Goal: Task Accomplishment & Management: Use online tool/utility

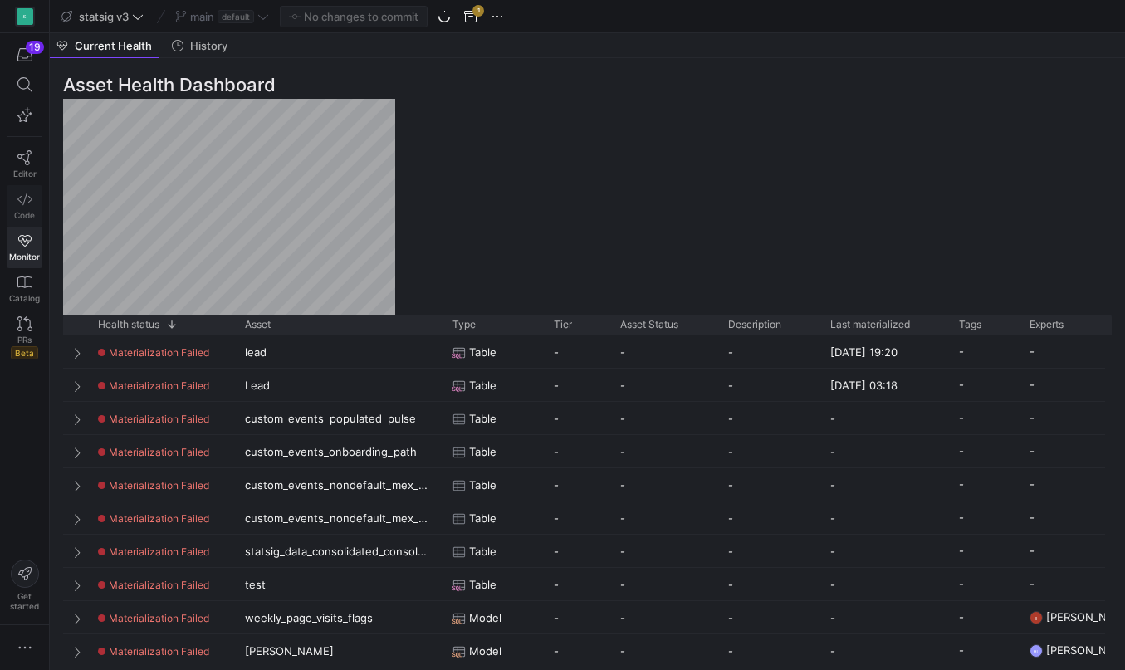
click at [25, 201] on icon at bounding box center [24, 199] width 15 height 15
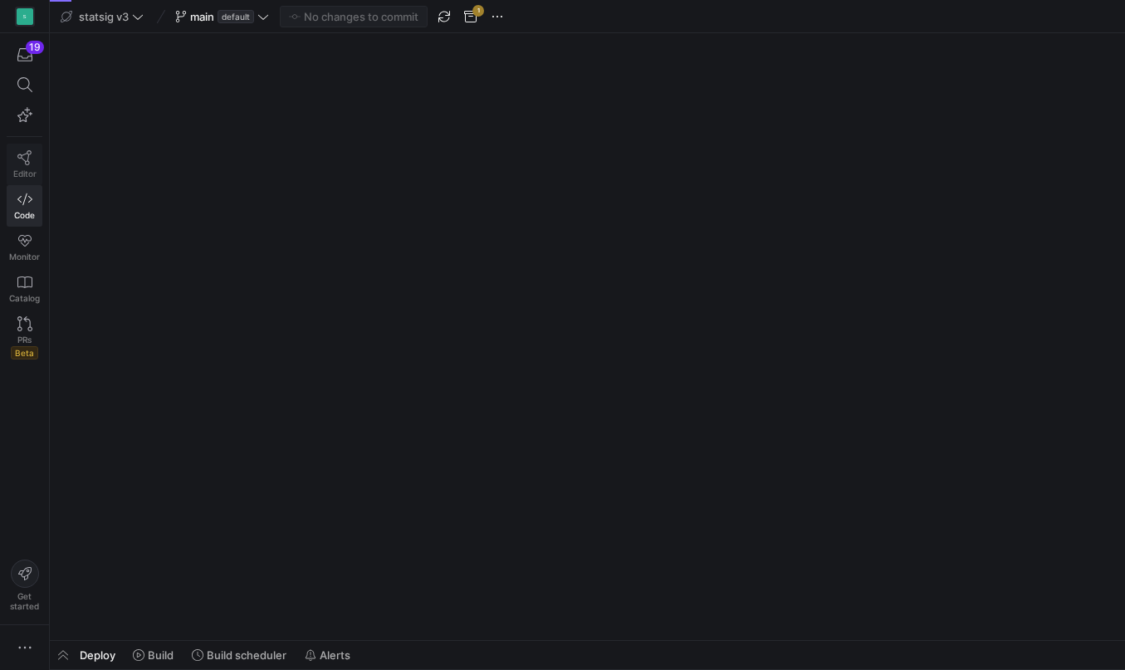
click at [27, 157] on icon at bounding box center [24, 157] width 15 height 15
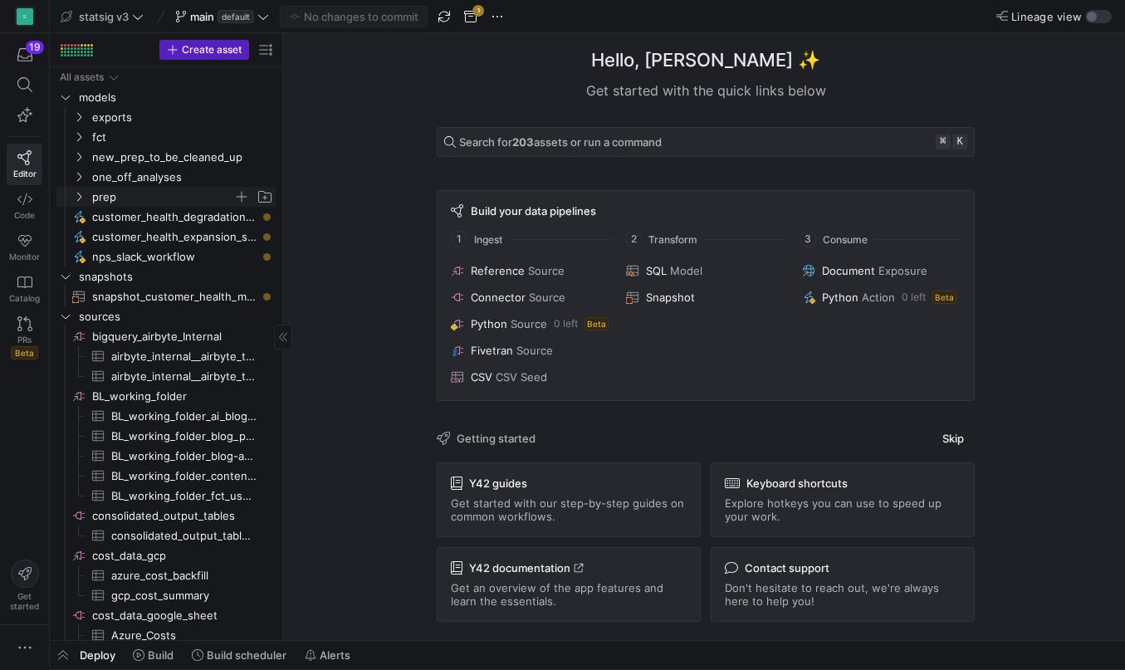
click at [77, 194] on icon "Press SPACE to select this row." at bounding box center [79, 197] width 12 height 10
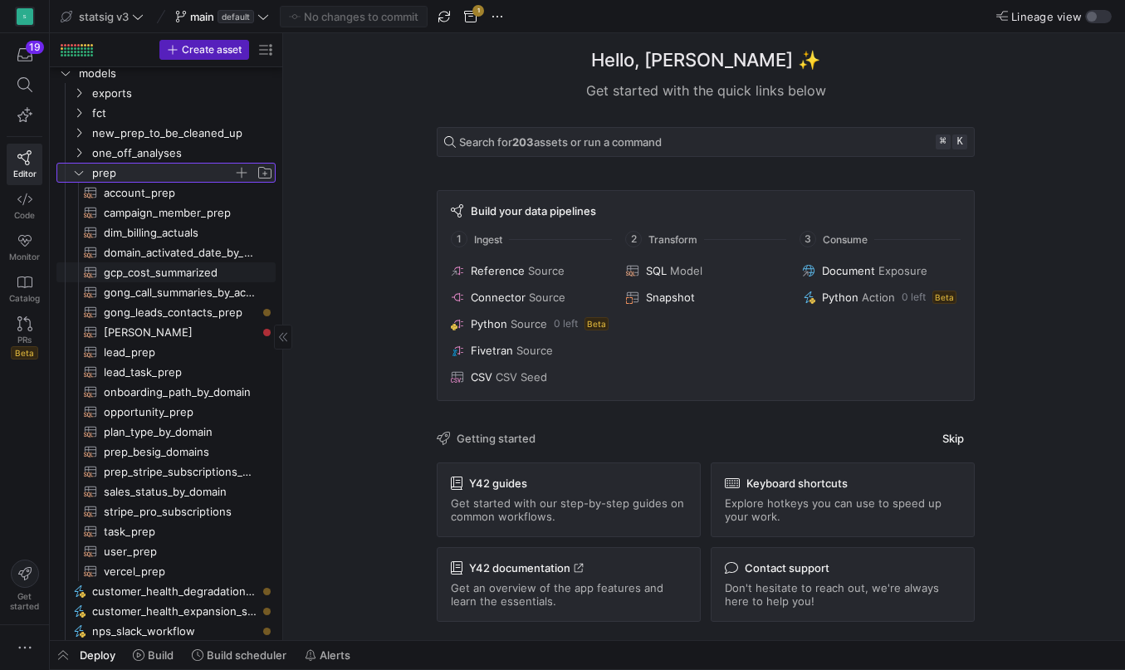
scroll to position [24, 0]
click at [120, 299] on span "gong_call_summaries_by_account​​​​​​​​​​" at bounding box center [180, 292] width 153 height 19
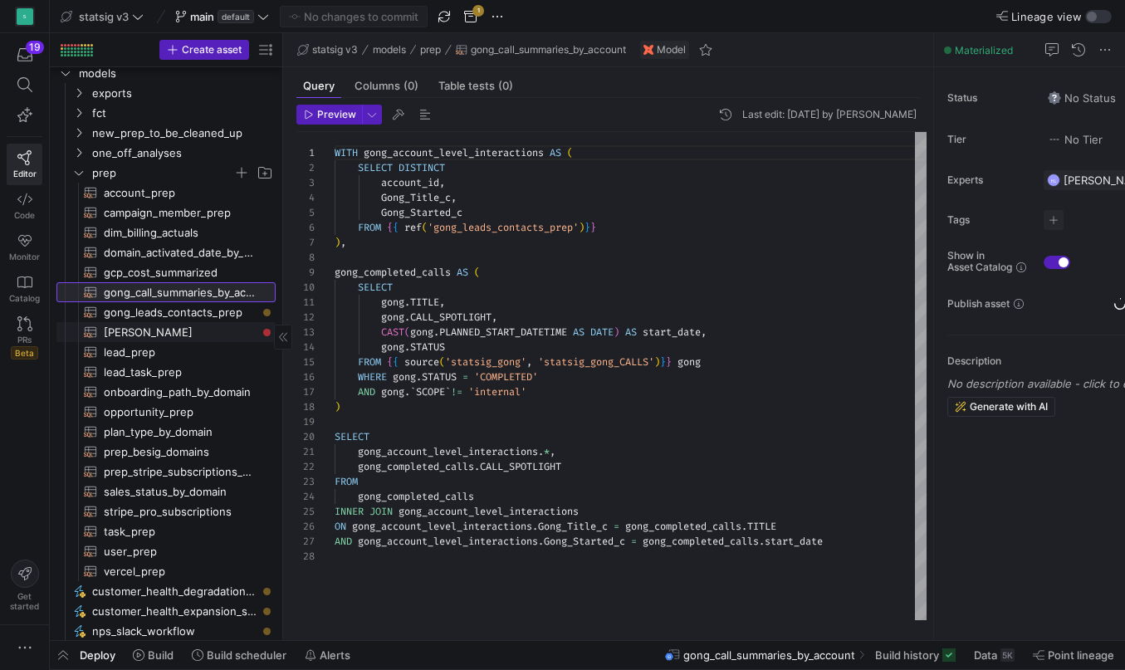
scroll to position [149, 0]
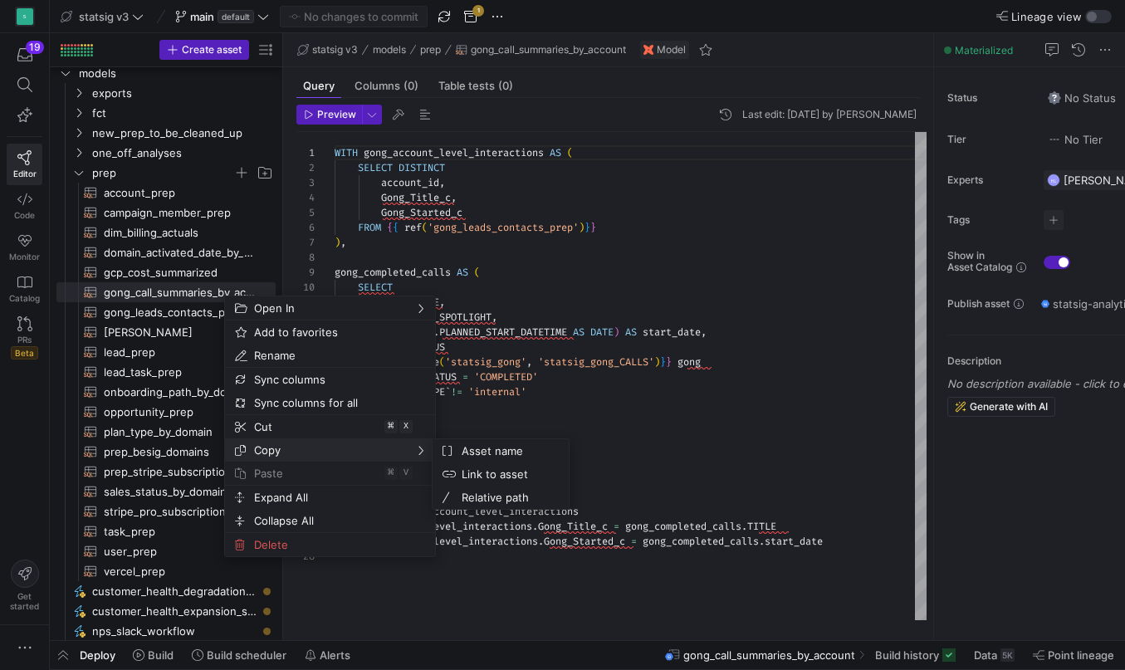
drag, startPoint x: 285, startPoint y: 447, endPoint x: 380, endPoint y: 447, distance: 95.5
click at [295, 447] on span "Copy" at bounding box center [315, 449] width 137 height 23
click at [483, 449] on span "Asset name" at bounding box center [505, 450] width 100 height 23
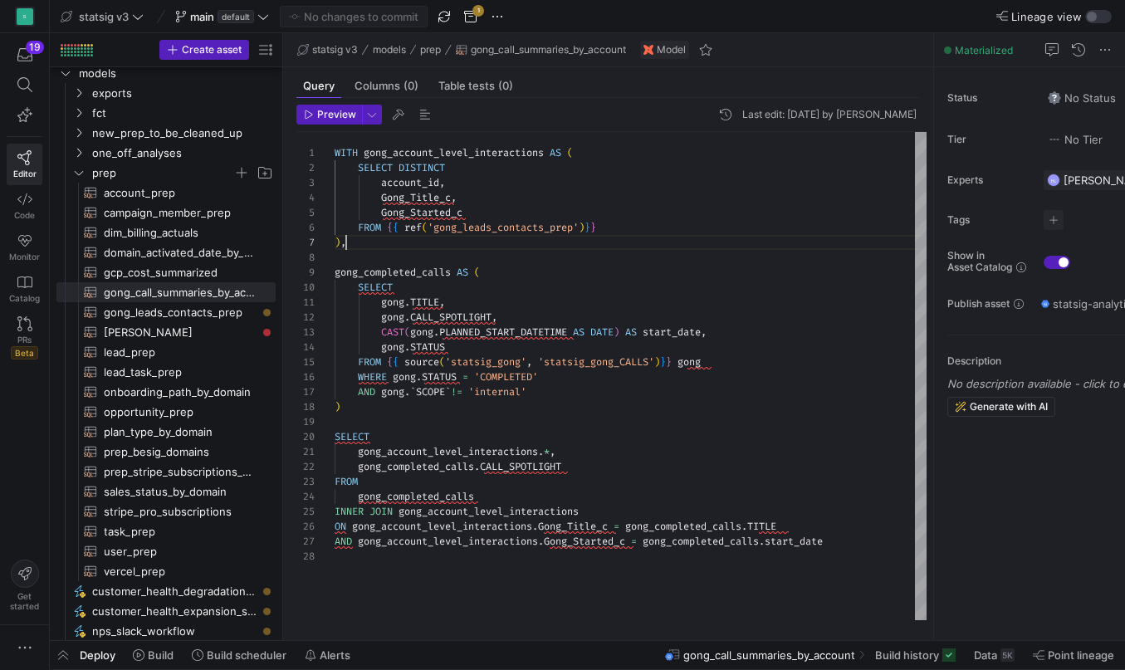
click at [454, 246] on div ") ," at bounding box center [630, 242] width 592 height 15
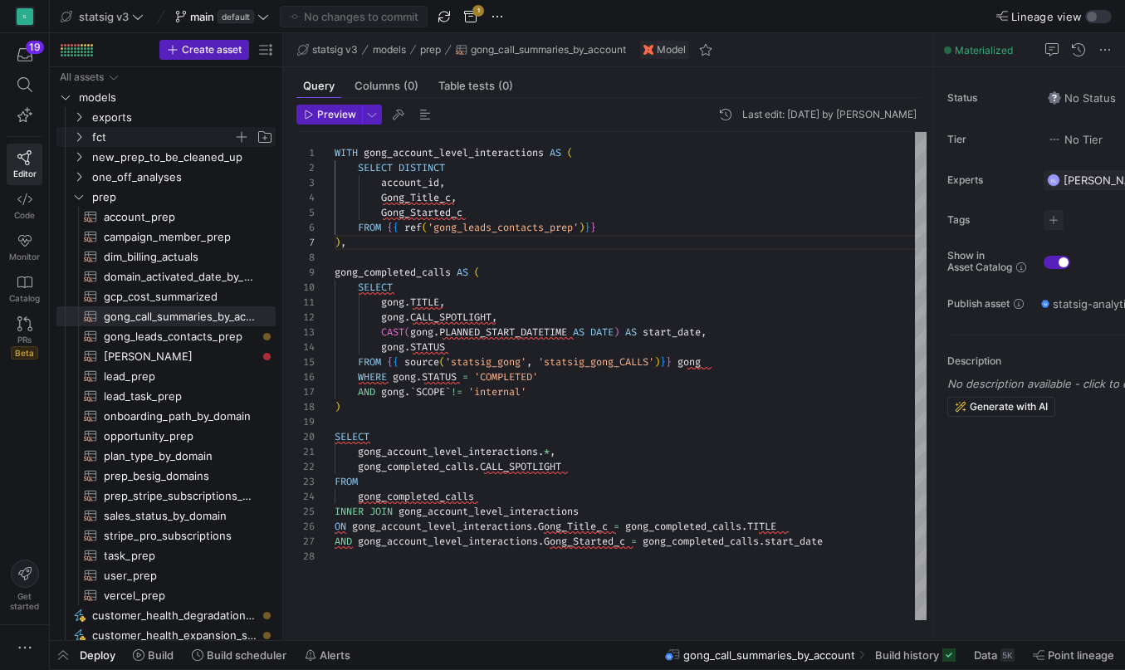
scroll to position [0, 0]
click at [79, 135] on icon "Press SPACE to select this row." at bounding box center [79, 137] width 12 height 10
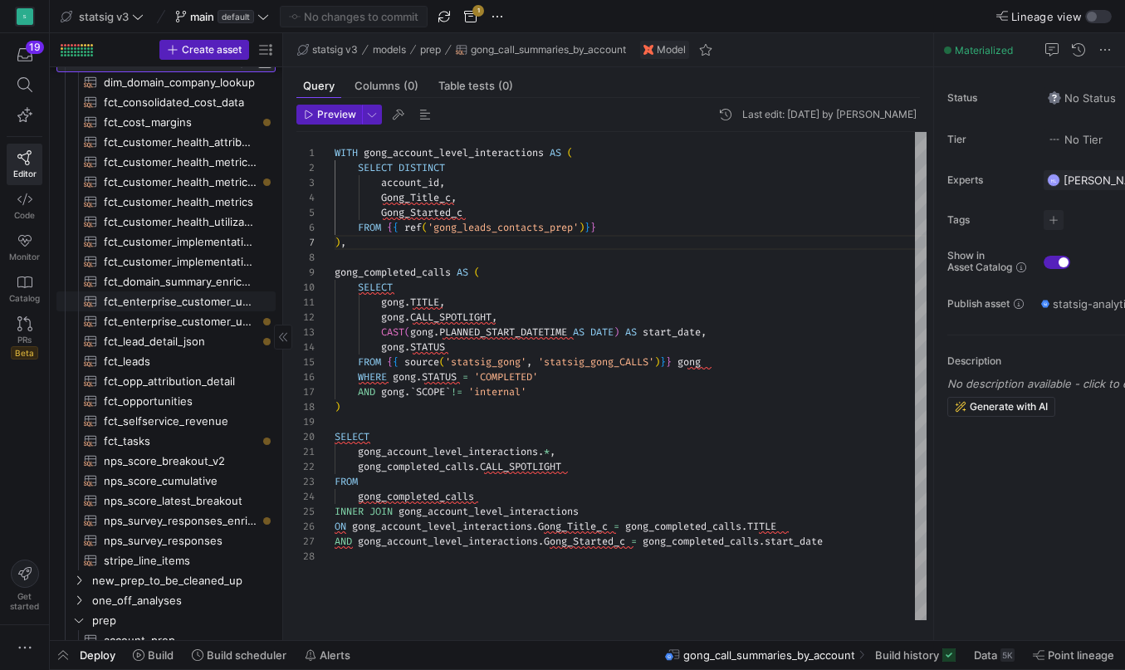
scroll to position [75, 0]
click at [151, 378] on span "fct_opp_attribution_detail​​​​​​​​​​" at bounding box center [180, 381] width 153 height 19
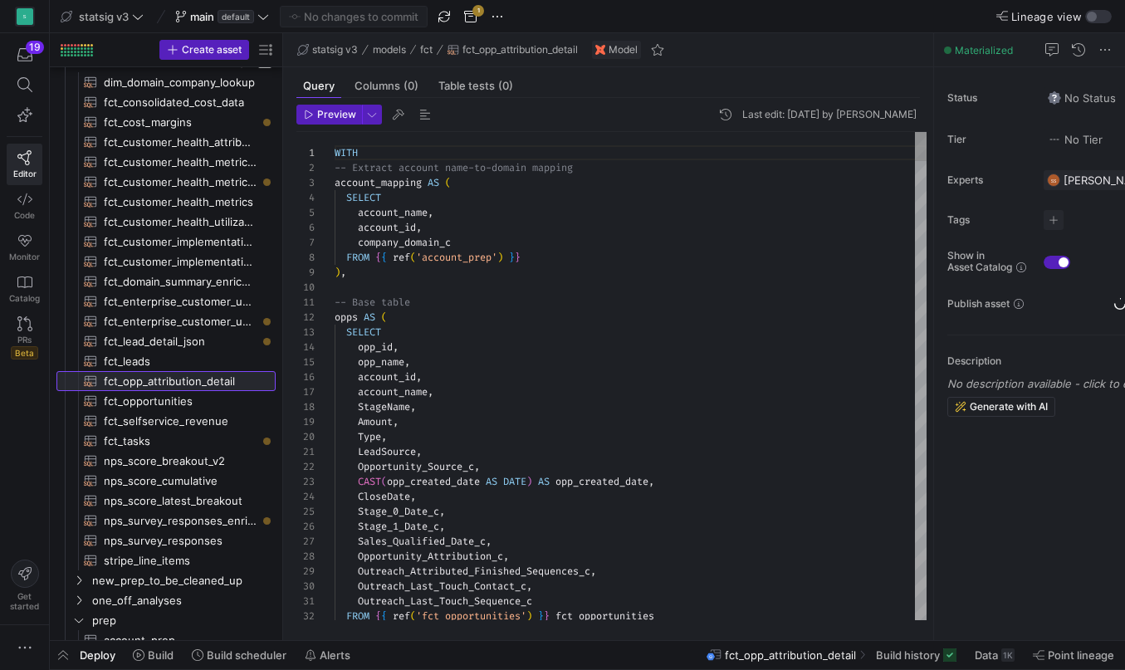
scroll to position [149, 0]
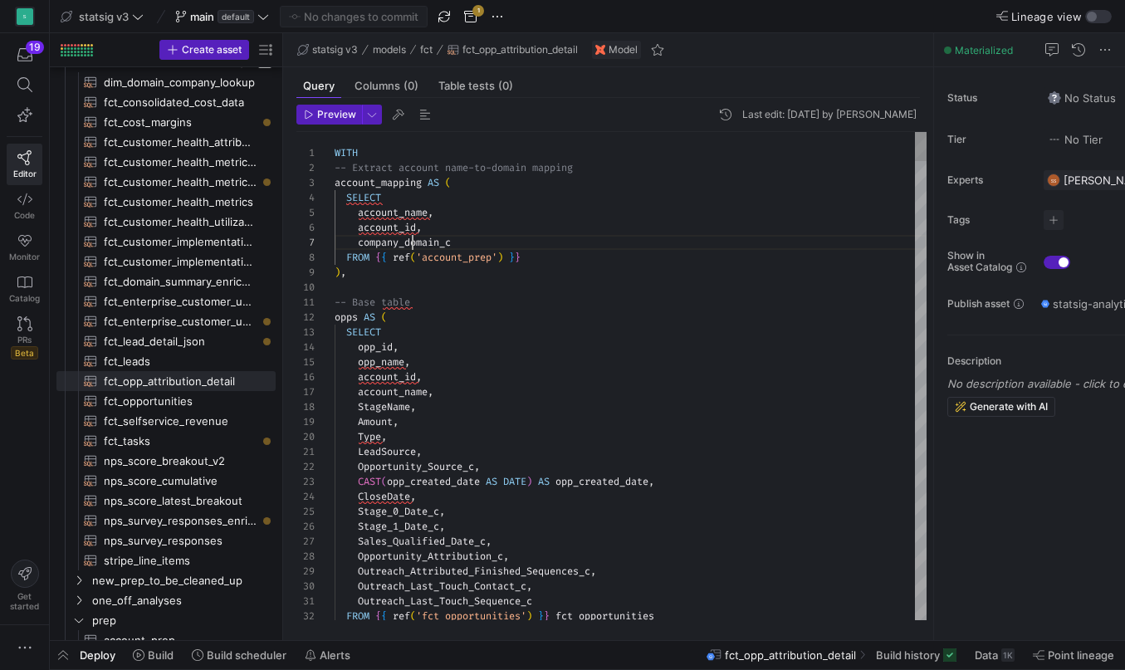
click at [413, 242] on span "company_domain_c" at bounding box center [404, 242] width 93 height 13
click at [364, 287] on div at bounding box center [630, 287] width 592 height 15
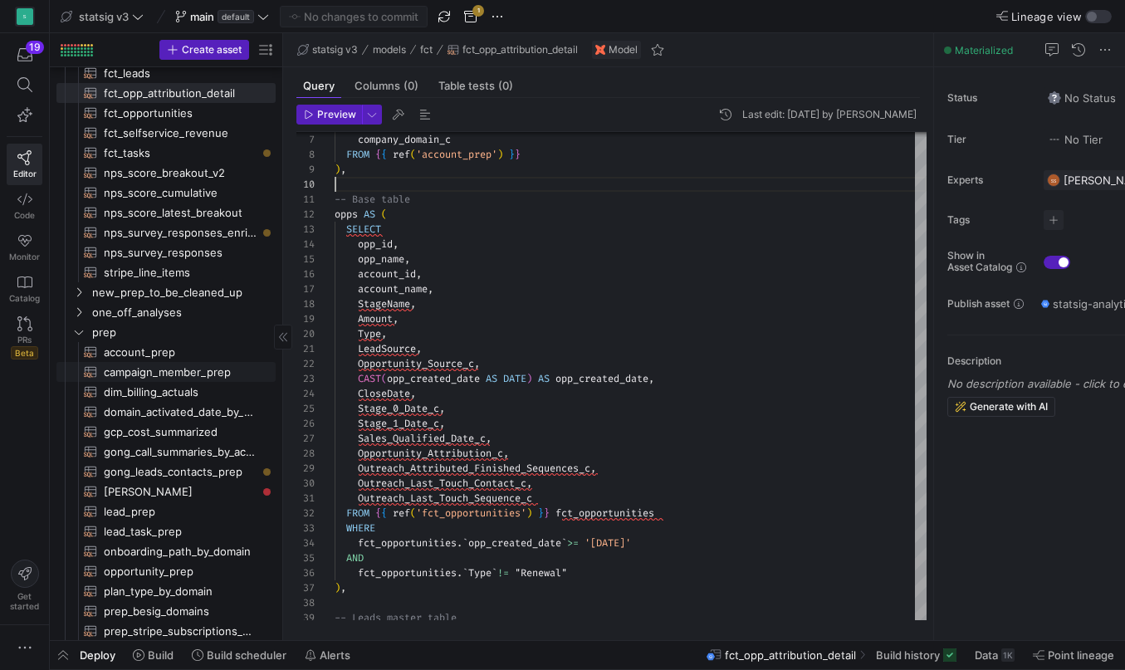
scroll to position [0, 0]
click at [520, 481] on span "Outreach_Last_Touch_Contact_c" at bounding box center [442, 482] width 168 height 13
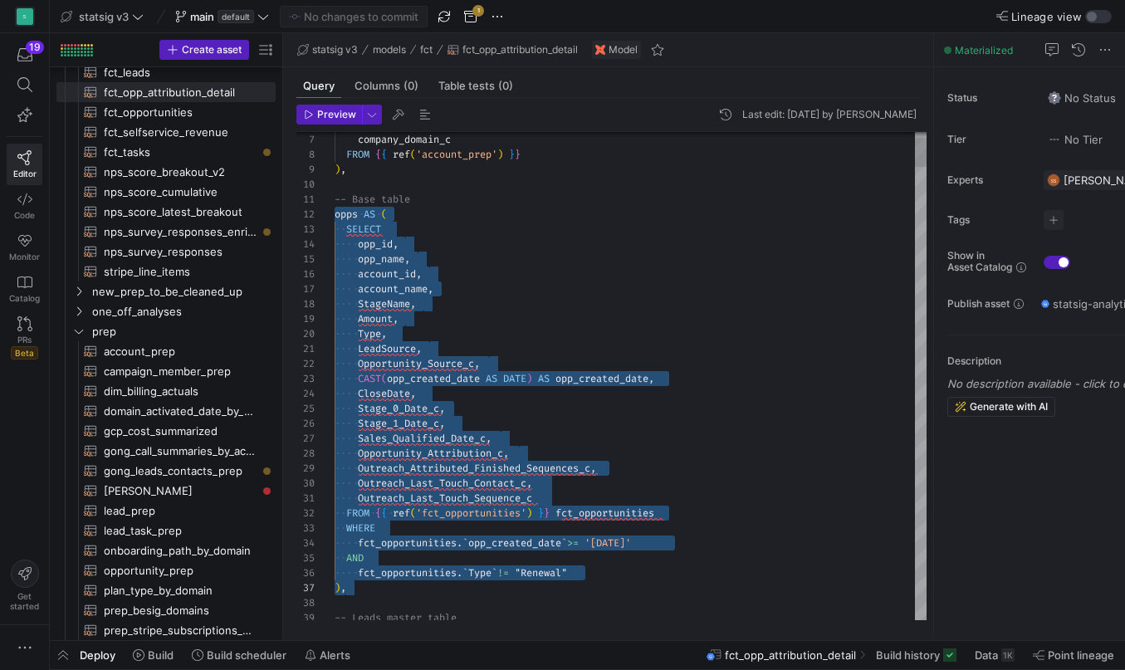
drag, startPoint x: 337, startPoint y: 217, endPoint x: 564, endPoint y: 585, distance: 432.3
click at [153, 456] on span "gong_call_summaries_by_account​​​​​​​​​​" at bounding box center [180, 451] width 153 height 19
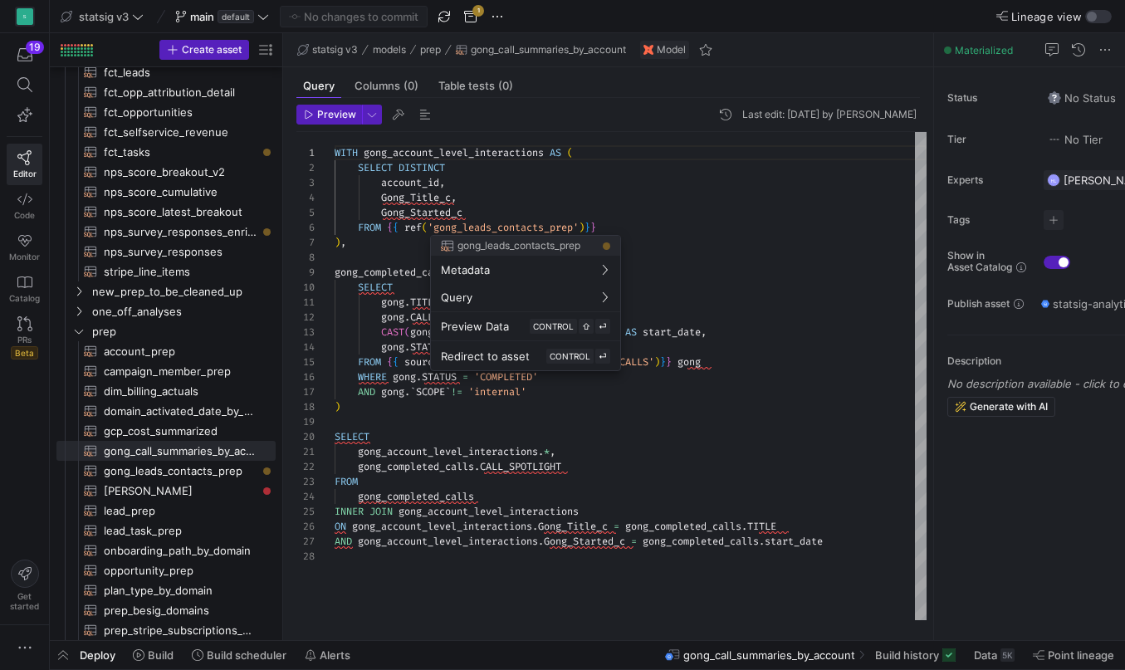
click at [337, 153] on div at bounding box center [562, 335] width 1125 height 670
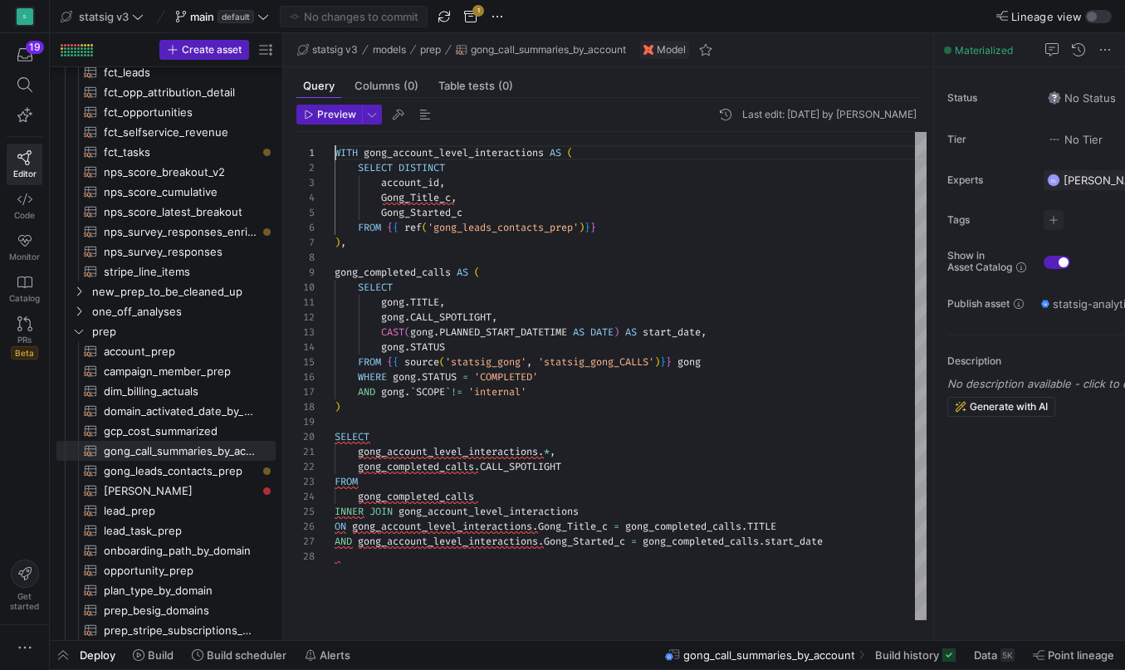
click at [346, 408] on div ")" at bounding box center [630, 406] width 592 height 15
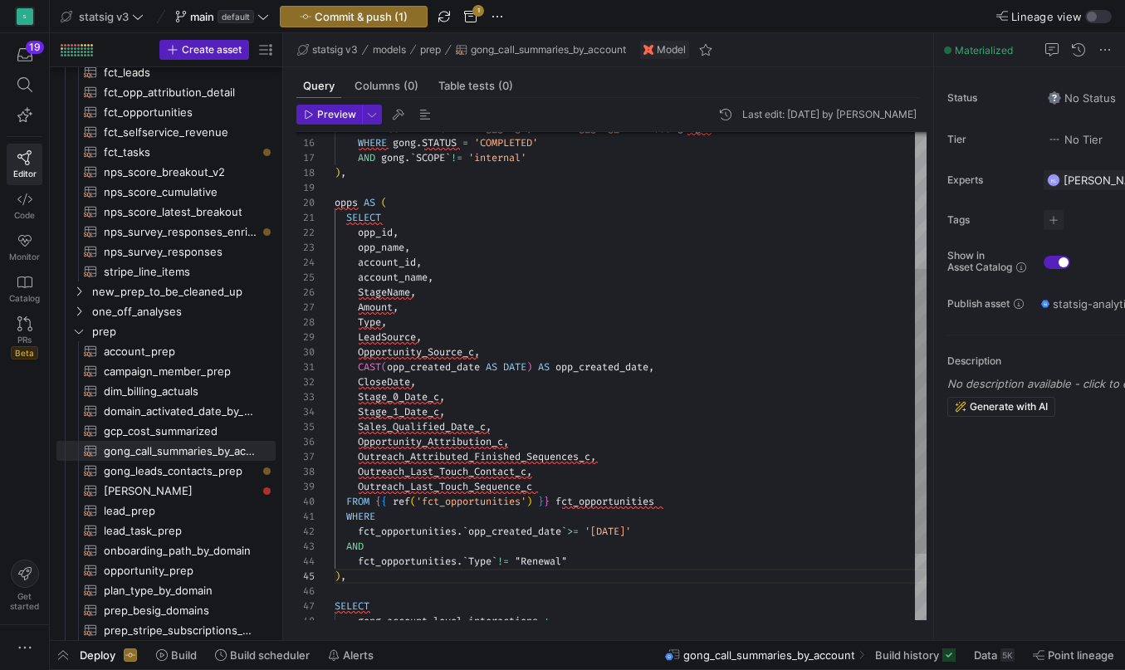
click at [373, 214] on span "SELECT" at bounding box center [363, 217] width 35 height 13
click at [379, 250] on span "opp_name" at bounding box center [381, 247] width 46 height 13
click at [360, 249] on span "opp_name" at bounding box center [381, 247] width 46 height 13
click at [367, 278] on span "account_name" at bounding box center [393, 277] width 70 height 13
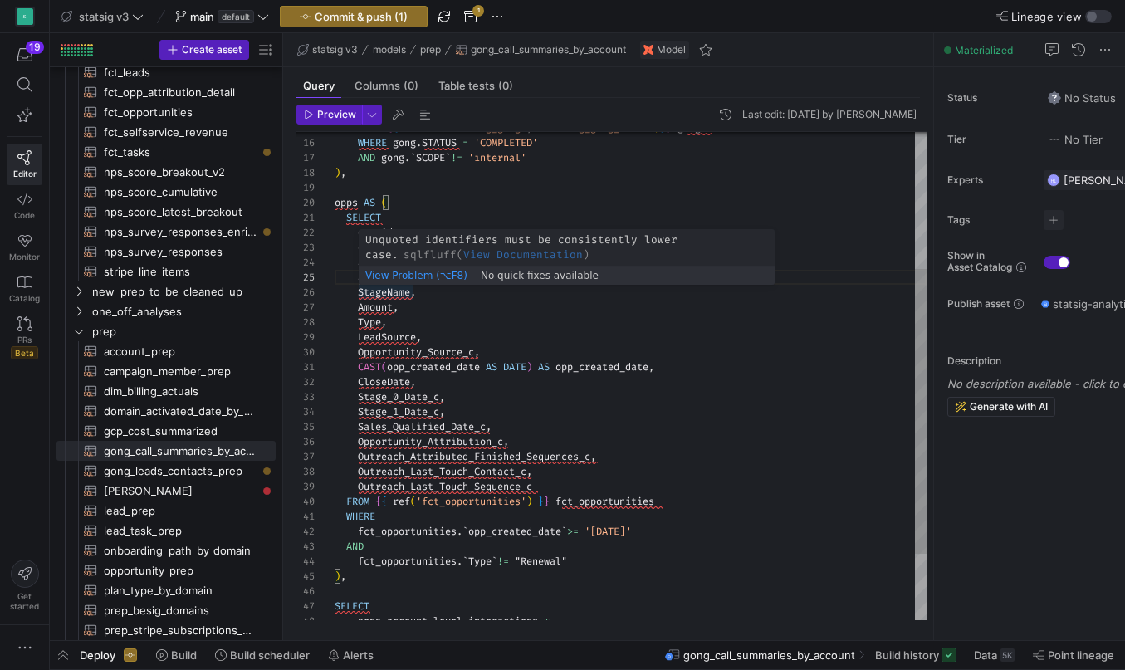
click at [374, 291] on span "StageName" at bounding box center [384, 292] width 52 height 13
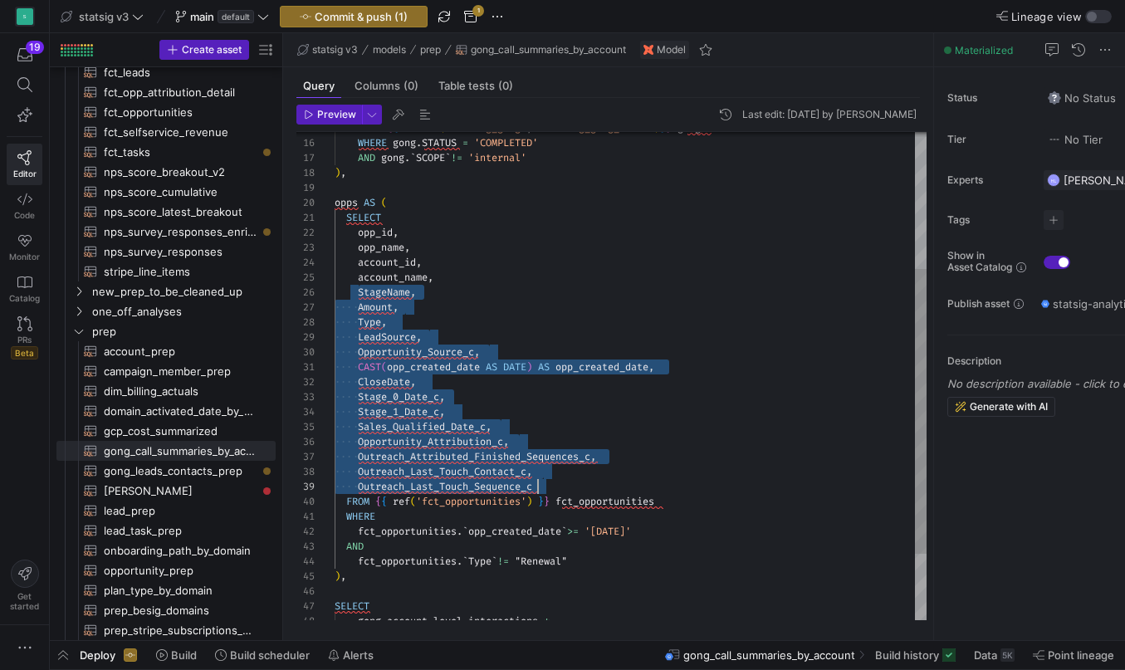
drag, startPoint x: 359, startPoint y: 295, endPoint x: 538, endPoint y: 486, distance: 261.9
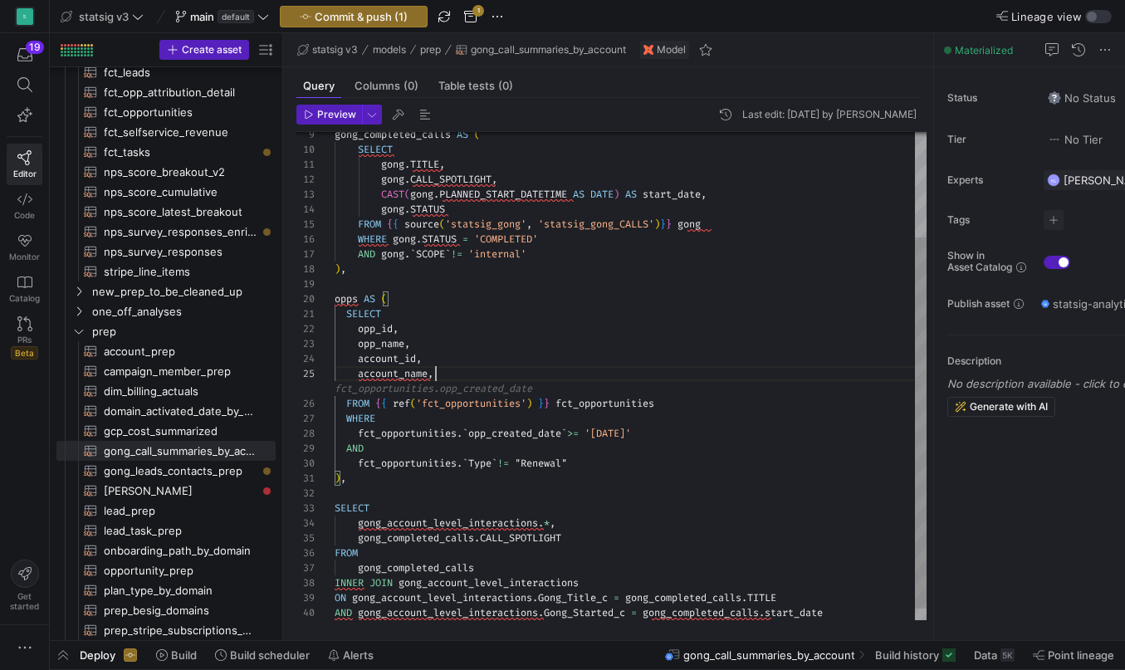
click at [599, 395] on div "opp_name , account_id , account_name , FROM { { ref ( 'fct_opportunities' ) } }…" at bounding box center [630, 314] width 592 height 641
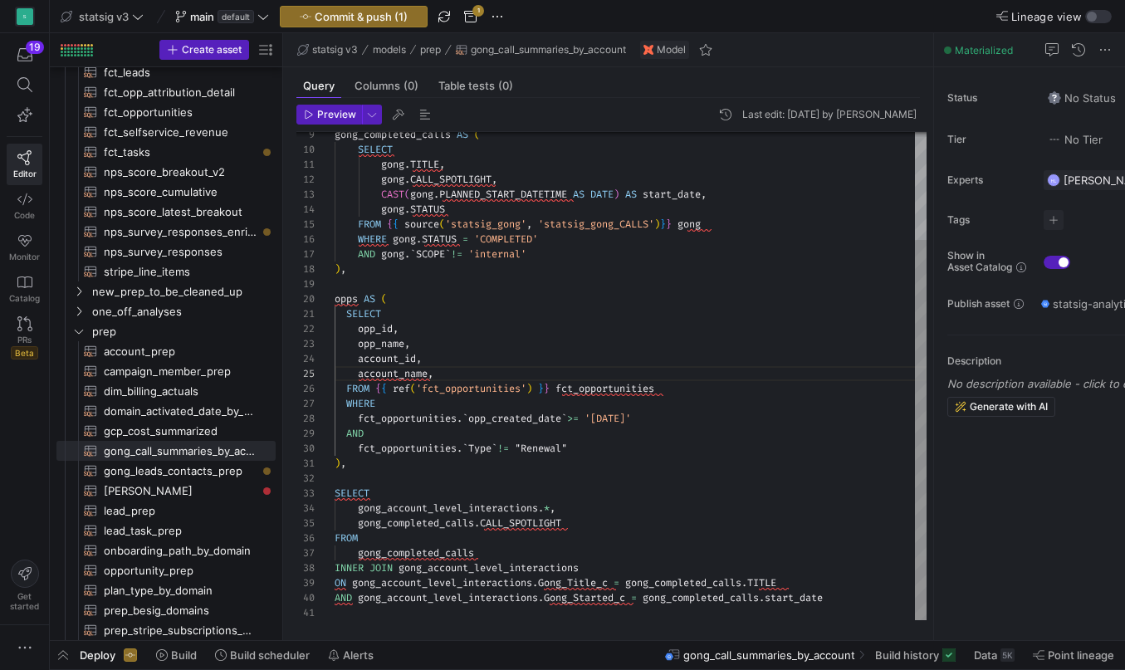
click at [510, 421] on span "opp_created_date" at bounding box center [514, 418] width 93 height 13
click at [417, 429] on div "AND" at bounding box center [630, 433] width 592 height 15
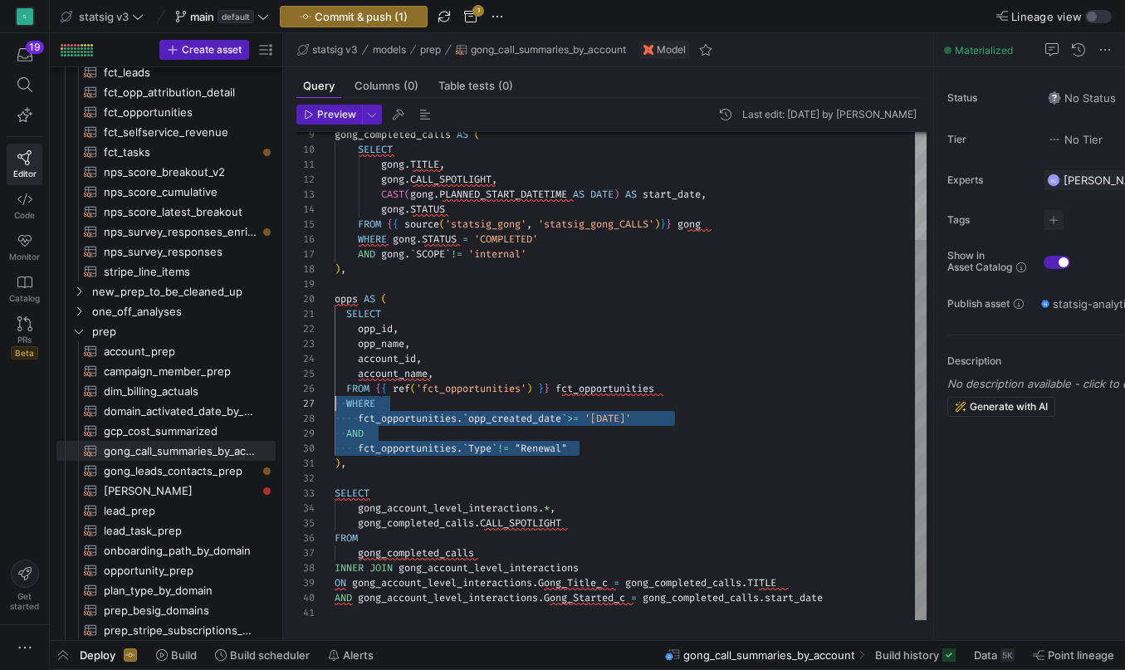
drag, startPoint x: 588, startPoint y: 450, endPoint x: 297, endPoint y: 408, distance: 294.4
click at [297, 408] on div "23 24 25 26 27 28 29 22 21 15 16 17 18 19 20 30 31 32 33 34 10 11 12 13 14 35 3…" at bounding box center [611, 376] width 630 height 488
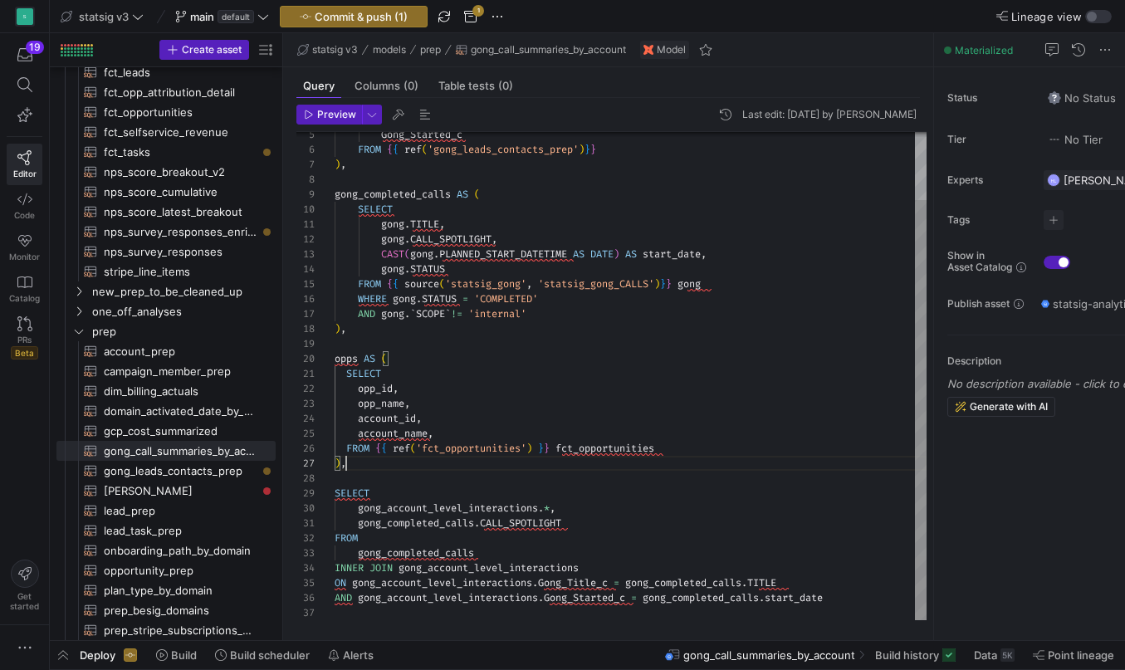
click at [369, 465] on div ") ," at bounding box center [630, 463] width 592 height 15
click at [356, 481] on div at bounding box center [630, 478] width 592 height 15
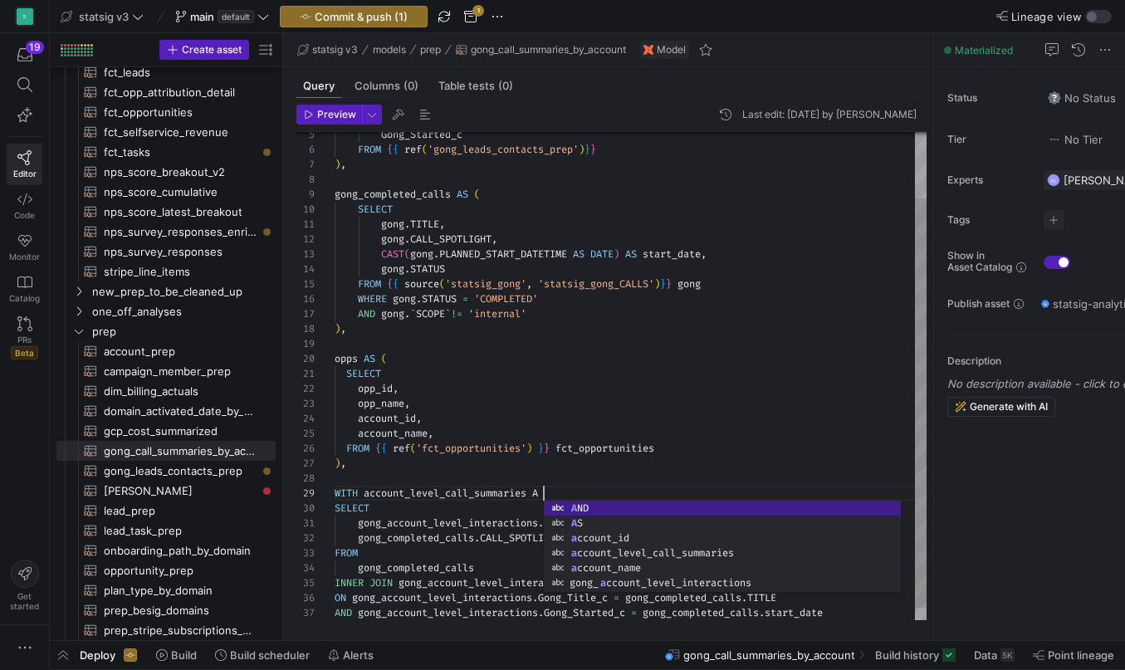
scroll to position [120, 215]
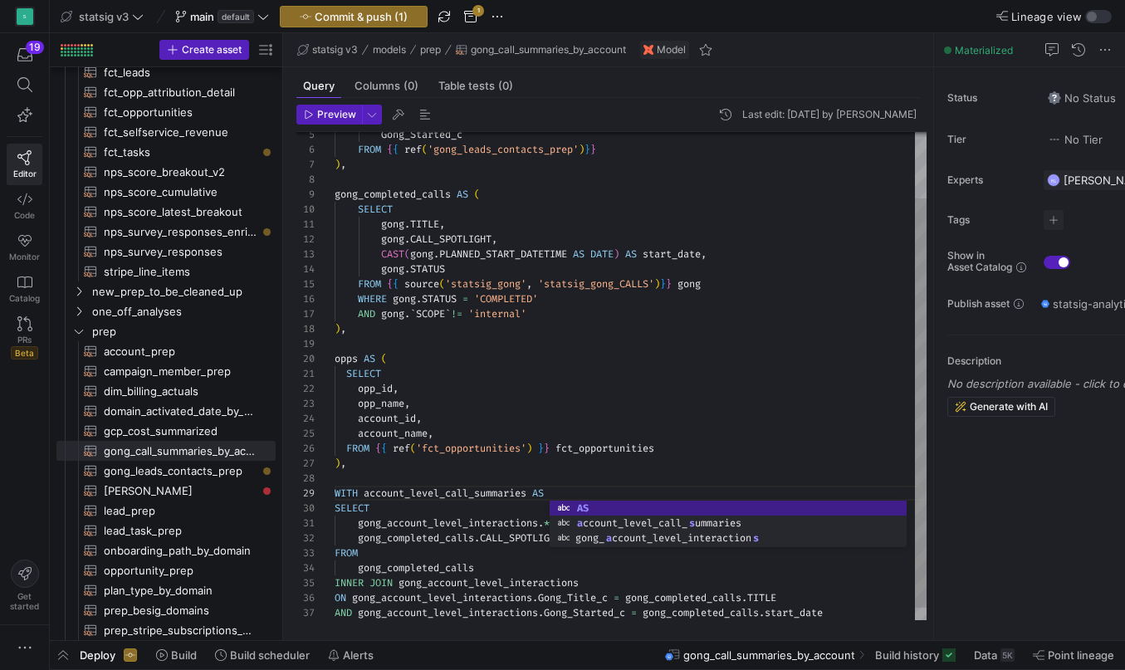
click at [344, 490] on span "WITH" at bounding box center [345, 492] width 23 height 13
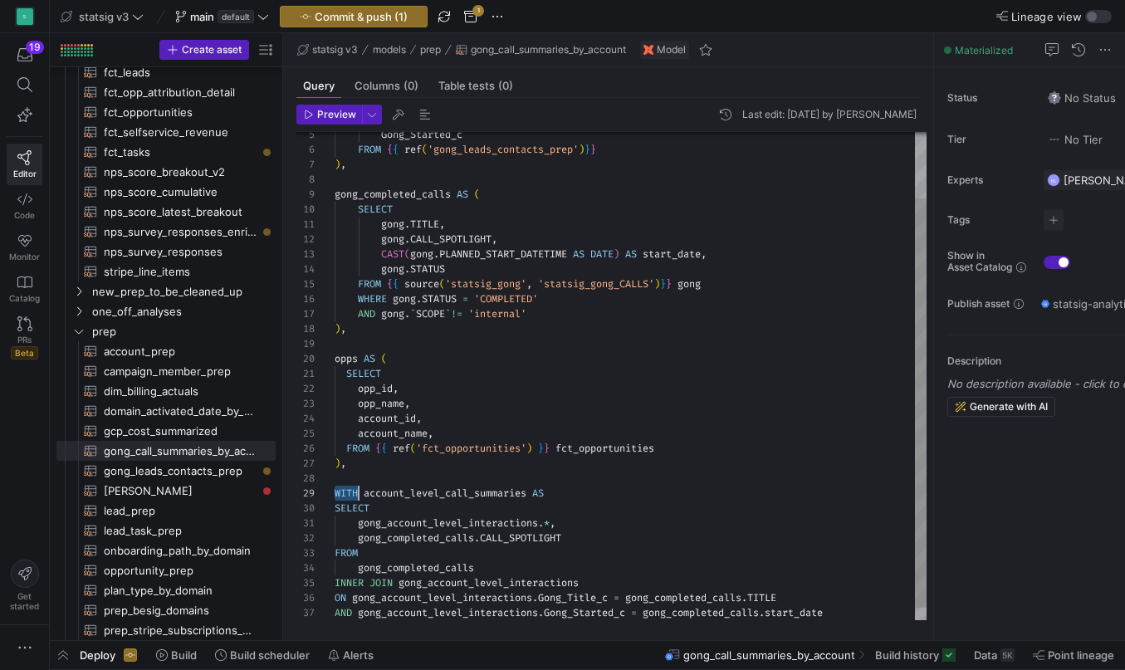
click at [344, 490] on span "WITH" at bounding box center [345, 492] width 23 height 13
click at [559, 498] on div "account_level_call_summaries AS" at bounding box center [630, 493] width 592 height 15
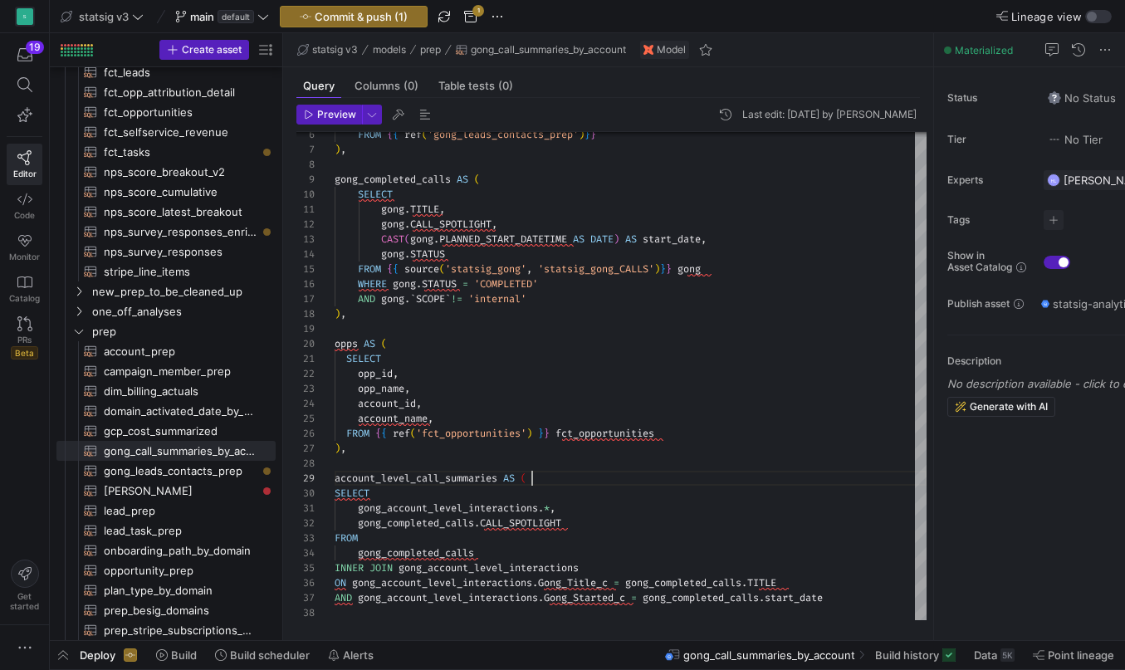
scroll to position [120, 198]
click at [842, 606] on div at bounding box center [630, 612] width 592 height 15
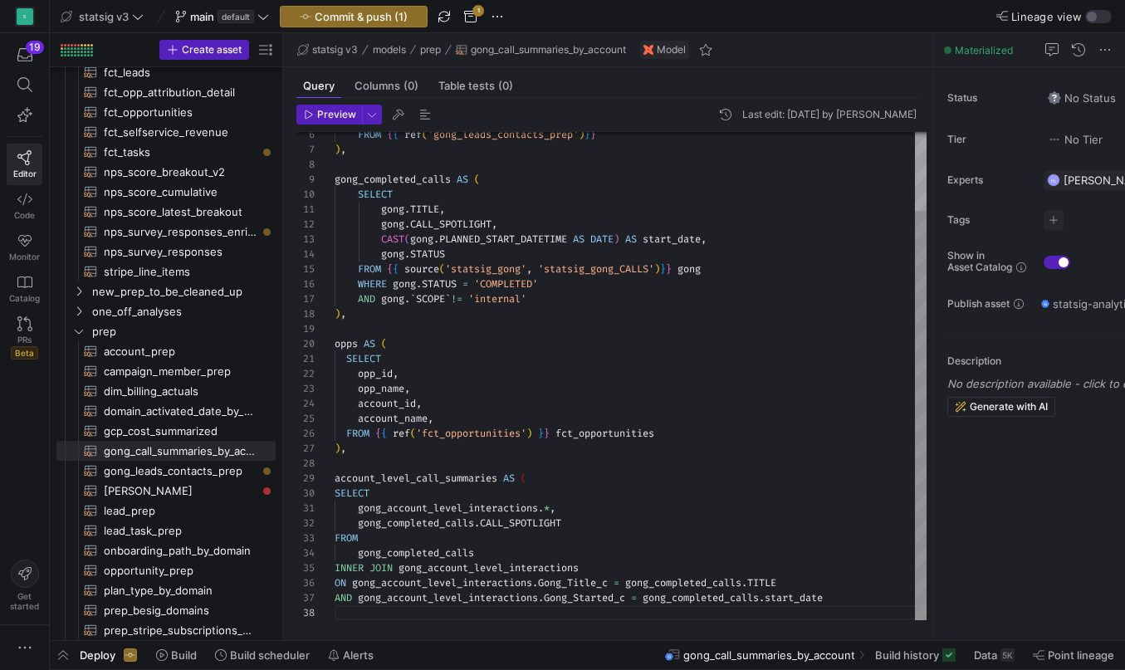
scroll to position [105, 6]
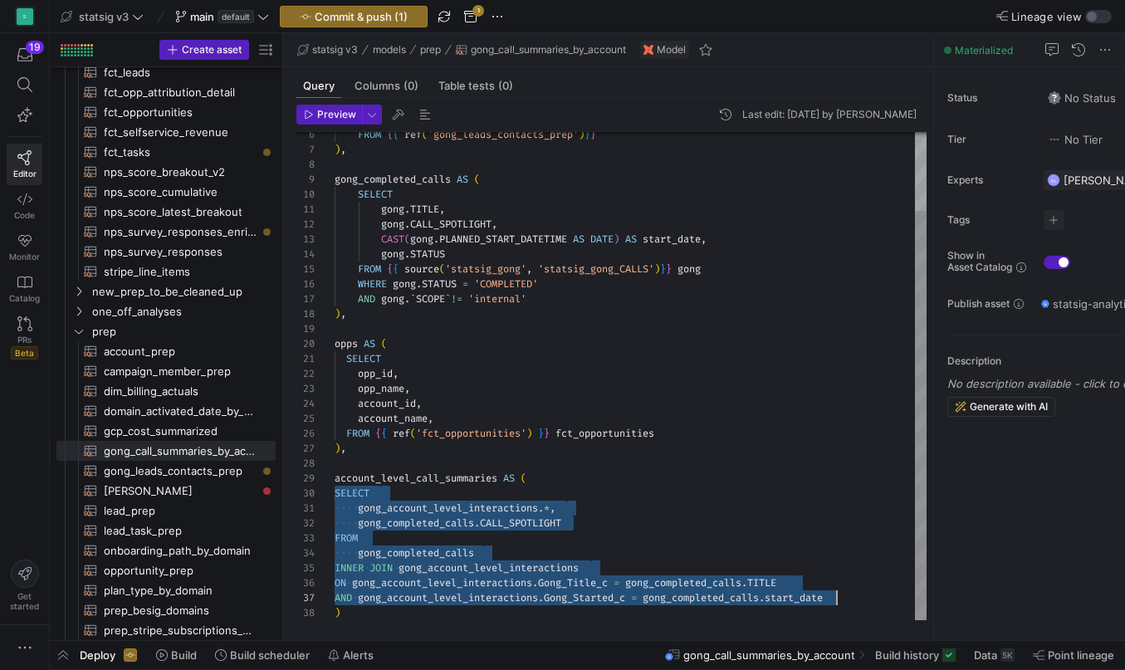
drag, startPoint x: 335, startPoint y: 493, endPoint x: 880, endPoint y: 593, distance: 553.5
click at [880, 593] on div "opp_name , account_id , account_name , FROM { { ref ( 'fct_opportunities' ) } }…" at bounding box center [630, 329] width 592 height 581
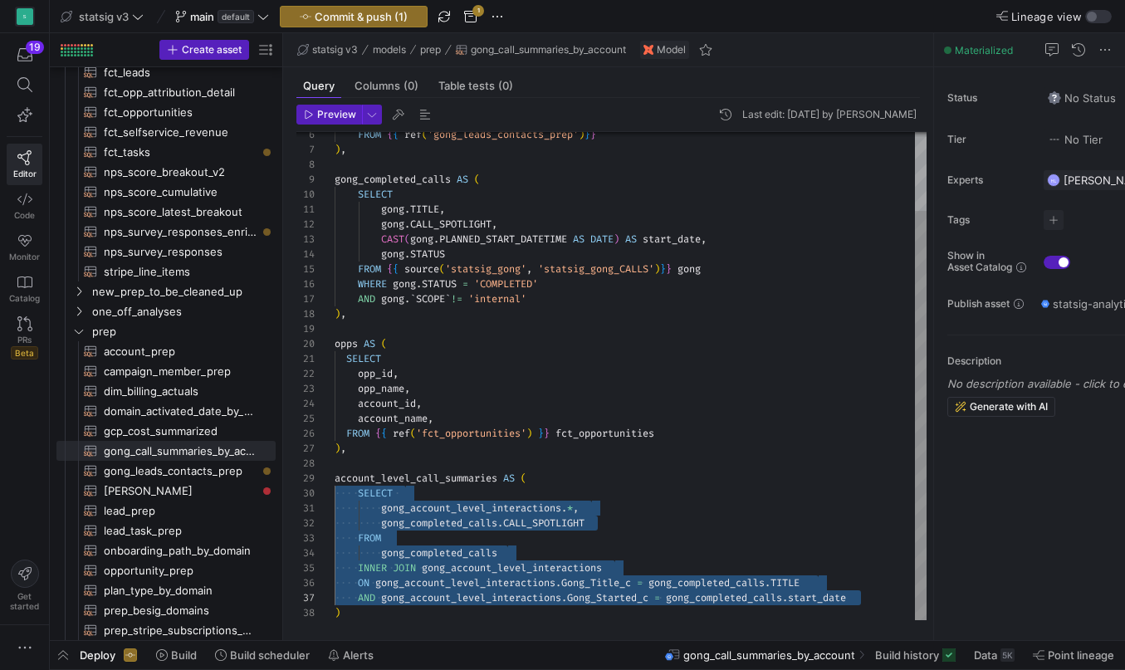
click at [440, 614] on div ")" at bounding box center [630, 612] width 592 height 15
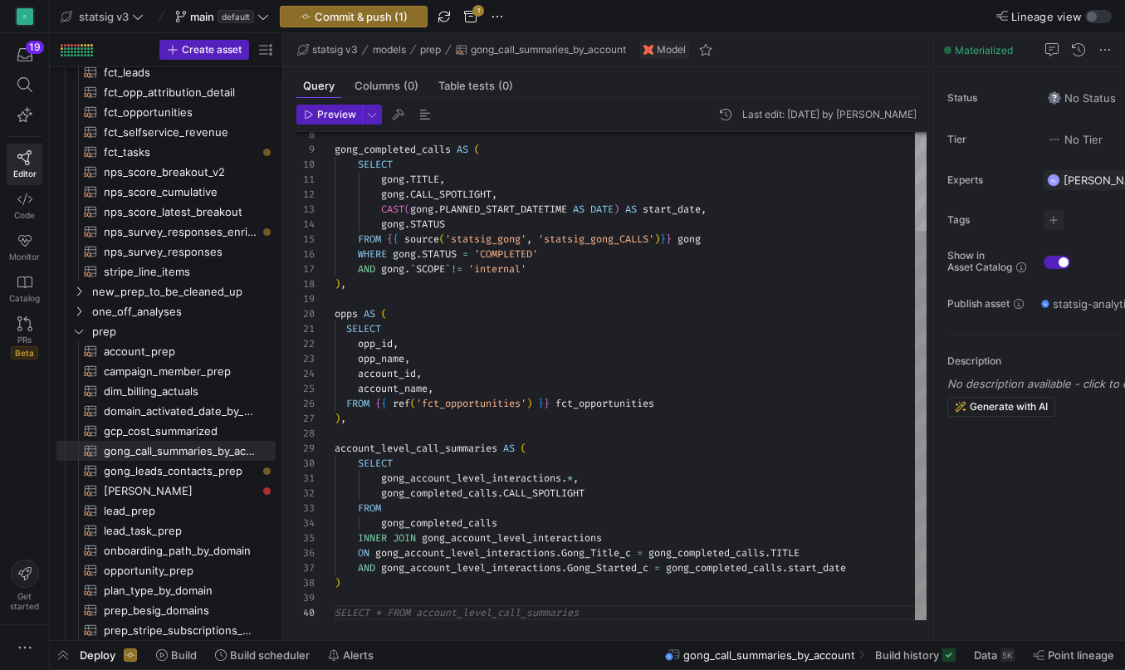
type textarea "gong_account_level_interactions.*, gong_completed_[DOMAIN_NAME]_SPOTLIGHT FROM …"
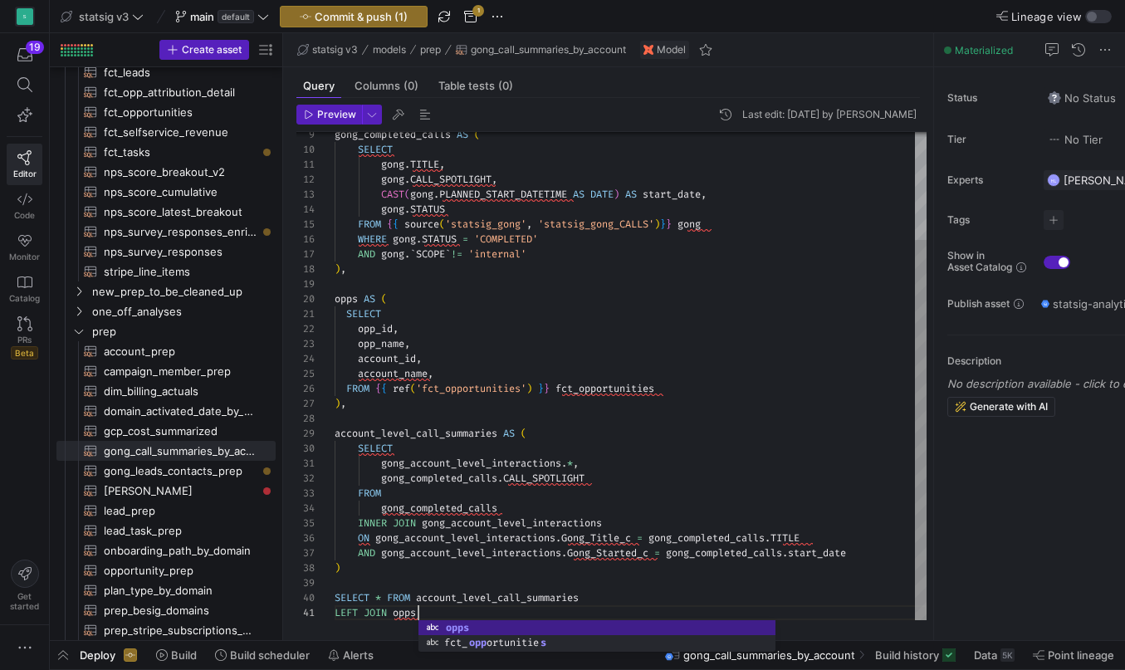
scroll to position [134, 42]
click at [378, 598] on span "*" at bounding box center [378, 597] width 6 height 13
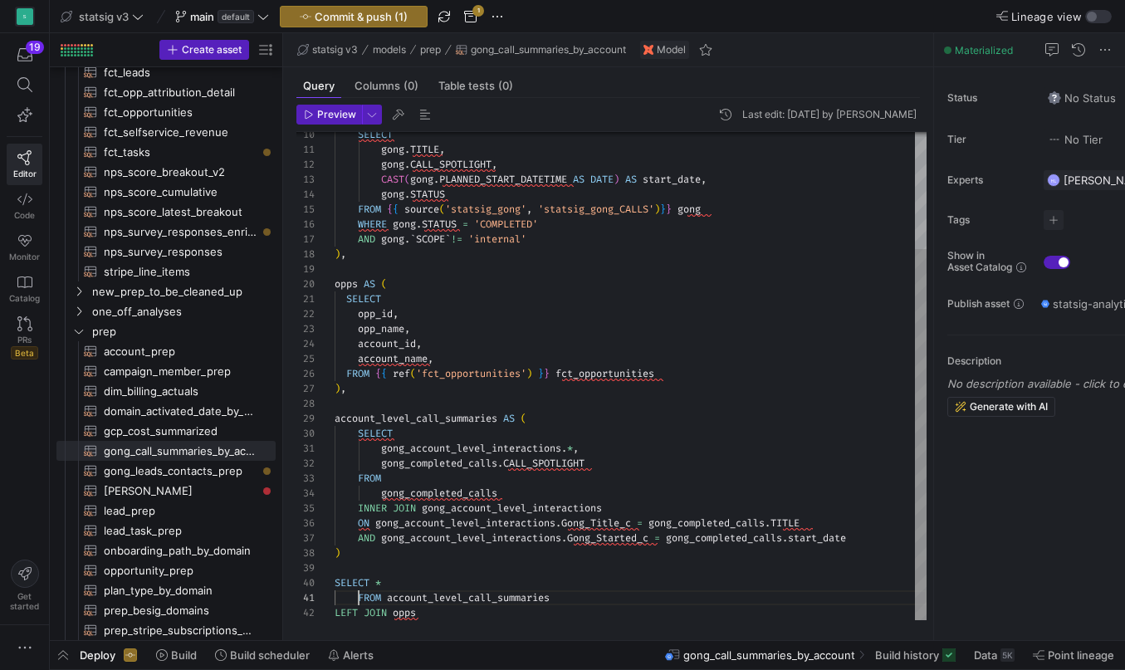
scroll to position [0, 24]
click at [393, 586] on div "SELECT *" at bounding box center [630, 582] width 592 height 15
click at [559, 600] on div "FROM account_level_call_summaries" at bounding box center [630, 597] width 592 height 15
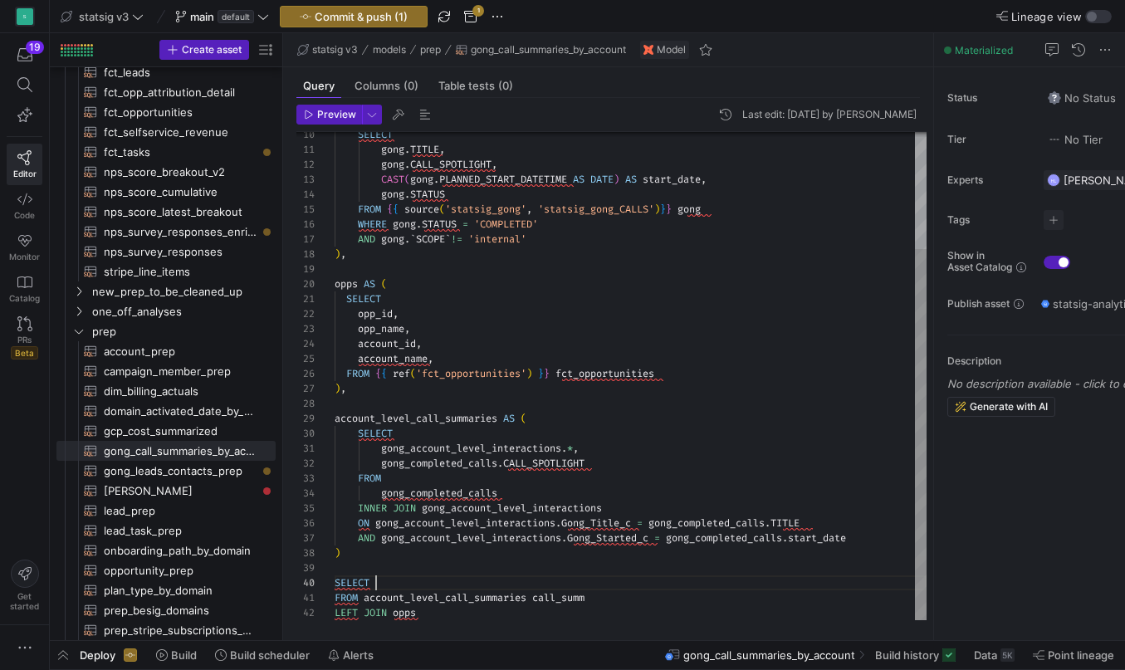
click at [403, 578] on div "SELECT" at bounding box center [630, 582] width 592 height 15
click at [405, 586] on div "SELECT" at bounding box center [630, 582] width 592 height 15
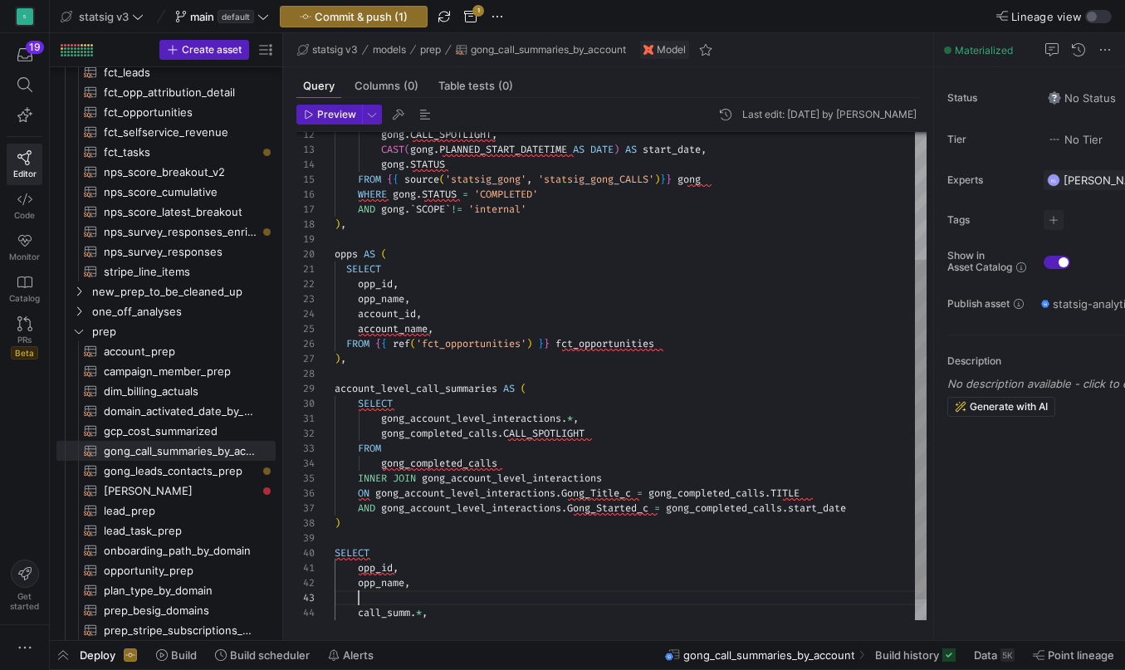
scroll to position [30, 24]
click at [361, 572] on span "opp_id" at bounding box center [375, 567] width 35 height 13
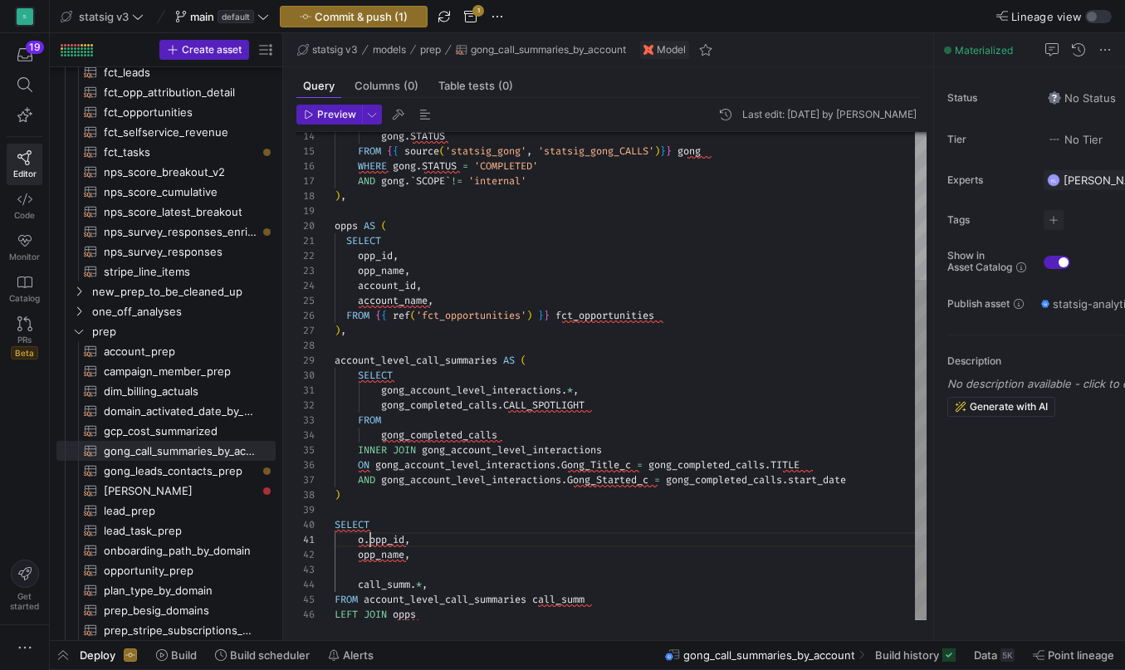
scroll to position [0, 36]
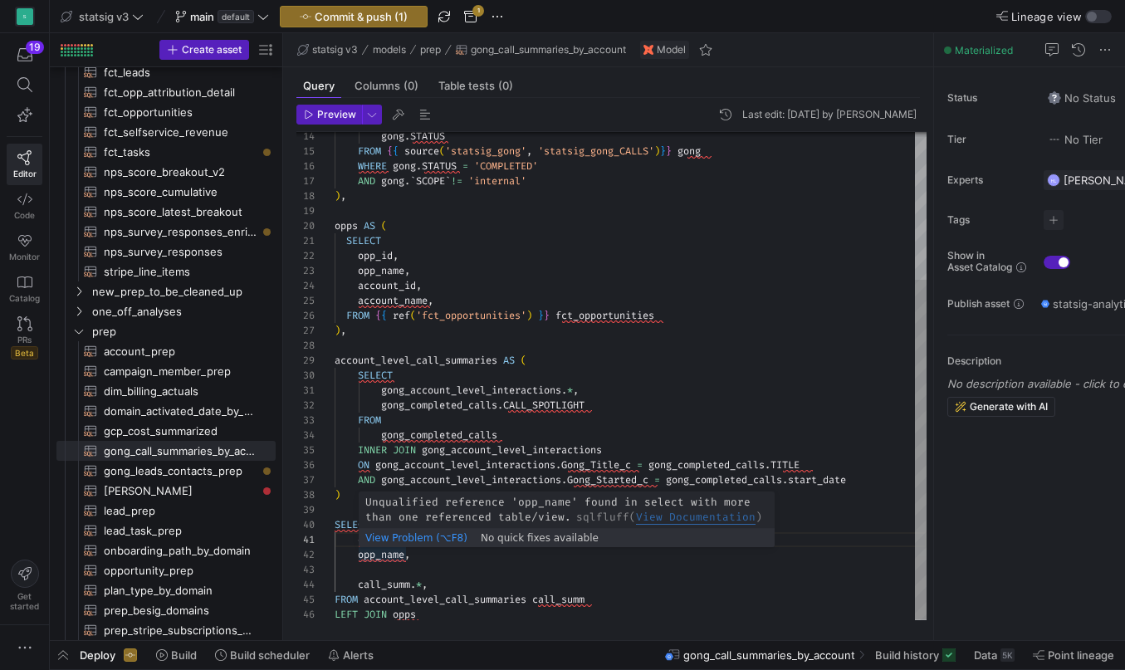
click at [361, 556] on span "opp_name" at bounding box center [381, 554] width 46 height 13
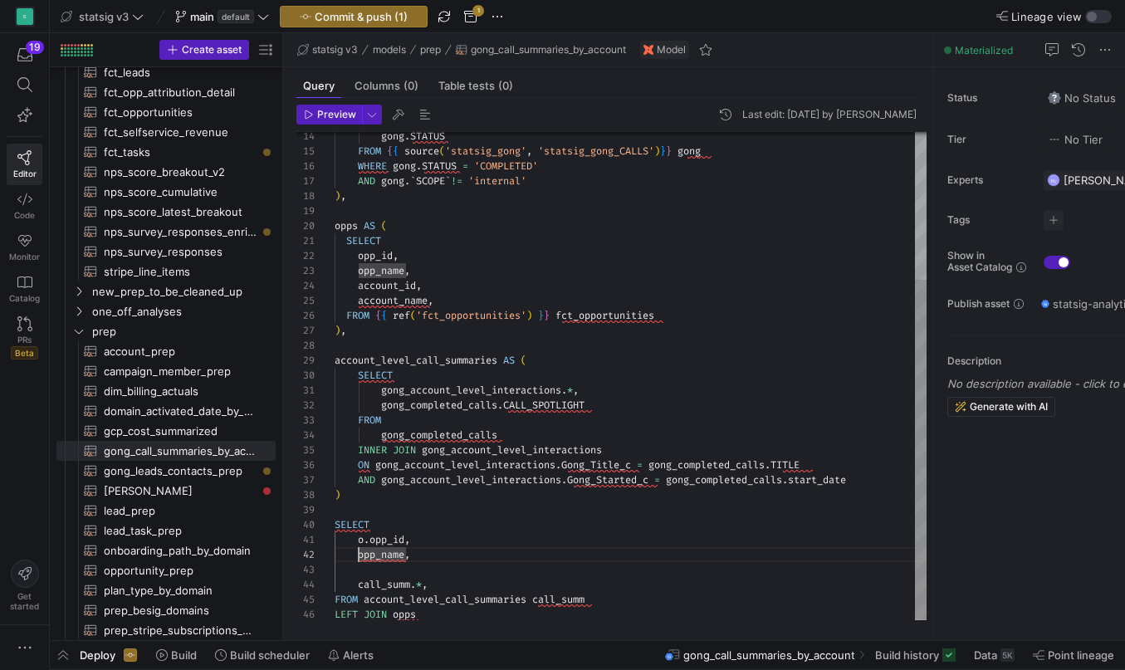
scroll to position [15, 30]
click at [439, 558] on div "o . opp_name ," at bounding box center [630, 554] width 592 height 15
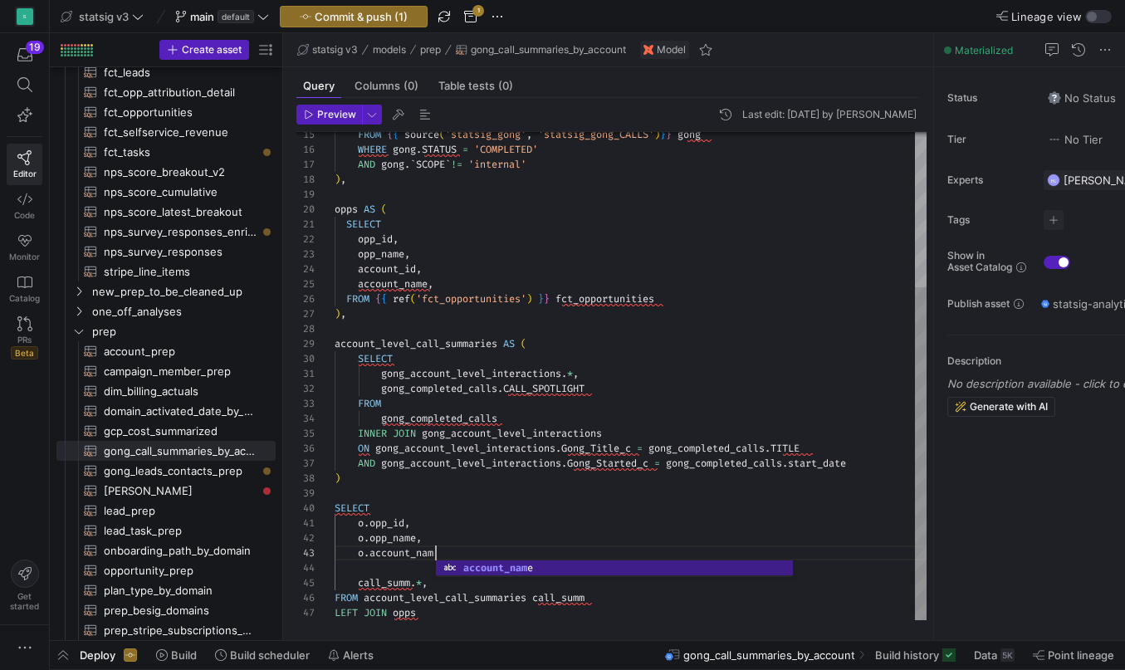
scroll to position [30, 114]
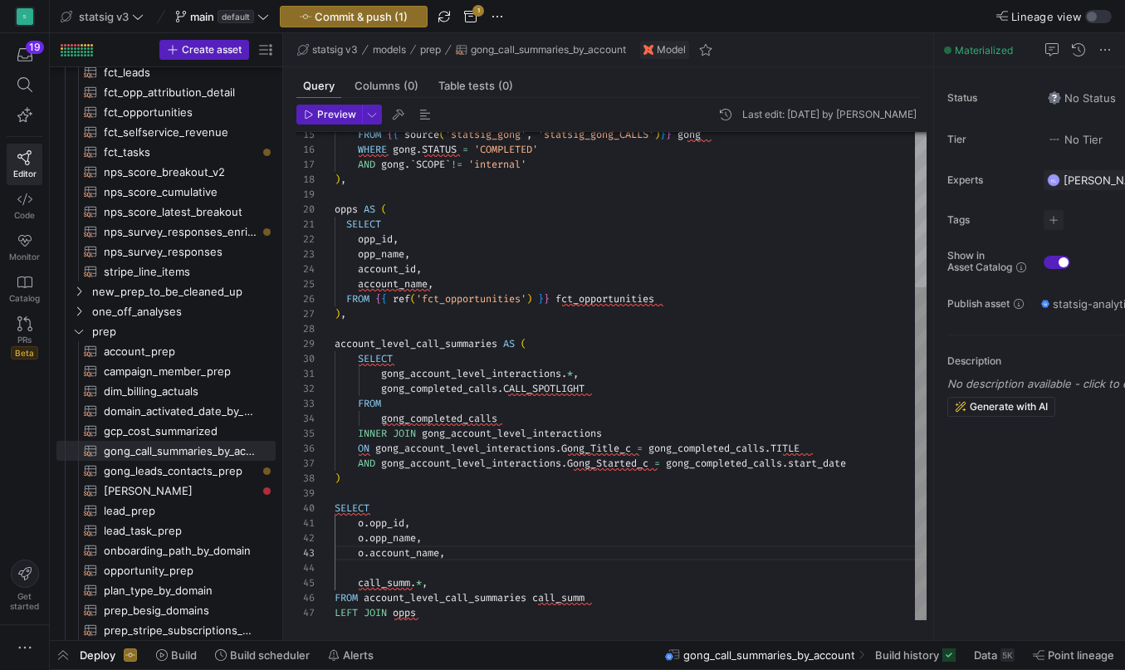
click at [385, 571] on div "opp_name , account_id , account_name , FROM { { ref ( 'fct_opportunities' ) } }…" at bounding box center [630, 262] width 592 height 715
click at [364, 569] on div at bounding box center [630, 567] width 592 height 15
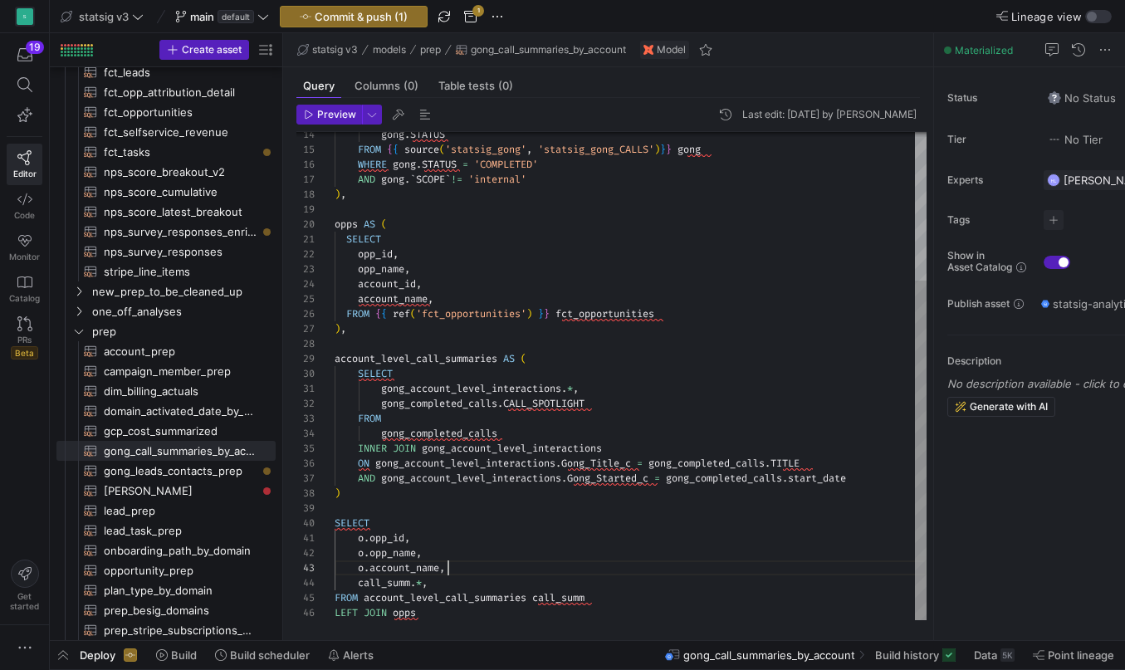
click at [439, 615] on div "LEFT JOIN opps" at bounding box center [630, 612] width 592 height 15
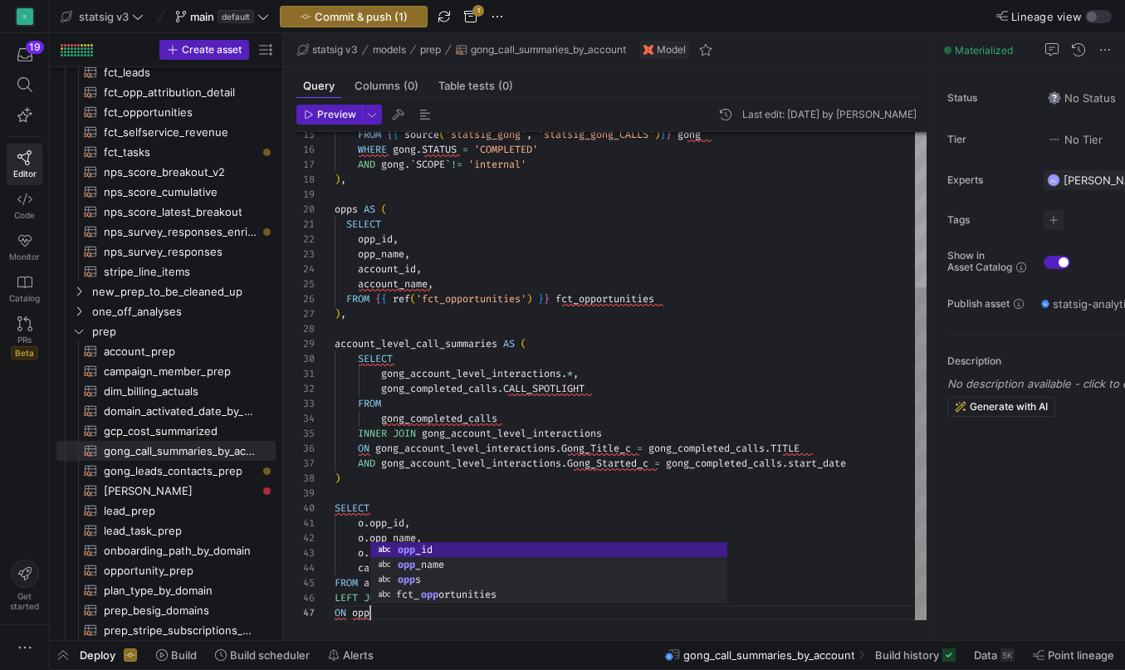
scroll to position [90, 42]
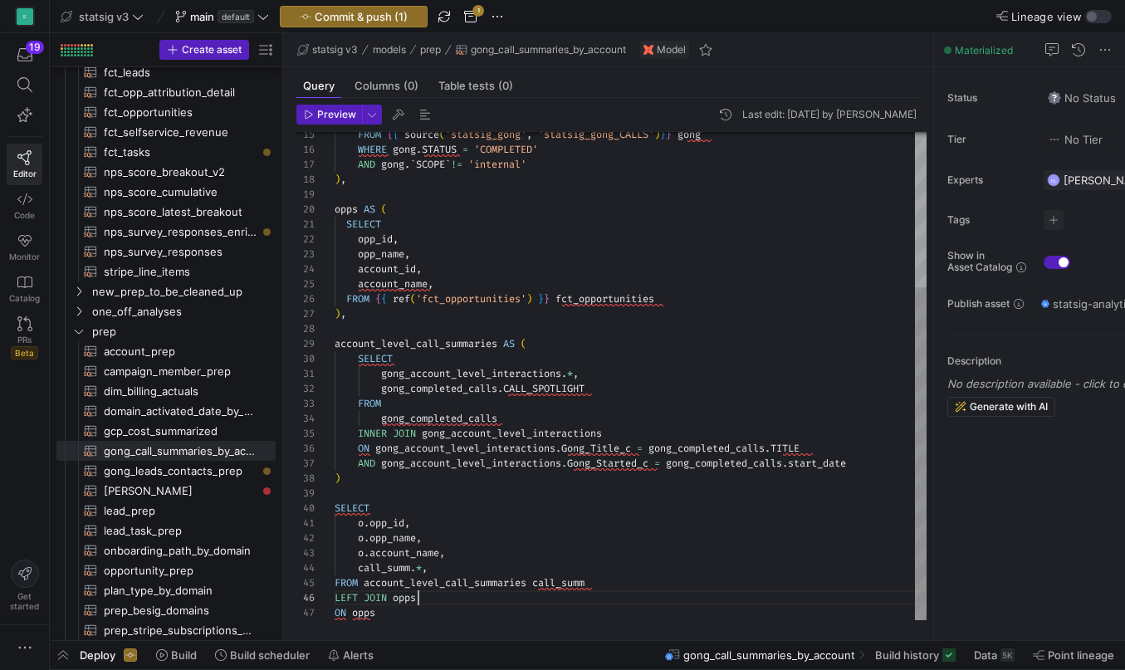
click at [443, 600] on div "LEFT JOIN opps" at bounding box center [630, 597] width 592 height 15
click at [363, 609] on span "opps" at bounding box center [363, 612] width 23 height 13
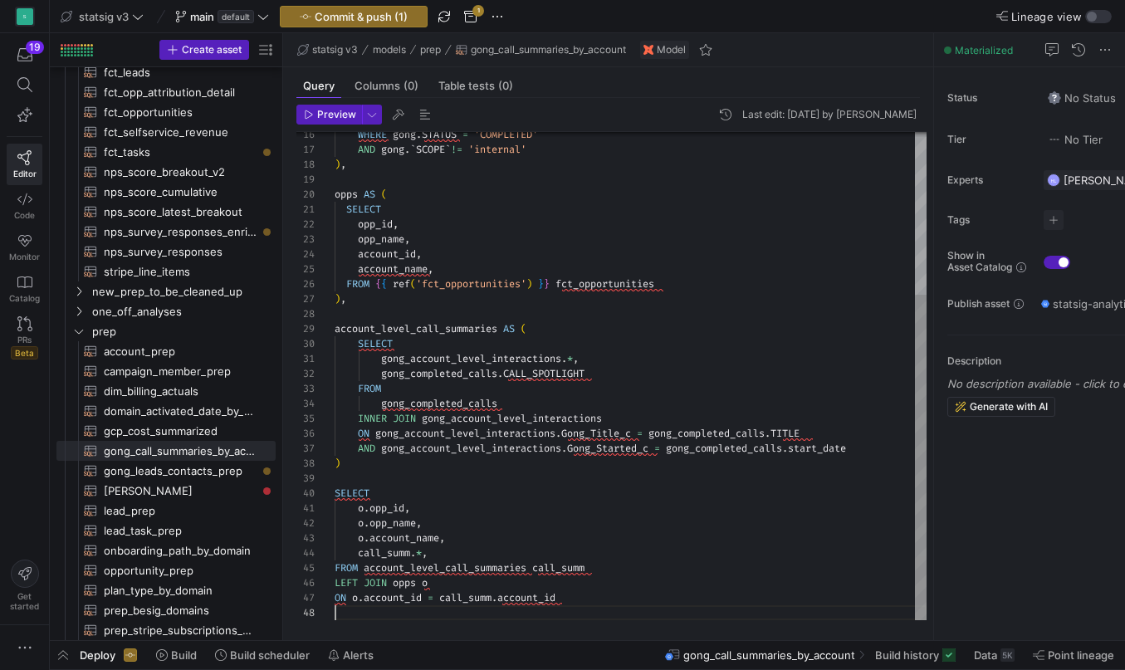
scroll to position [105, 0]
click at [513, 545] on div "call_summ . * ," at bounding box center [630, 552] width 592 height 15
click at [338, 601] on span "ON" at bounding box center [340, 597] width 12 height 13
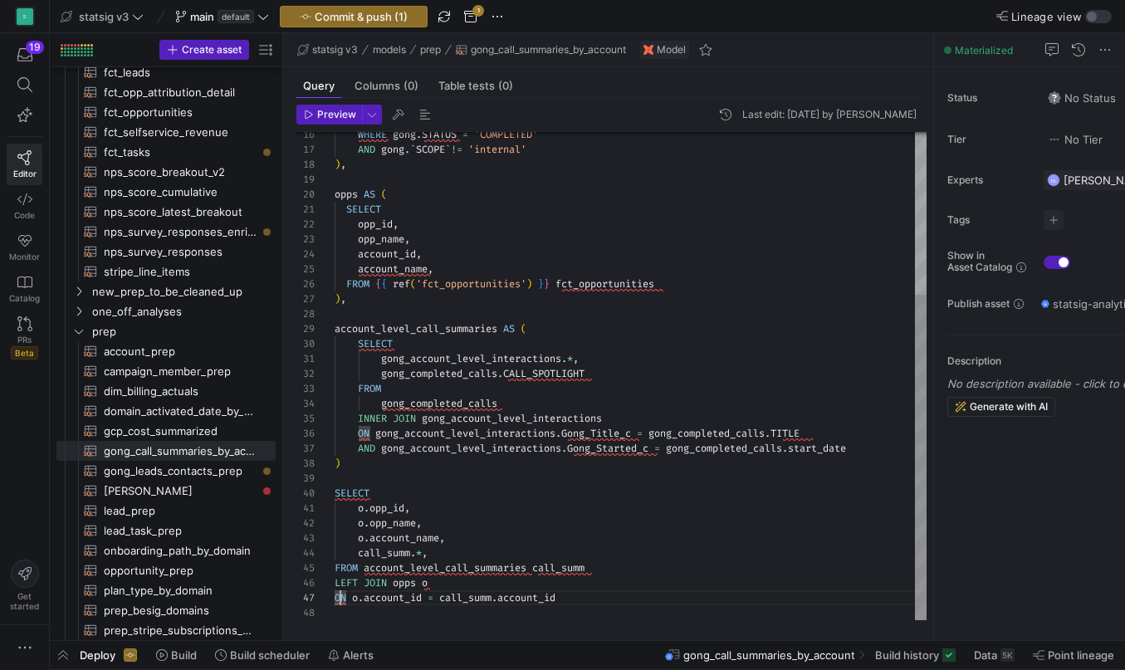
click at [367, 584] on span "JOIN" at bounding box center [375, 582] width 23 height 13
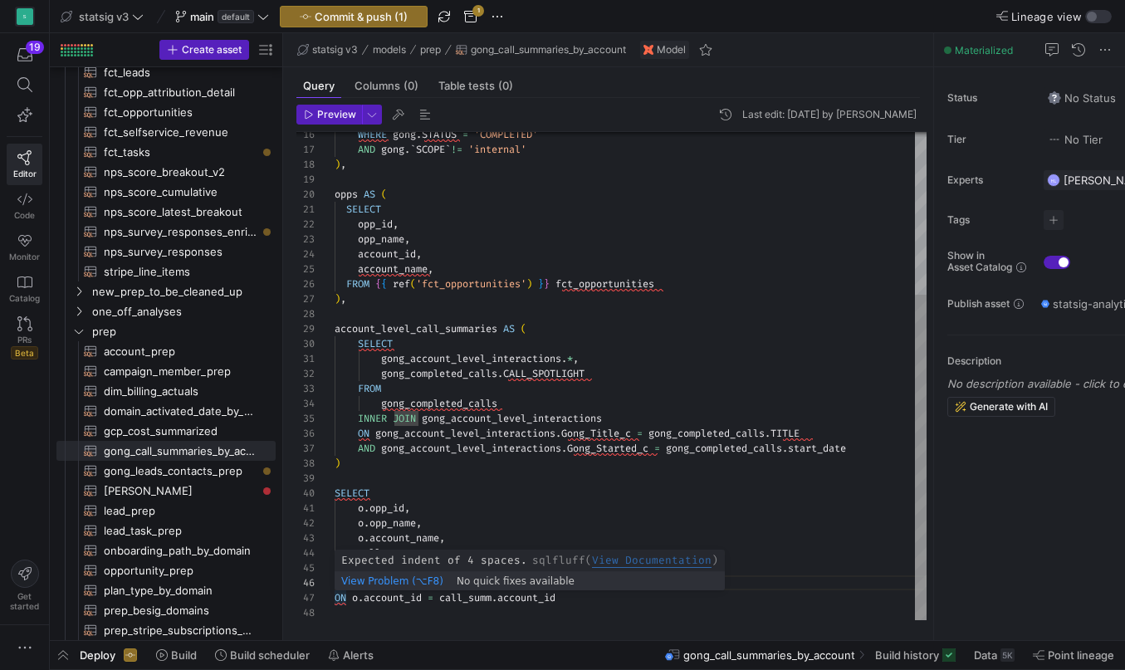
click at [336, 598] on span "ON" at bounding box center [340, 597] width 12 height 13
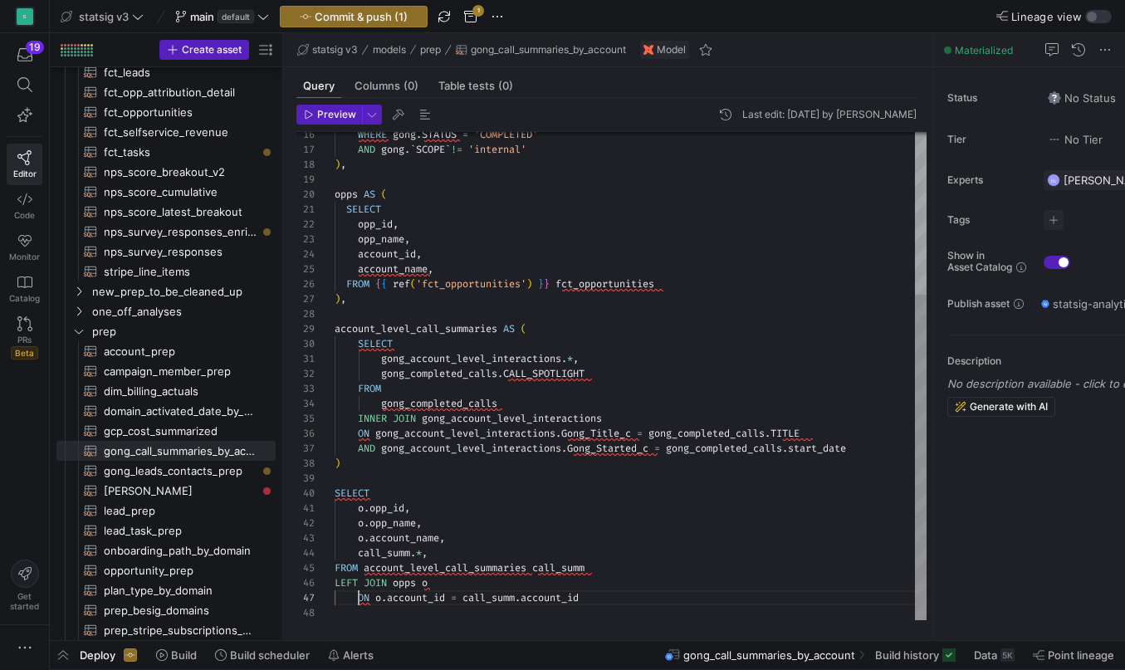
scroll to position [90, 24]
click at [383, 612] on div at bounding box center [630, 612] width 592 height 15
click at [606, 598] on div "ON o . account_id = call_summ . account_id" at bounding box center [630, 597] width 592 height 15
click at [322, 111] on span "Preview" at bounding box center [336, 115] width 39 height 12
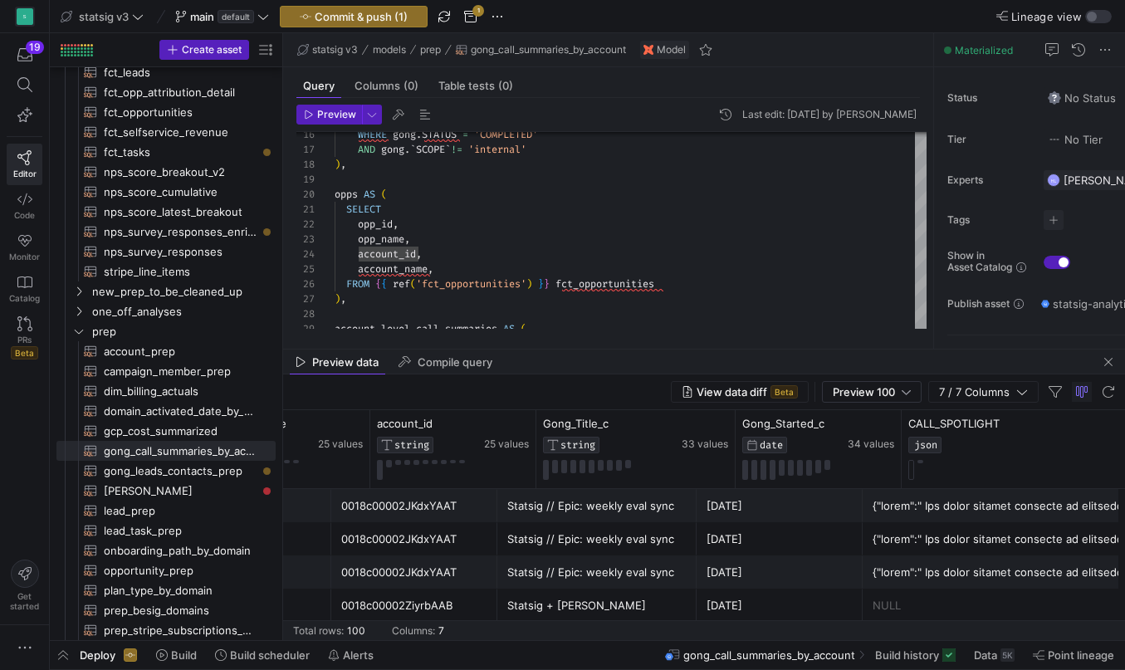
scroll to position [0, 632]
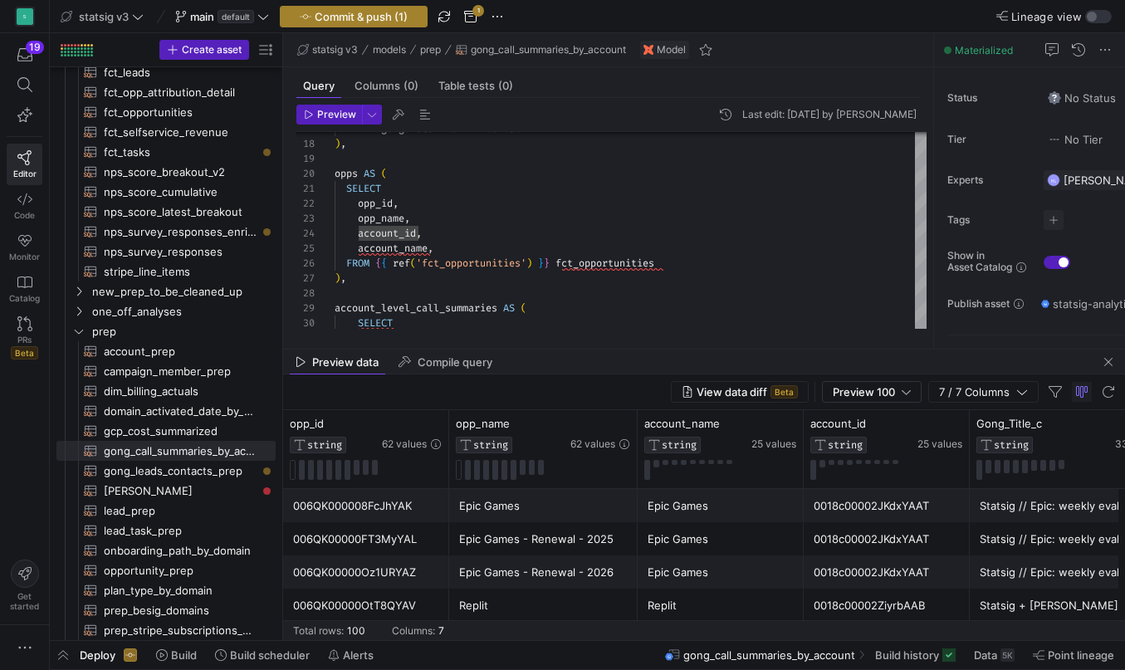
click at [374, 24] on span "button" at bounding box center [354, 17] width 146 height 20
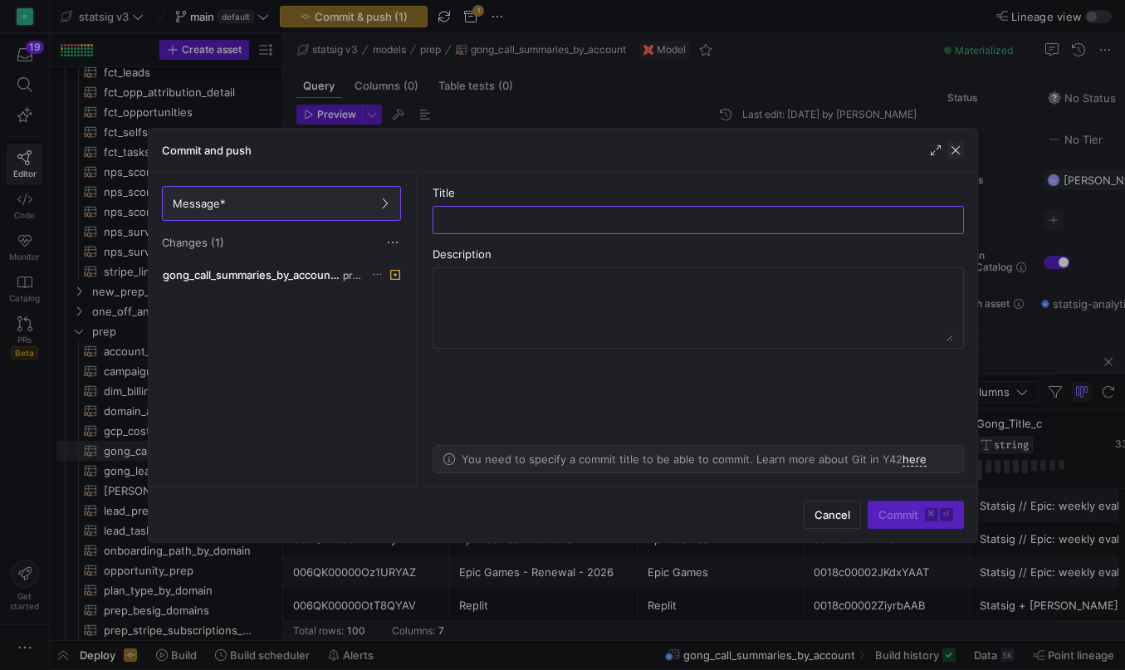
click at [954, 149] on span "button" at bounding box center [955, 150] width 17 height 17
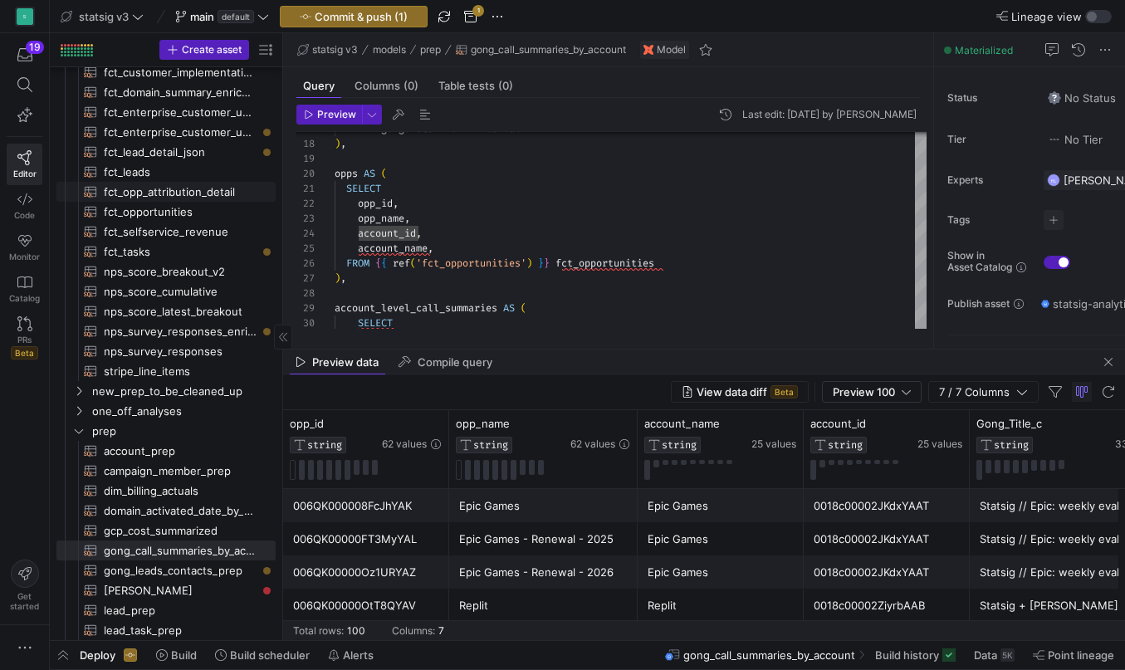
click at [154, 195] on span "fct_opp_attribution_detail​​​​​​​​​​" at bounding box center [180, 192] width 153 height 19
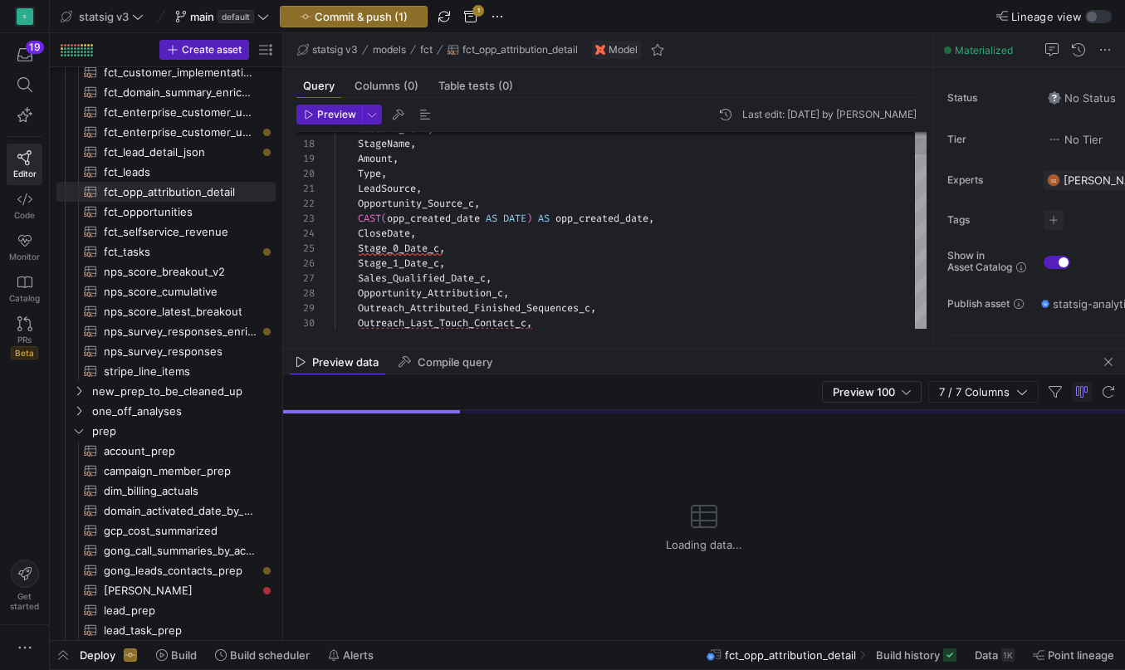
click at [540, 284] on div "Sales_Qualified_Date_c ," at bounding box center [630, 278] width 592 height 15
click at [534, 261] on div "Stage_1_Date_c ," at bounding box center [630, 263] width 592 height 15
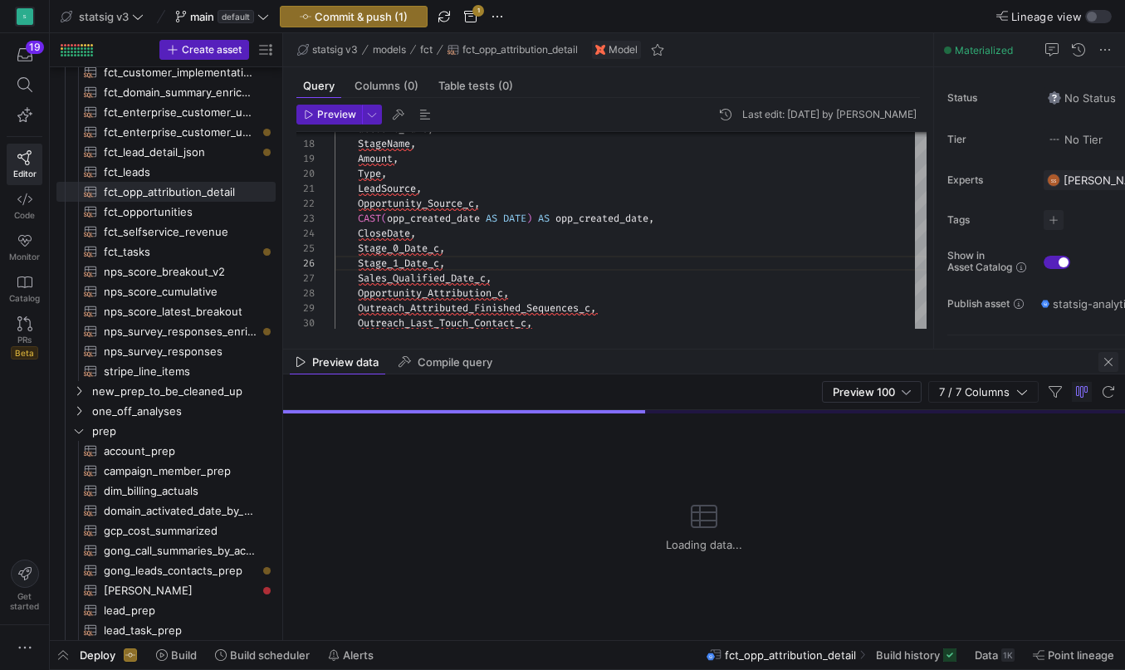
click at [1112, 364] on span "button" at bounding box center [1108, 362] width 20 height 20
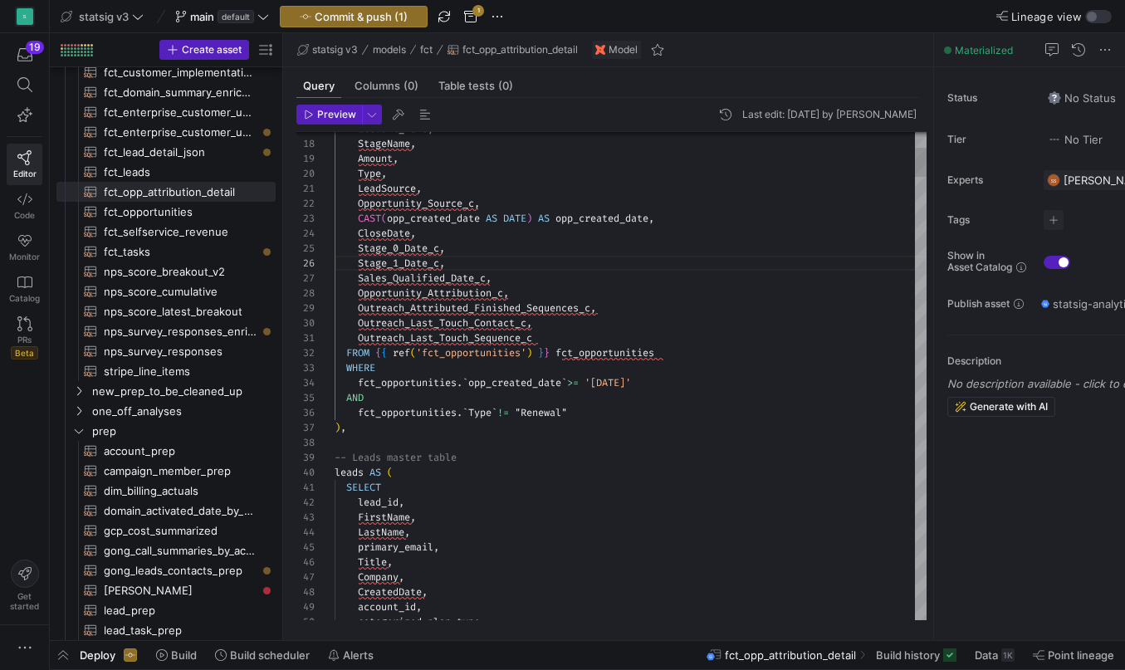
click at [546, 274] on div "Sales_Qualified_Date_c ," at bounding box center [630, 278] width 592 height 15
click at [493, 261] on div "Stage_1_Date_c ," at bounding box center [630, 263] width 592 height 15
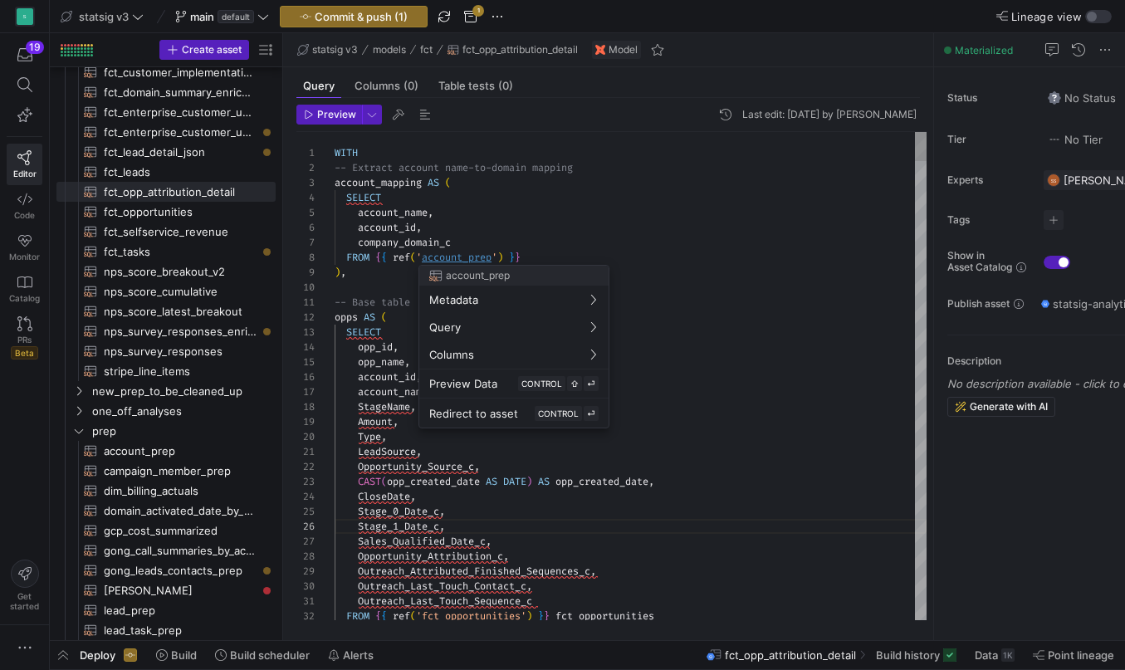
click at [491, 480] on div at bounding box center [562, 335] width 1125 height 670
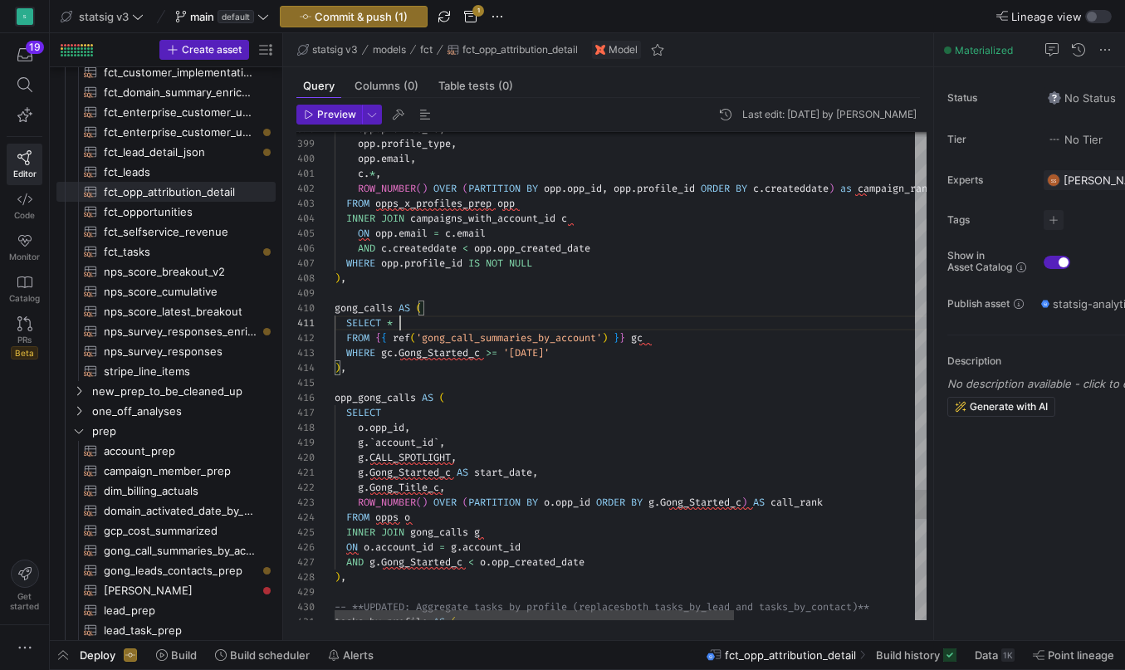
click at [532, 320] on div "SELECT *" at bounding box center [764, 322] width 860 height 15
click at [507, 425] on div "o . opp_id ," at bounding box center [764, 427] width 860 height 15
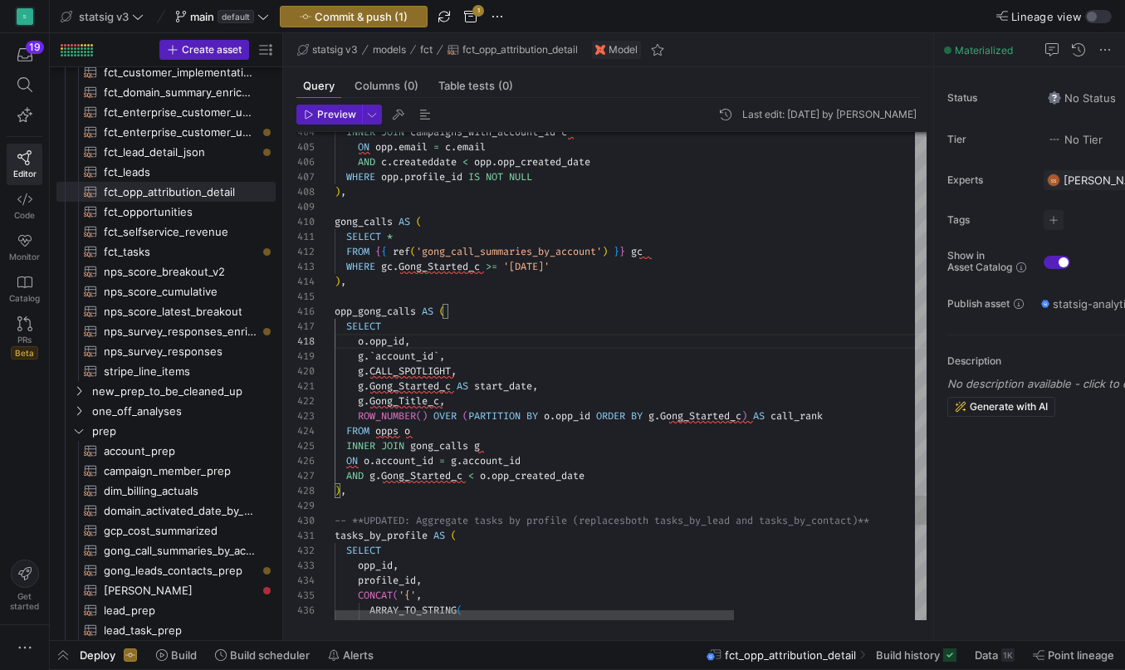
click at [496, 411] on span "PARTITION" at bounding box center [494, 415] width 52 height 13
click at [595, 479] on div "AND g . Gong_Started_c < o . opp_created_date" at bounding box center [764, 475] width 860 height 15
drag, startPoint x: 595, startPoint y: 479, endPoint x: 346, endPoint y: 476, distance: 249.0
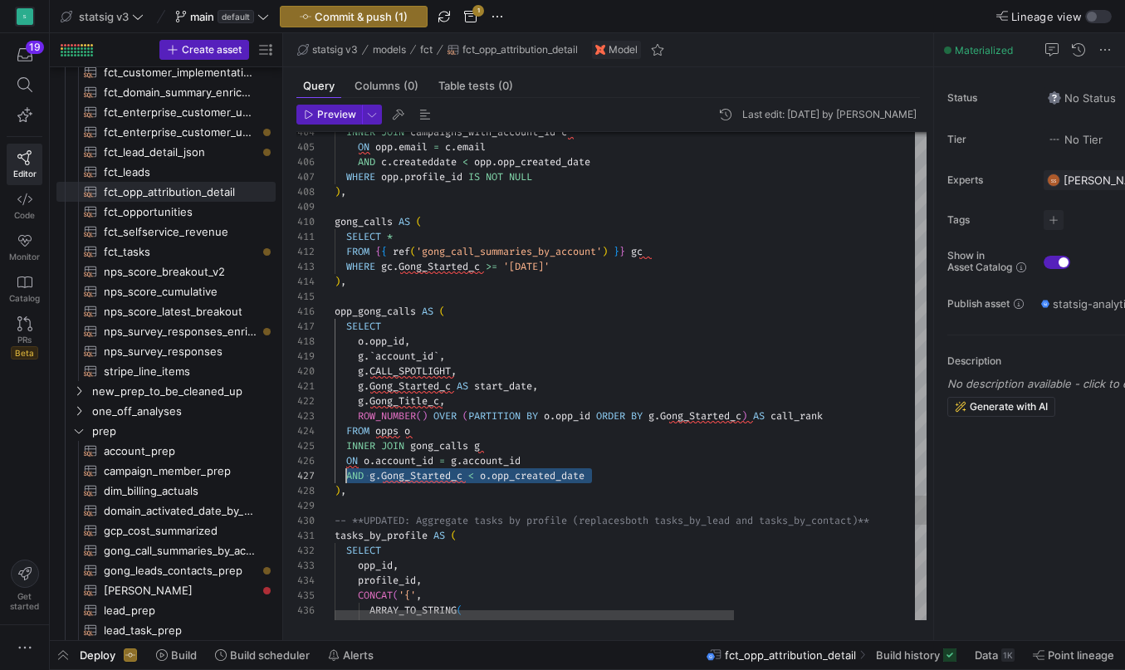
click at [346, 476] on div "AND g . Gong_Started_c < o . opp_created_date" at bounding box center [764, 475] width 860 height 15
click at [384, 430] on span "opps" at bounding box center [386, 430] width 23 height 13
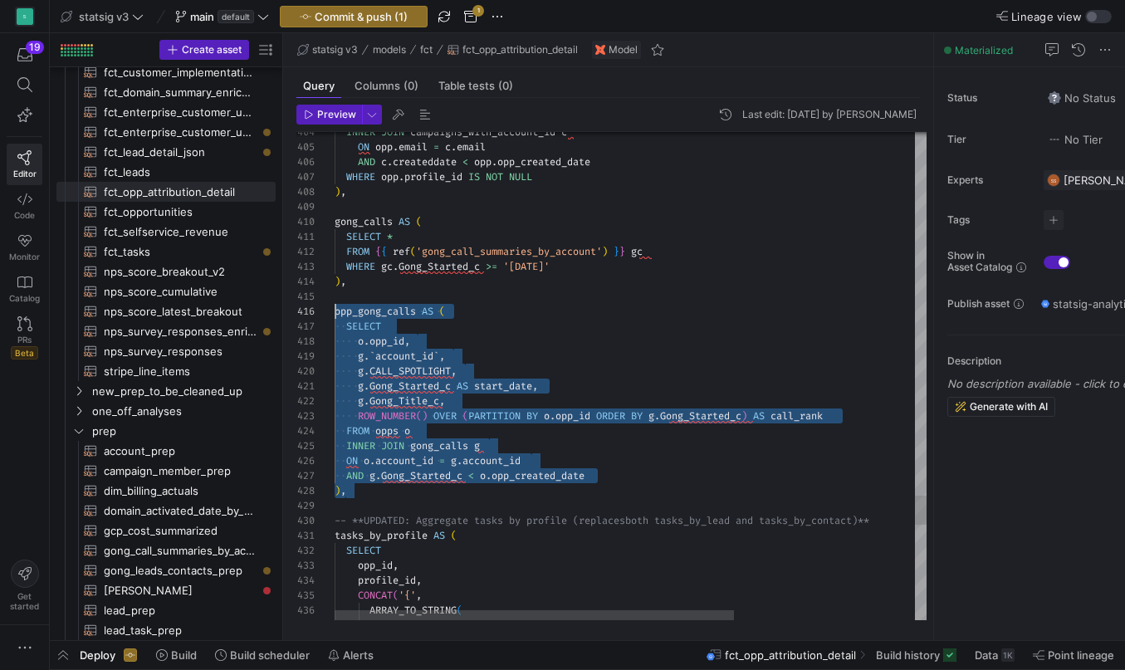
scroll to position [75, 0]
drag, startPoint x: 353, startPoint y: 489, endPoint x: 300, endPoint y: 311, distance: 185.4
click at [300, 311] on div "404 405 406 407 408 409 410 411 412 413 414 415 416 417 418 419 420 421 422 423…" at bounding box center [611, 376] width 630 height 488
click at [393, 353] on span "account_id" at bounding box center [404, 355] width 58 height 13
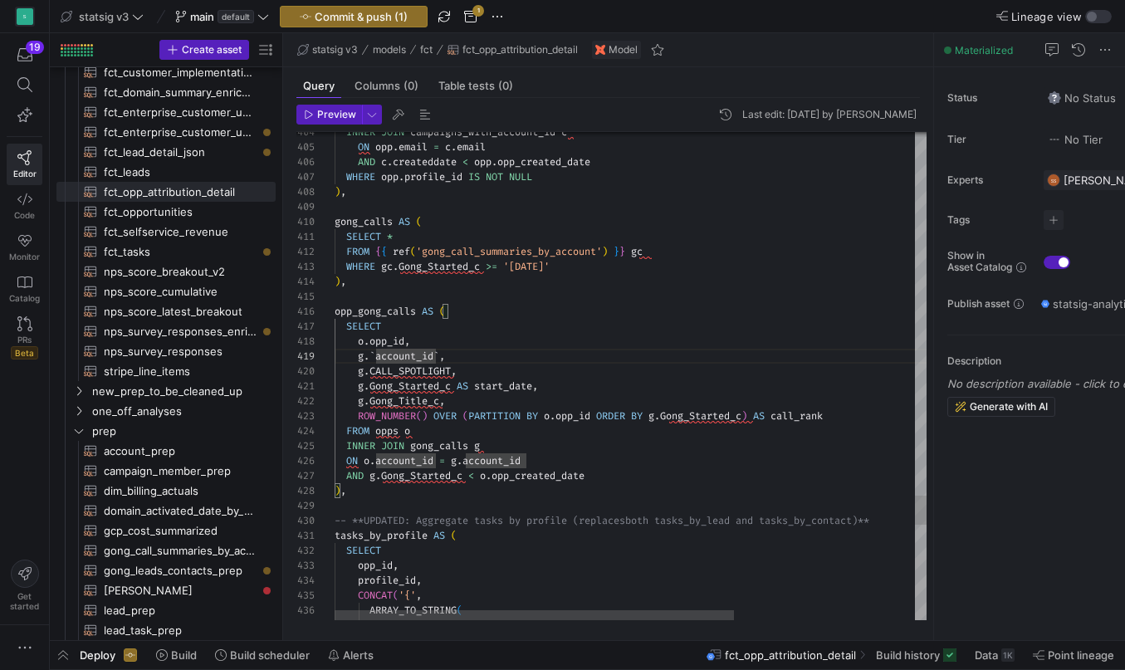
click at [433, 359] on span "account_id" at bounding box center [404, 355] width 58 height 13
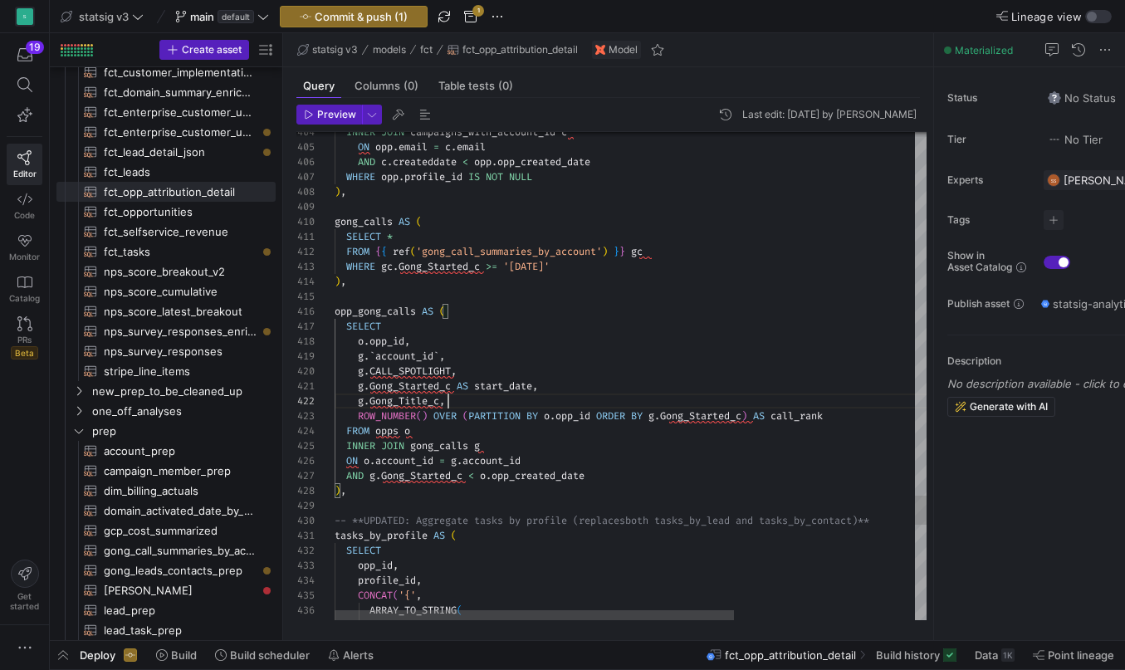
scroll to position [15, 114]
click at [450, 400] on div "g . Gong_Title_c ," at bounding box center [764, 400] width 860 height 15
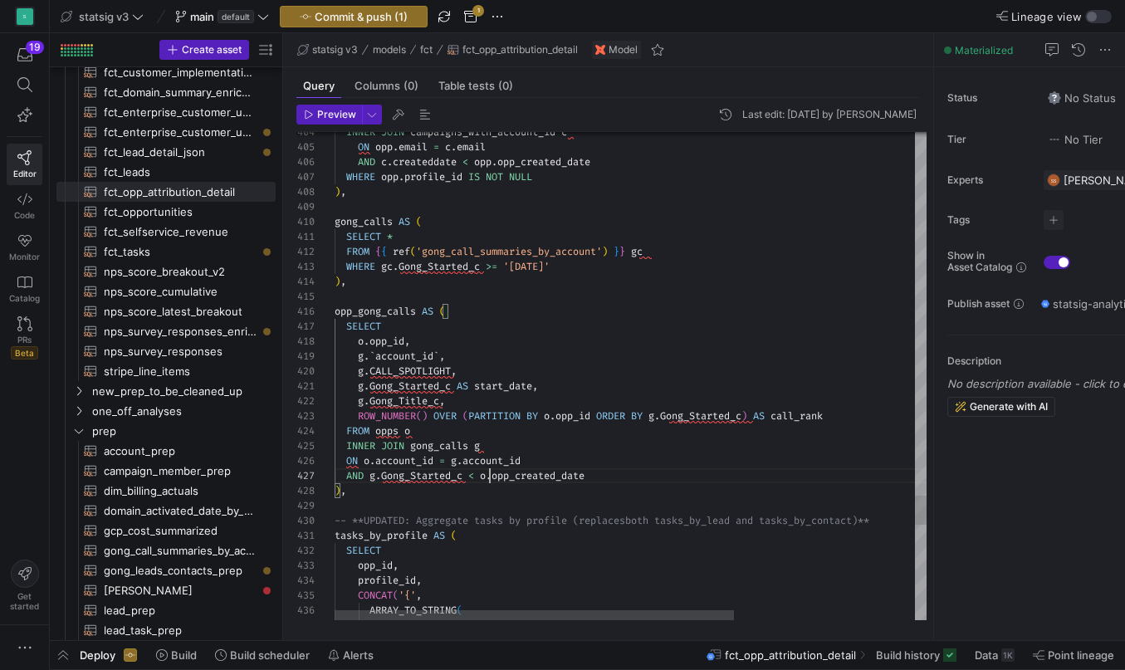
scroll to position [90, 155]
click at [490, 474] on div at bounding box center [490, 475] width 2 height 15
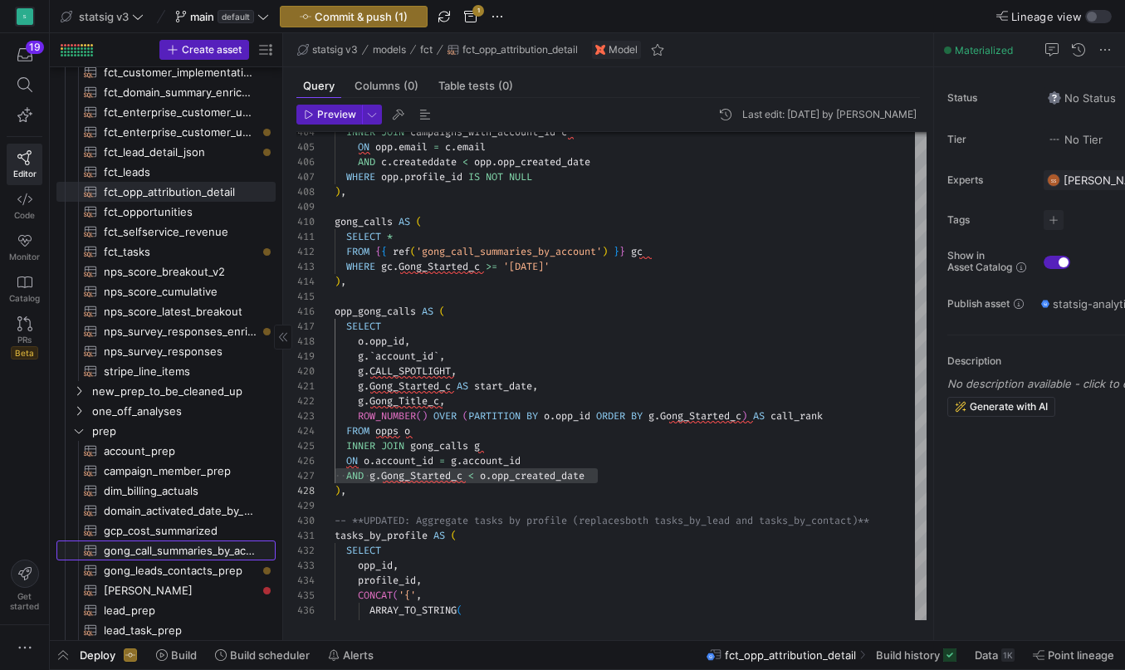
click at [161, 554] on span "gong_call_summaries_by_account​​​​​​​​​​" at bounding box center [180, 550] width 153 height 19
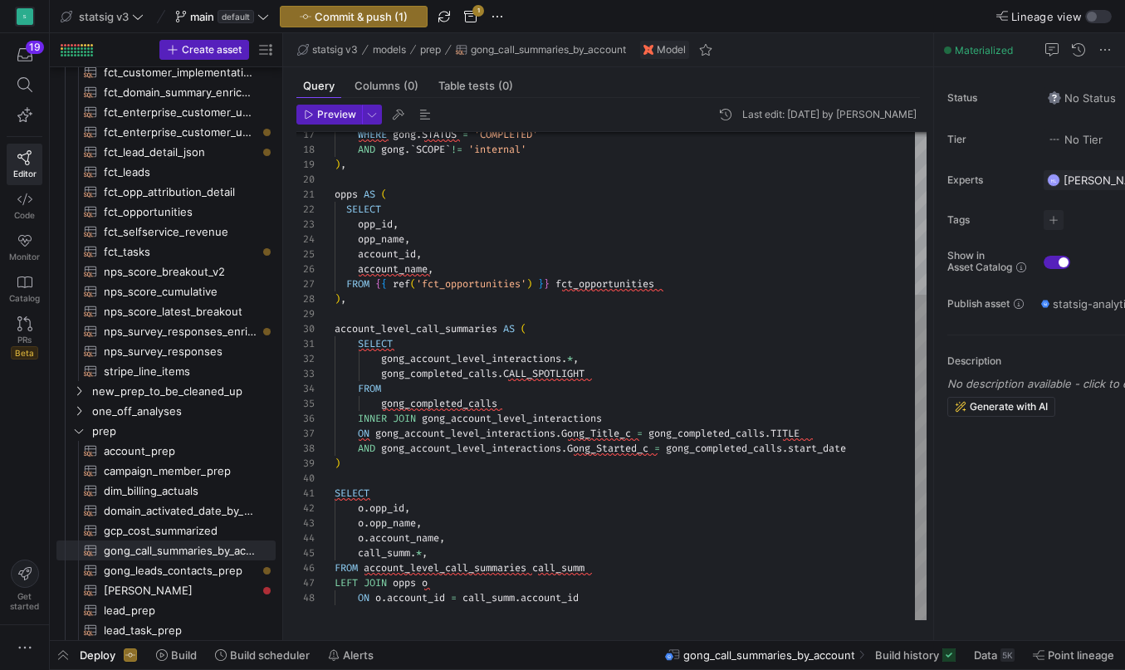
click at [597, 598] on div "ON o . account_id = call_summ . account_id" at bounding box center [630, 597] width 592 height 15
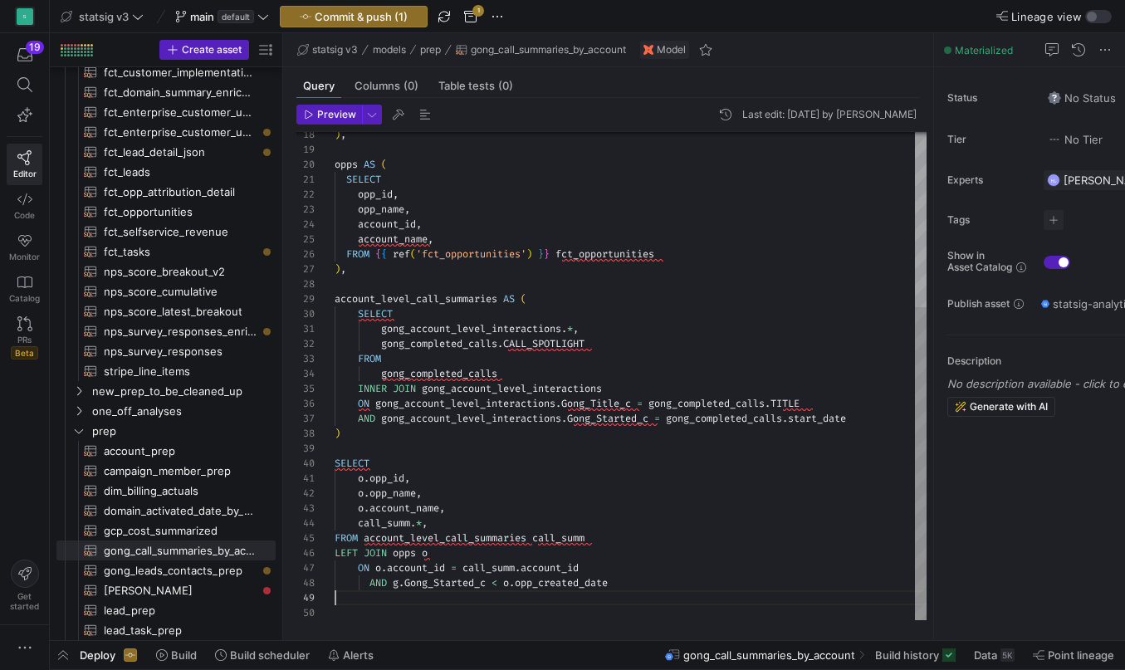
scroll to position [120, 0]
click at [372, 584] on span "AND" at bounding box center [377, 582] width 17 height 13
click at [422, 550] on span at bounding box center [419, 552] width 6 height 13
click at [453, 515] on div "call_summ . * ," at bounding box center [630, 522] width 592 height 15
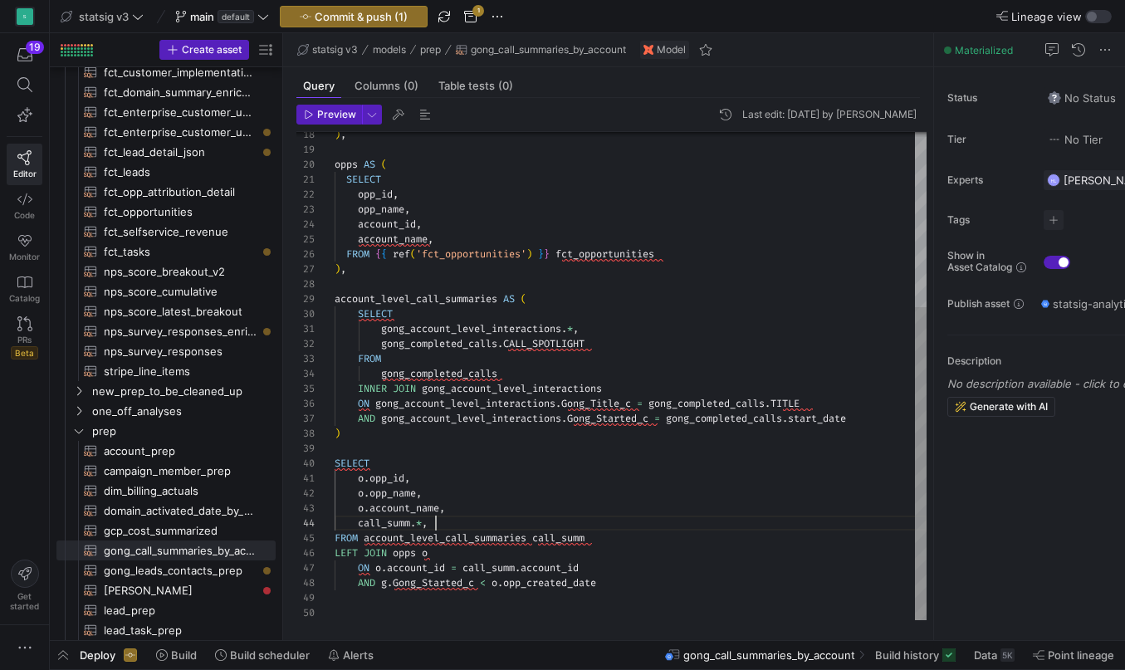
scroll to position [45, 101]
click at [424, 584] on span "Gong_Started_c" at bounding box center [433, 582] width 81 height 13
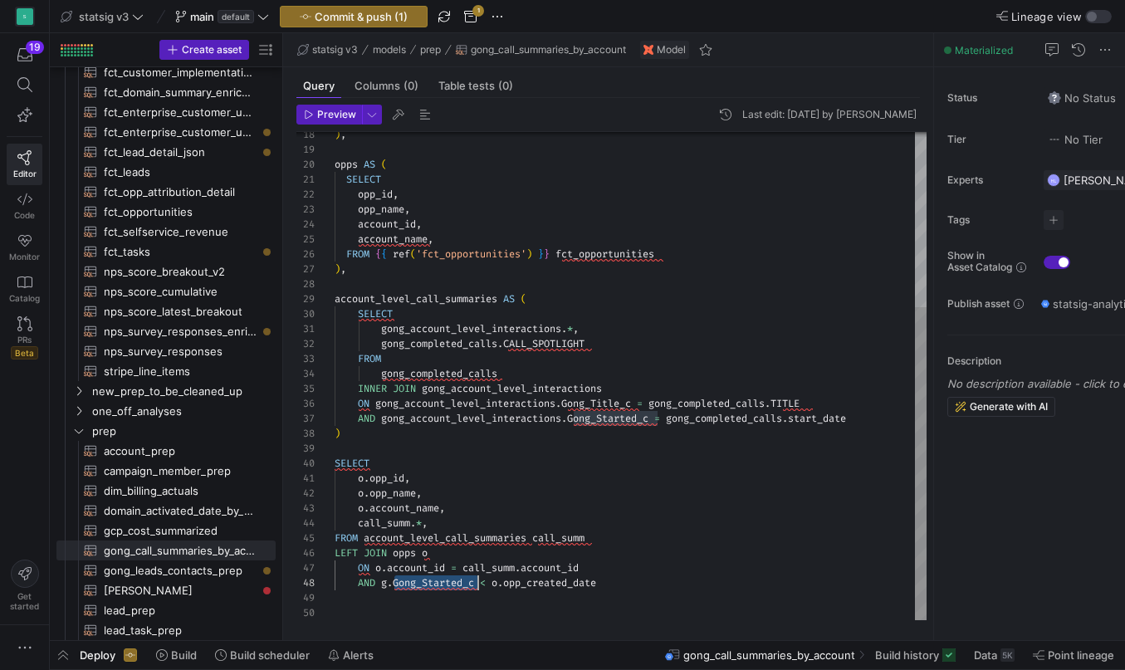
scroll to position [105, 0]
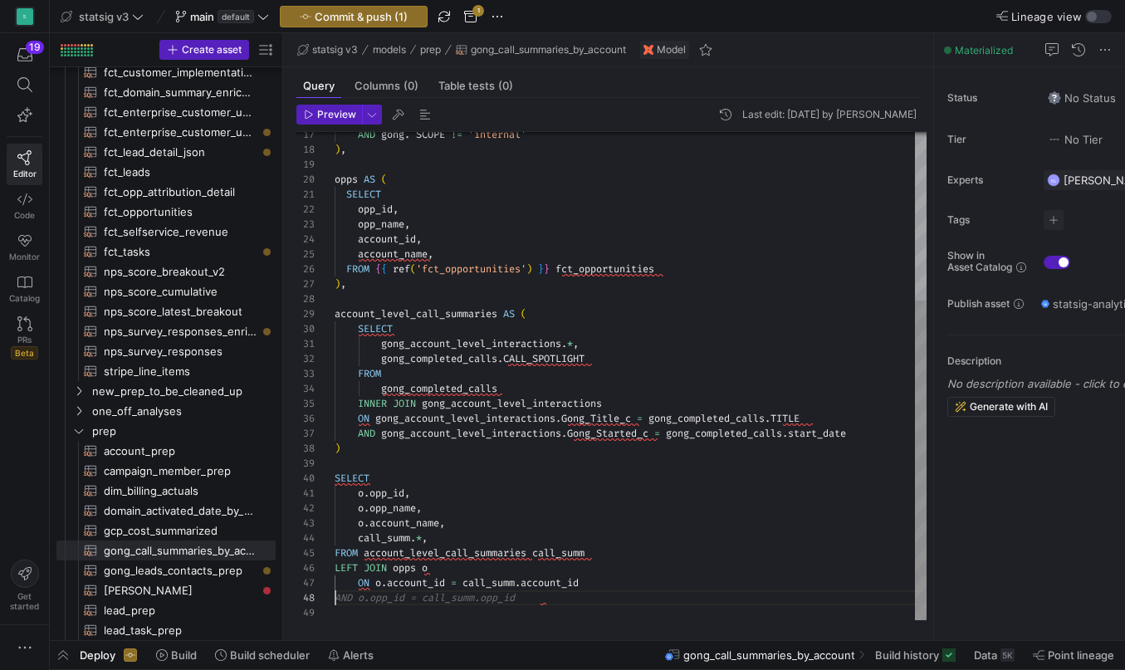
click at [425, 402] on span "gong_account_level_interactions" at bounding box center [512, 403] width 180 height 13
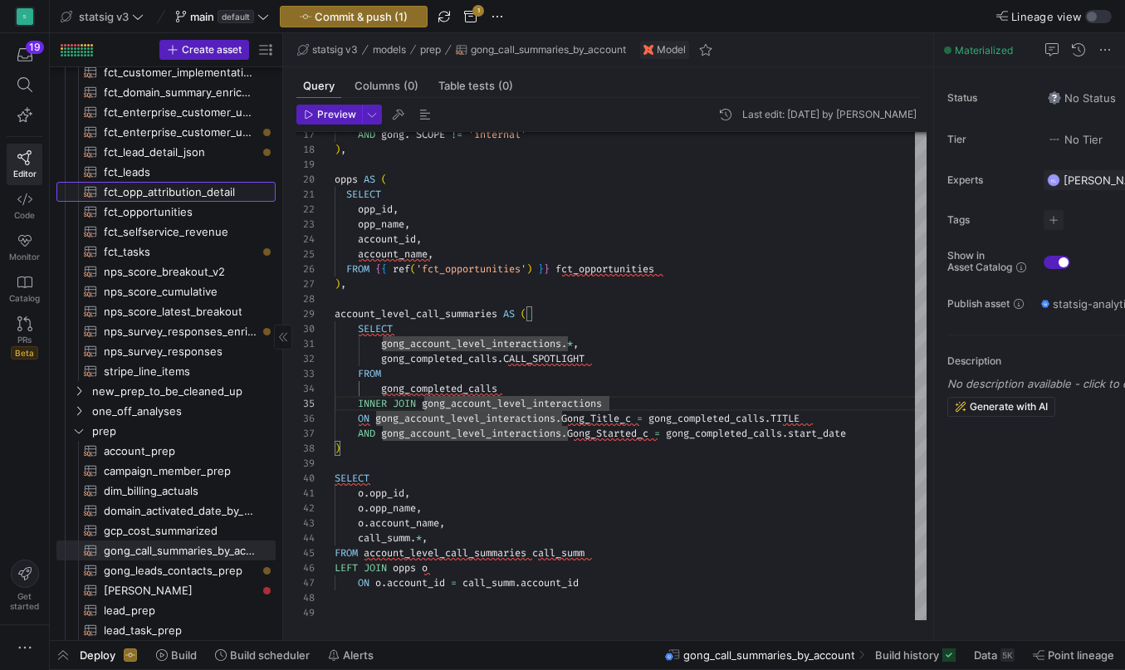
click at [165, 193] on span "fct_opp_attribution_detail​​​​​​​​​​" at bounding box center [180, 192] width 153 height 19
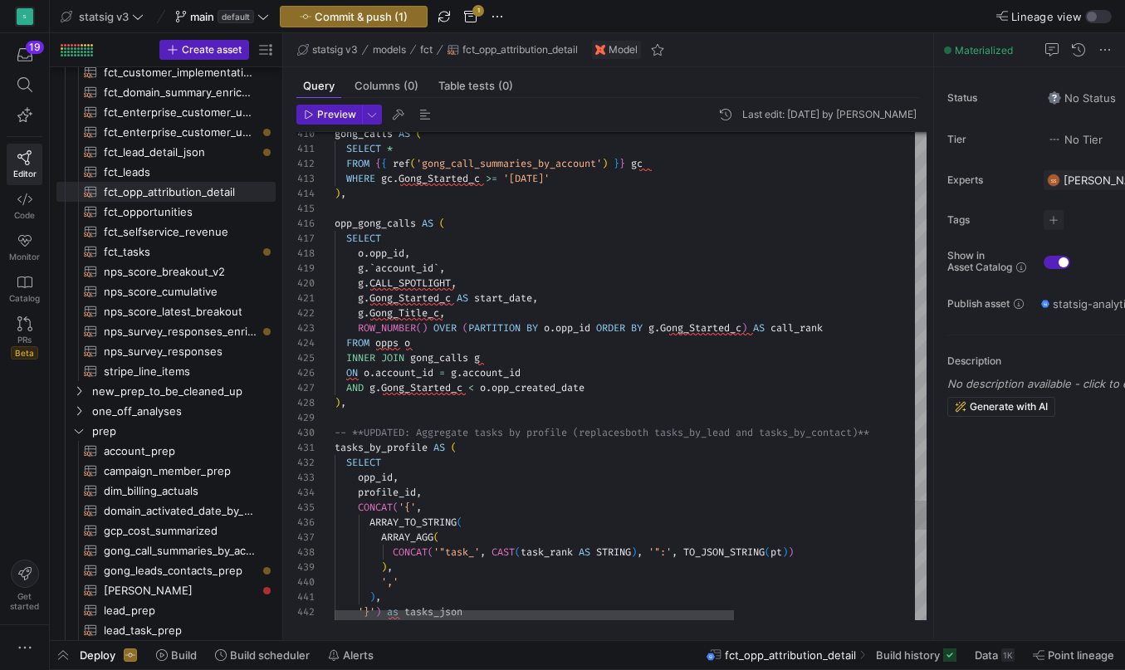
click at [397, 272] on span "account_id" at bounding box center [404, 267] width 58 height 13
click at [463, 359] on span "gong_calls" at bounding box center [439, 357] width 58 height 13
click at [407, 378] on span "account_id" at bounding box center [404, 372] width 58 height 13
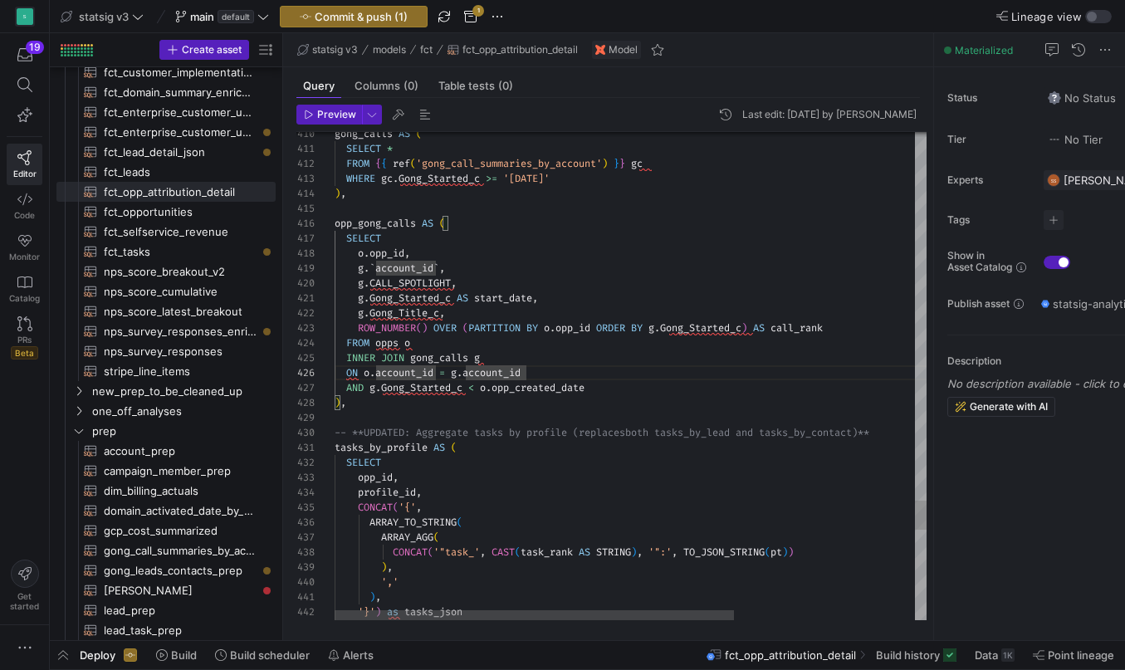
click at [405, 373] on span "account_id" at bounding box center [404, 372] width 58 height 13
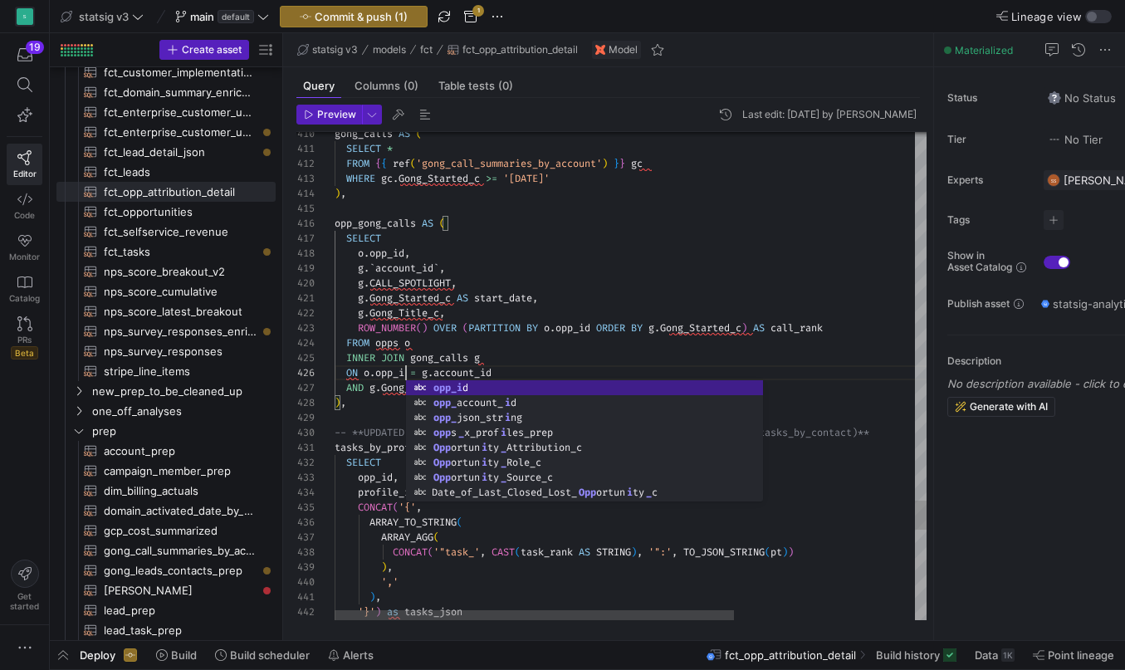
scroll to position [75, 78]
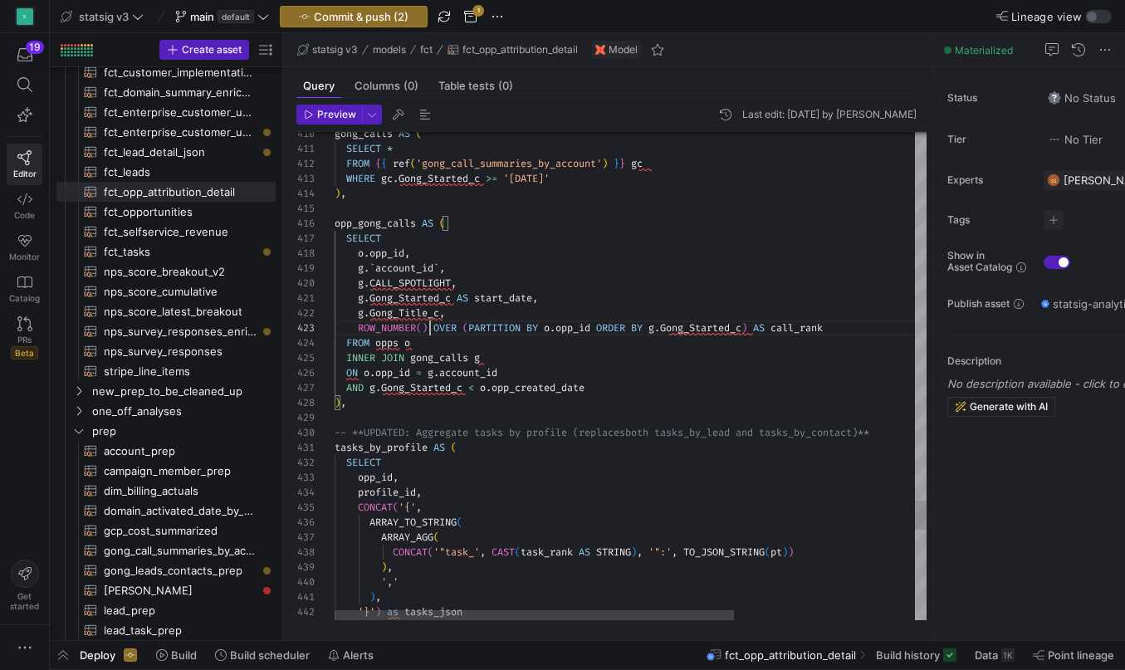
click at [432, 326] on span at bounding box center [430, 327] width 6 height 13
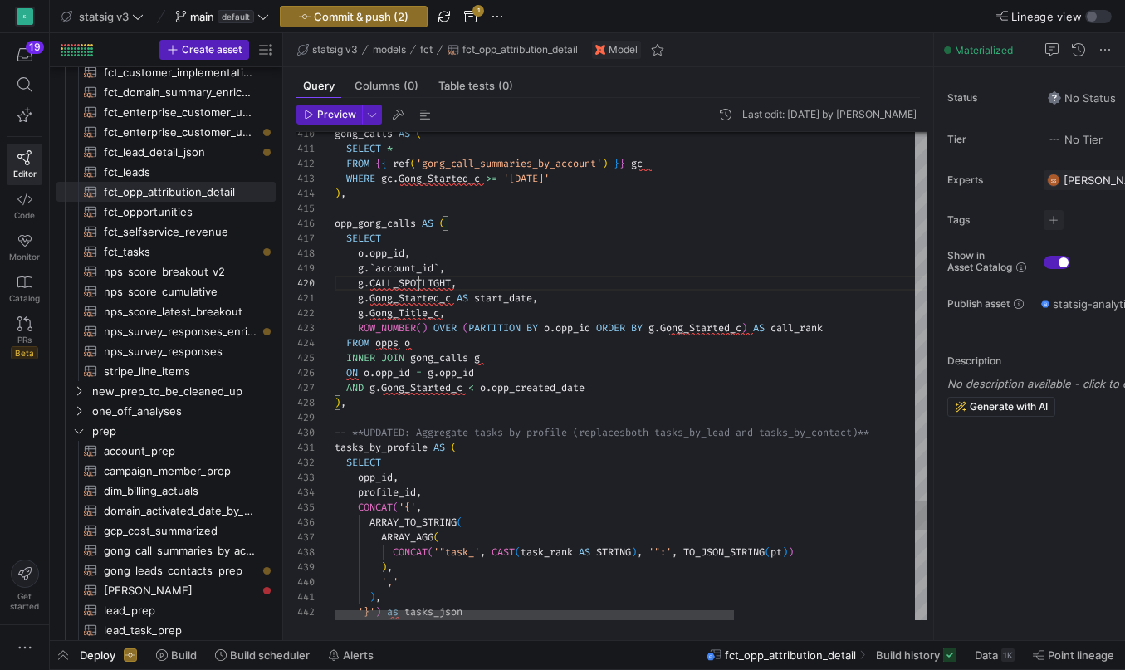
click at [416, 278] on span "CALL_SPOTLIGHT" at bounding box center [409, 282] width 81 height 13
click at [426, 301] on span "Gong_Started_c" at bounding box center [409, 297] width 81 height 13
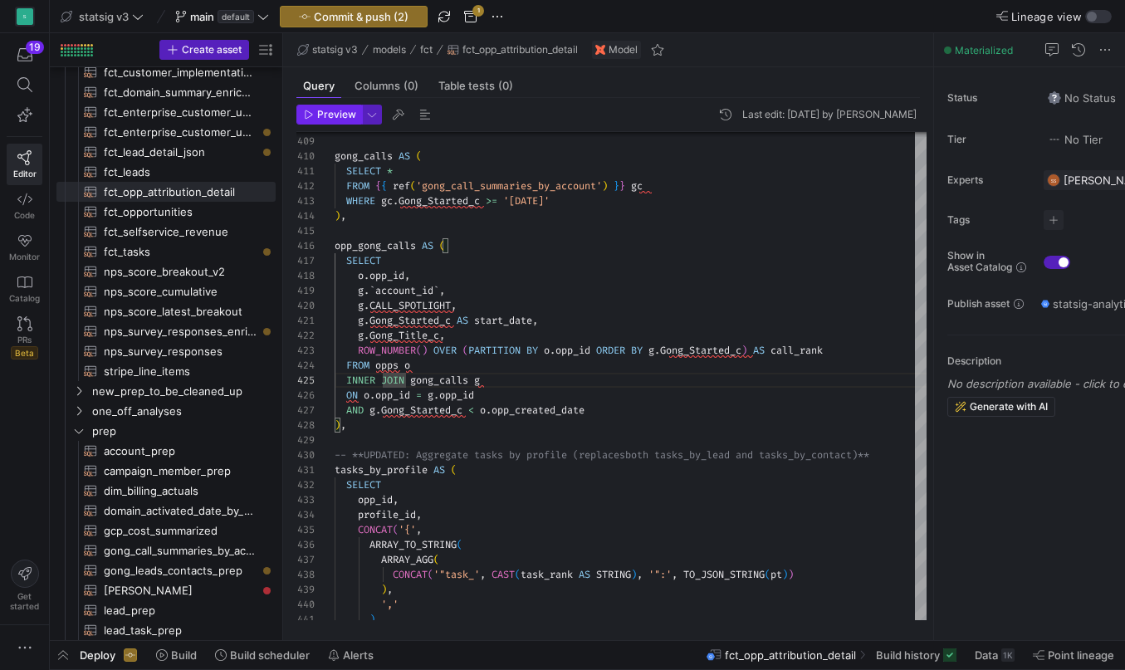
click at [330, 116] on span "Preview" at bounding box center [336, 115] width 39 height 12
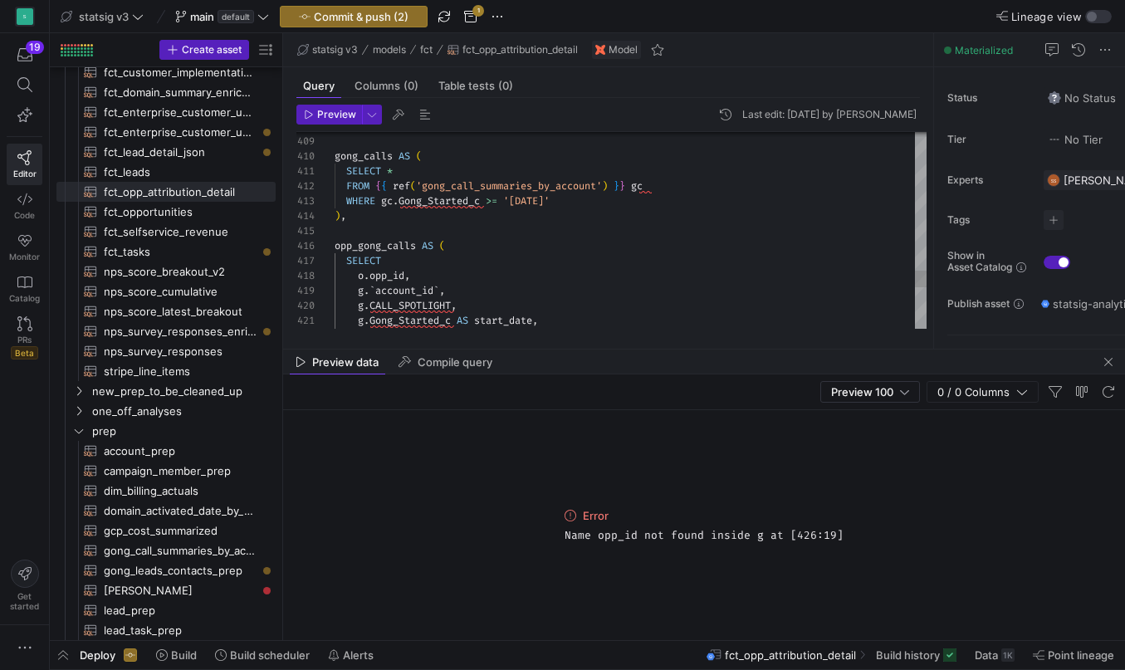
type textarea "SELECT * FROM {{ ref('gong_call_summaries_by_account') }} gc WHERE gc.Gong_Star…"
click at [590, 224] on div at bounding box center [630, 230] width 592 height 15
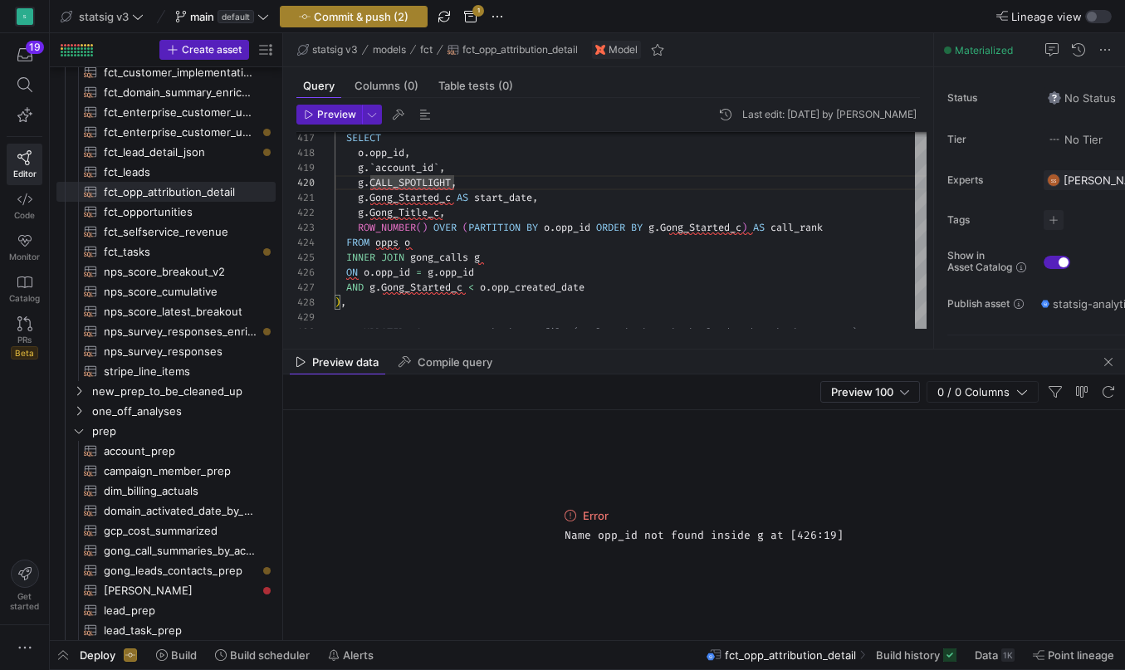
click at [378, 18] on span "Commit & push (2)" at bounding box center [361, 16] width 95 height 13
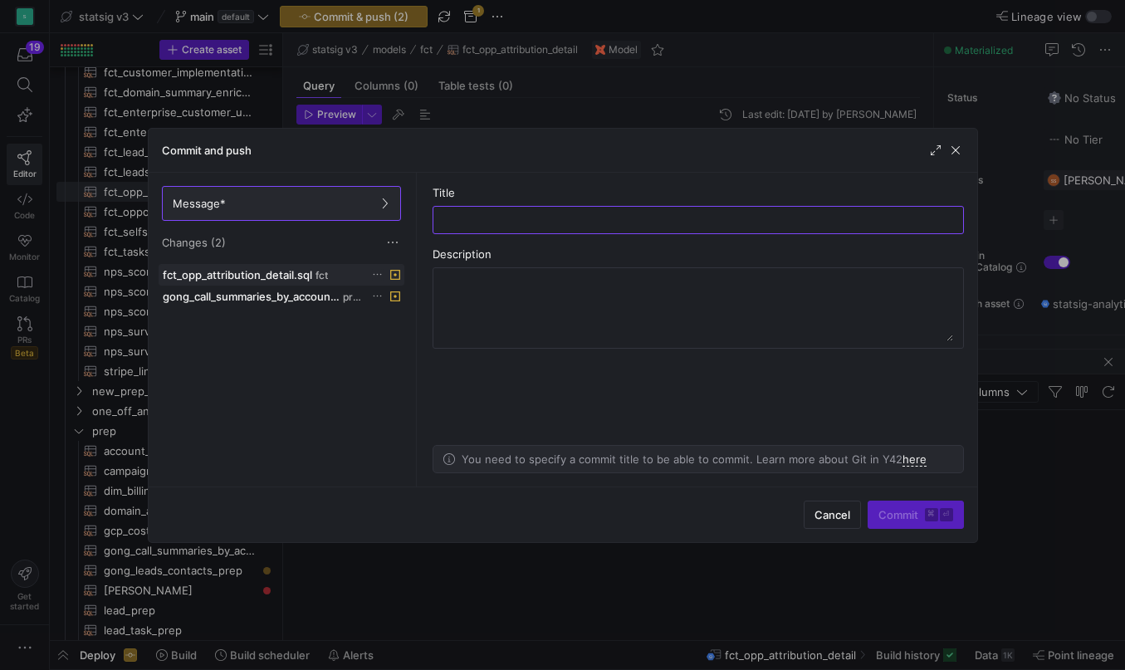
click at [383, 273] on icon at bounding box center [377, 274] width 11 height 11
click at [395, 319] on span "Discard" at bounding box center [408, 321] width 38 height 13
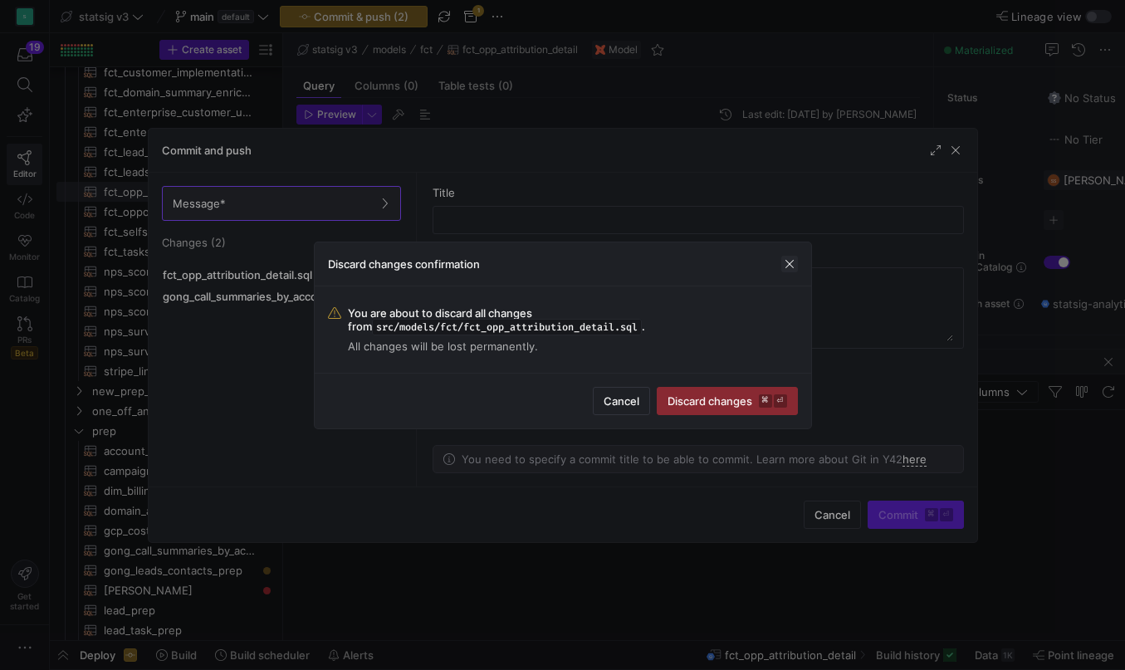
click at [791, 262] on span "button" at bounding box center [789, 264] width 17 height 17
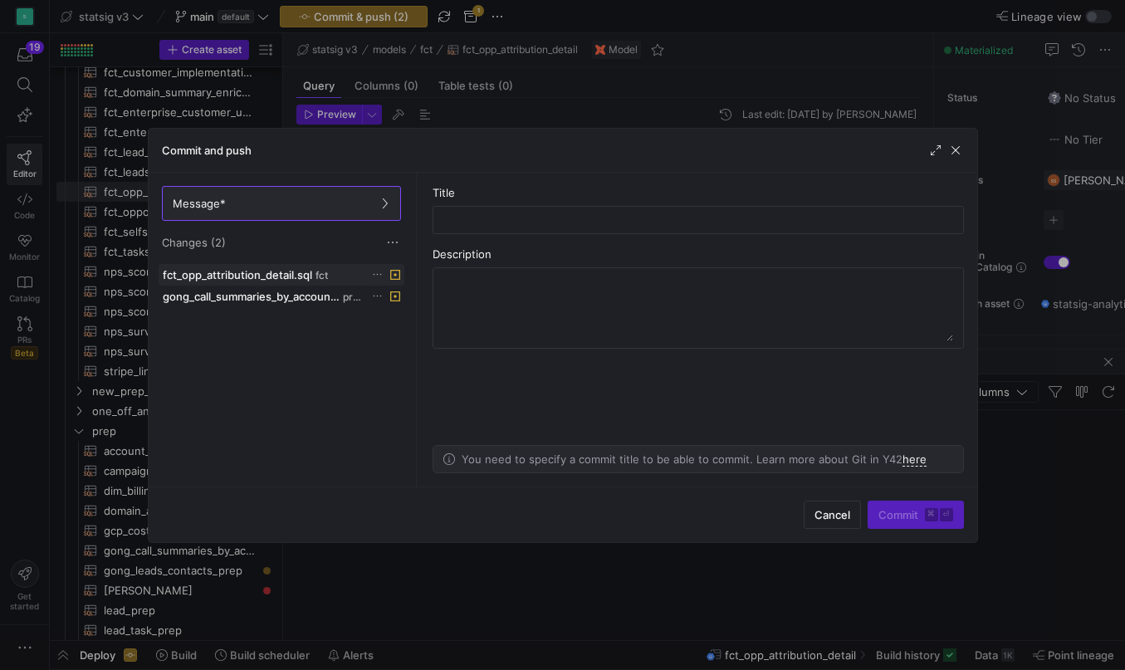
click at [383, 271] on icon at bounding box center [377, 274] width 11 height 11
click at [422, 256] on div at bounding box center [562, 335] width 1125 height 670
click at [481, 214] on input "text" at bounding box center [698, 219] width 503 height 13
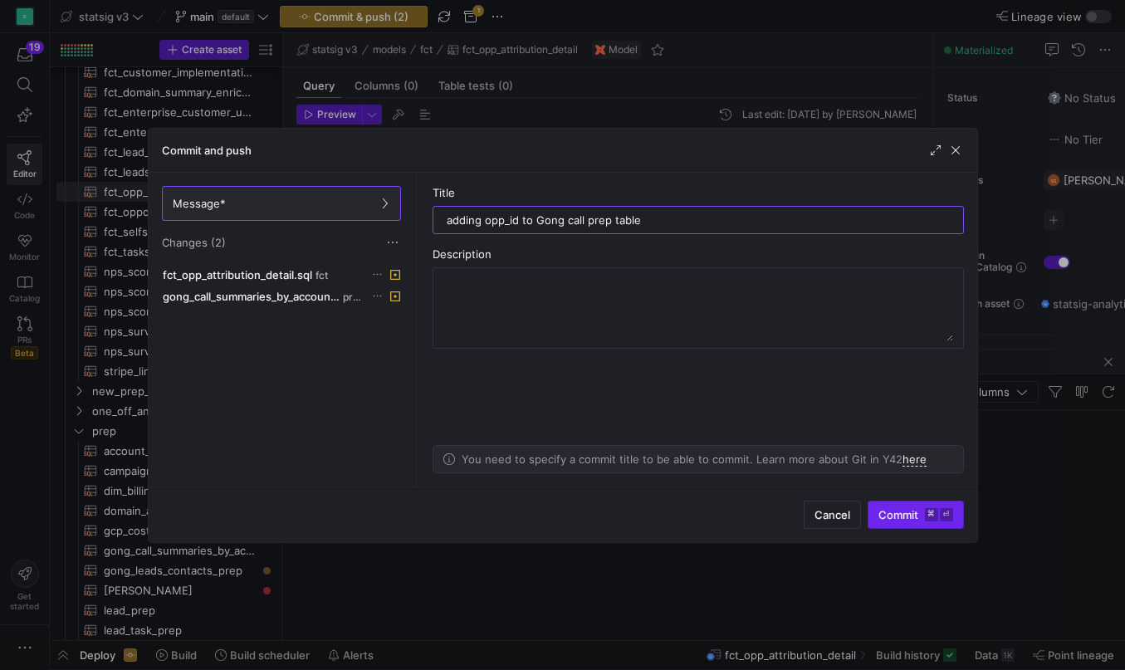
type input "adding opp_id to Gong call prep table"
click at [888, 523] on span "submit" at bounding box center [915, 514] width 95 height 27
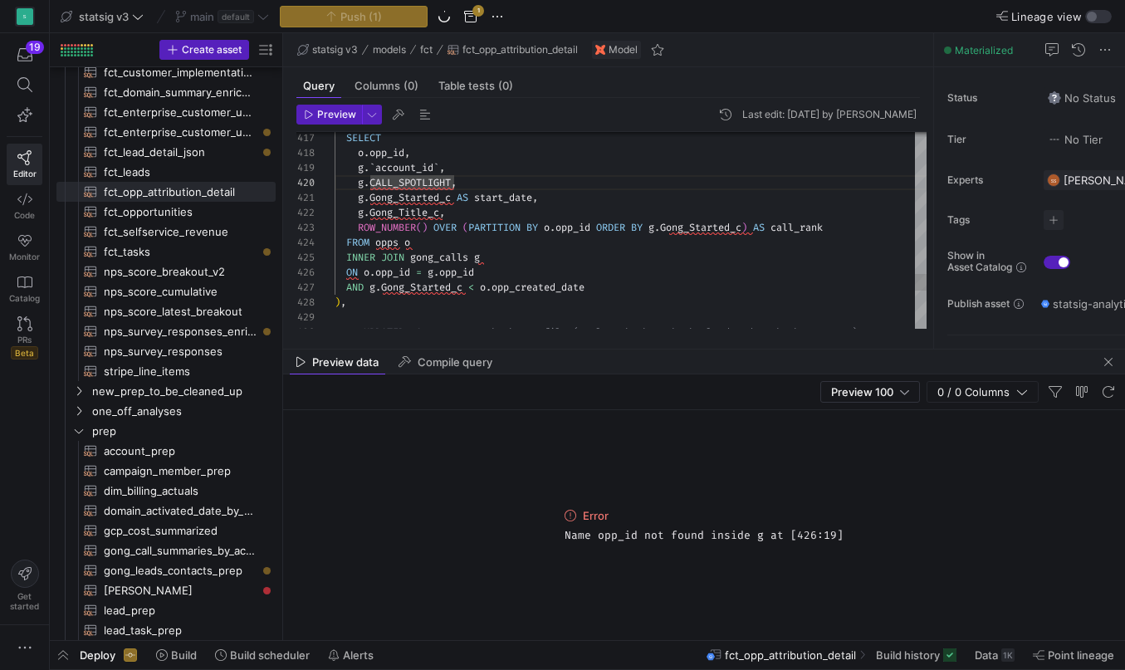
type textarea "g.Gong_Started_c AS start_date, g.Gong_Title_c, ROW_NUMBER() OVER (PARTITION BY…"
click at [632, 203] on div "g . Gong_Started_c AS start_date ," at bounding box center [630, 197] width 592 height 15
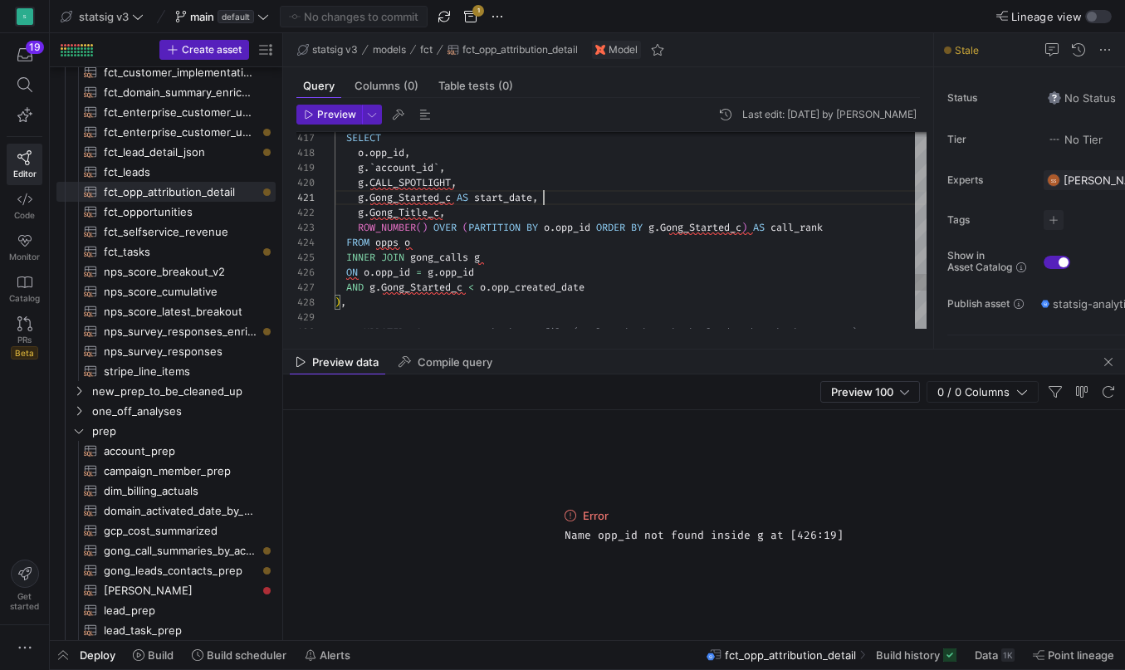
scroll to position [120, 0]
click at [406, 311] on div at bounding box center [630, 317] width 592 height 15
click at [22, 255] on span "Monitor" at bounding box center [24, 256] width 31 height 10
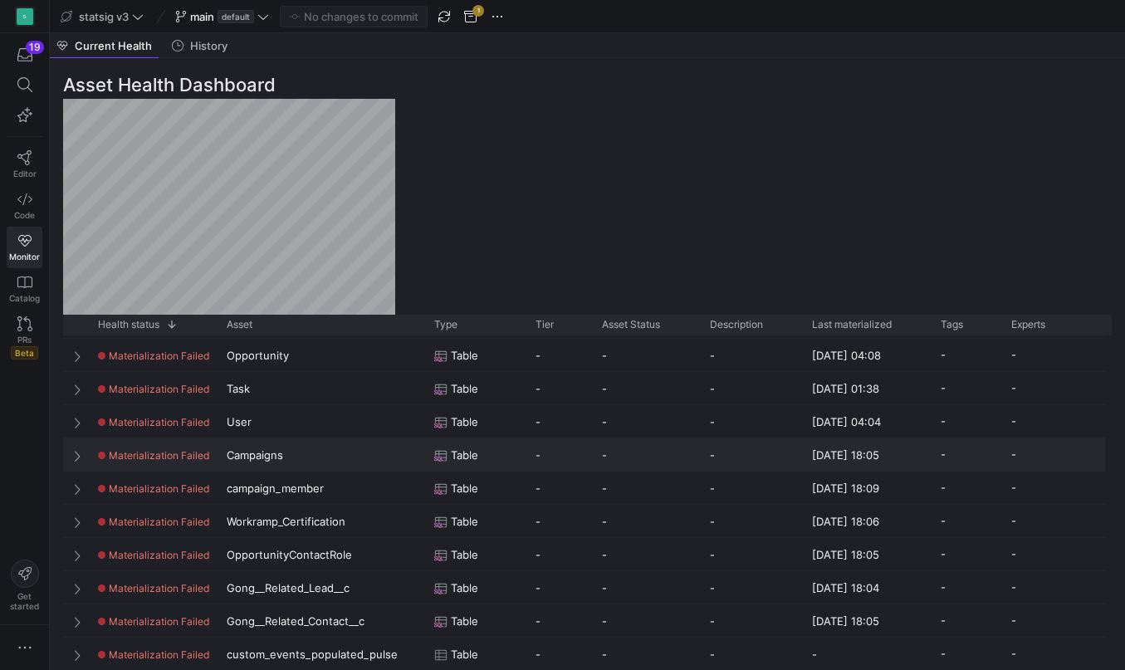
scroll to position [266, 0]
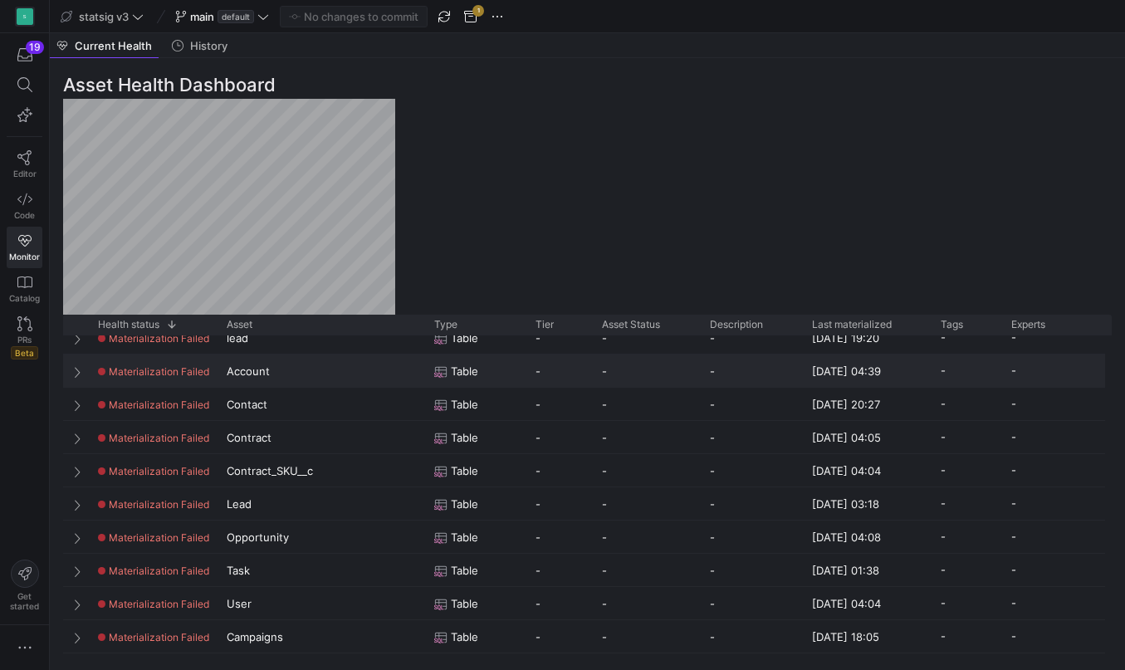
click at [79, 373] on span at bounding box center [79, 371] width 12 height 13
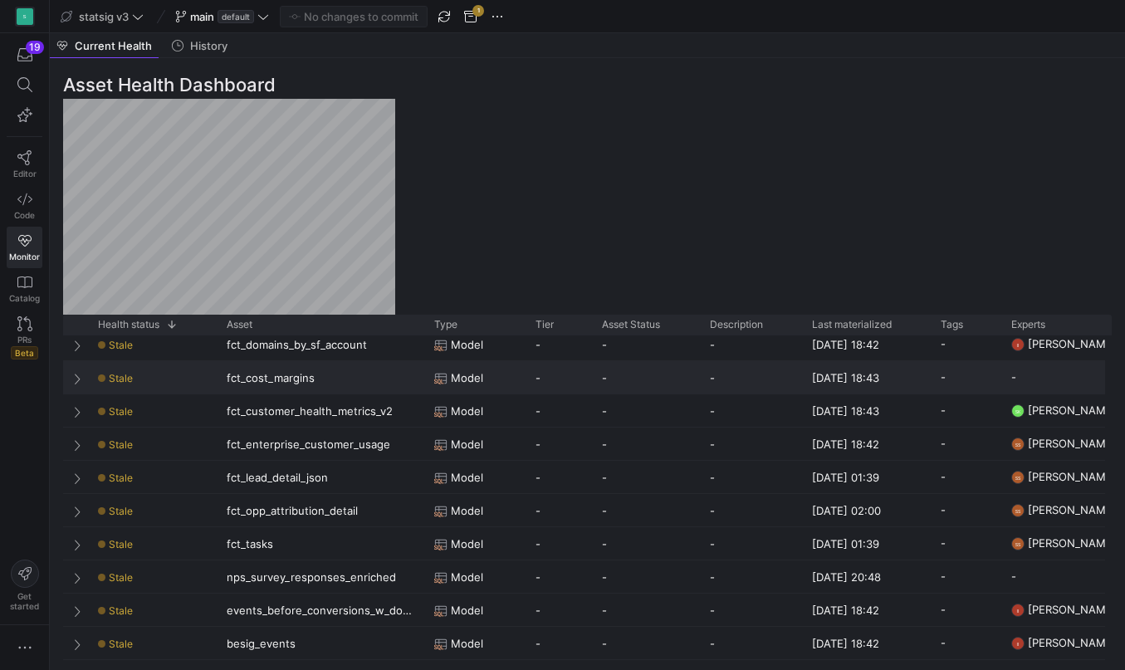
scroll to position [1168, 0]
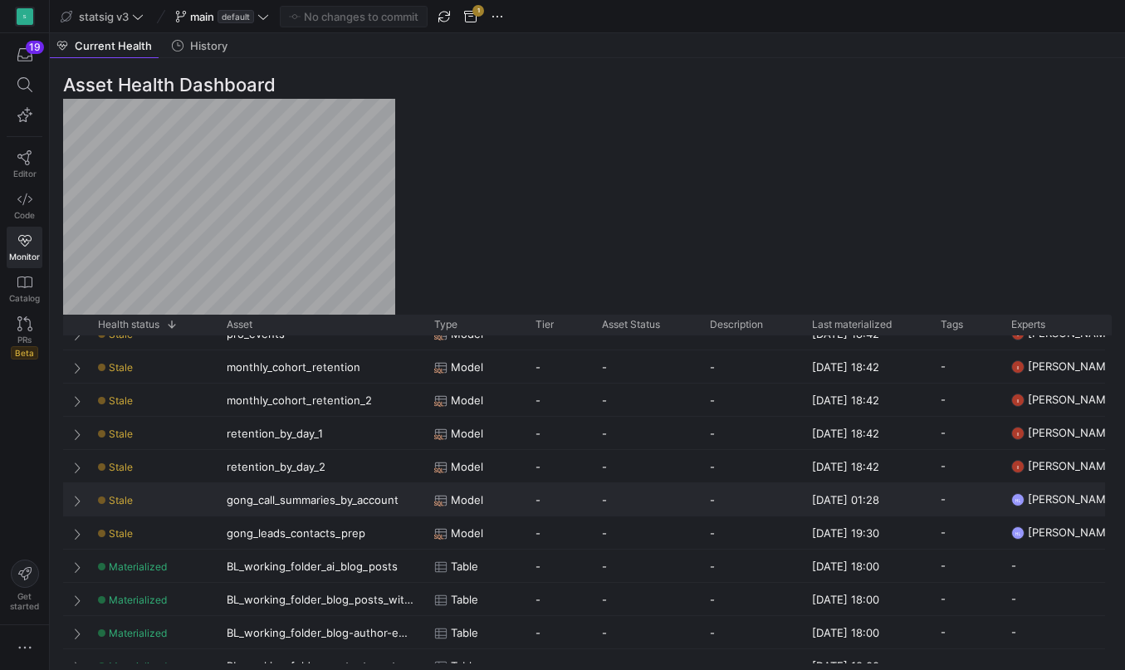
click at [77, 502] on span at bounding box center [79, 500] width 12 height 13
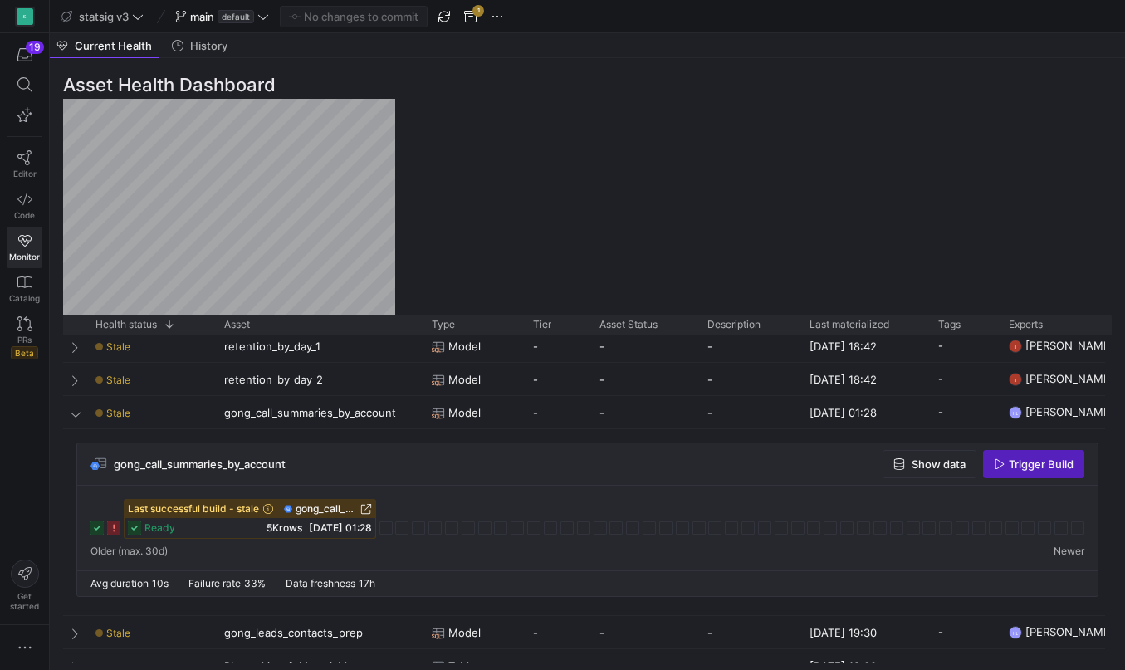
click at [1040, 467] on span "Trigger Build" at bounding box center [1040, 463] width 65 height 13
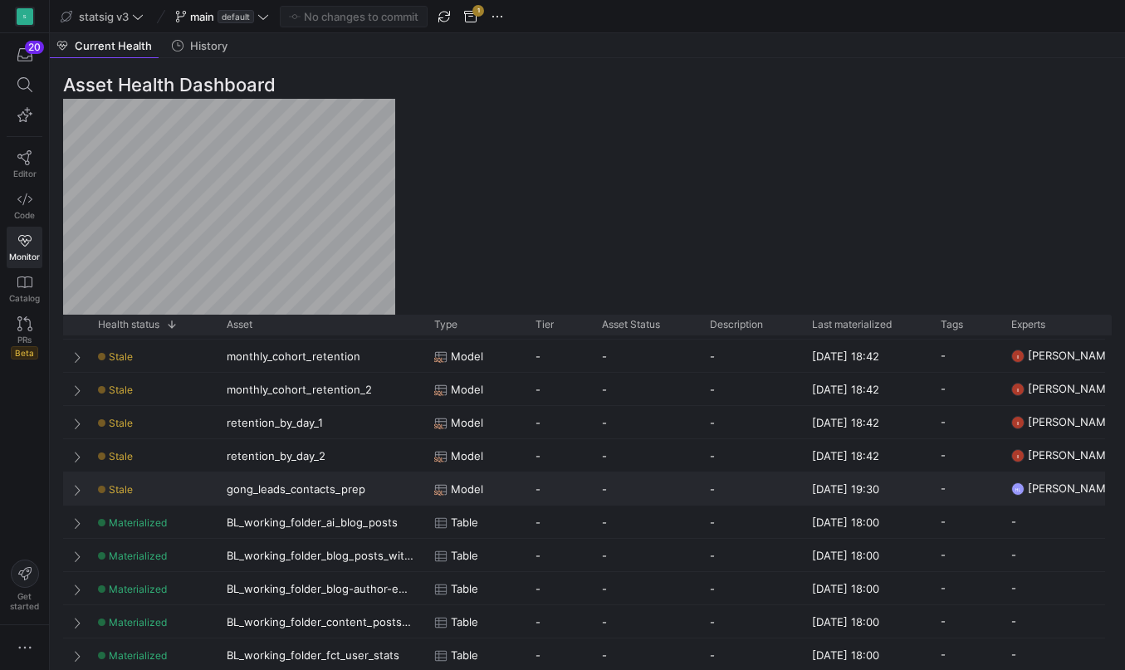
click at [76, 495] on span "Press SPACE to select this row." at bounding box center [79, 489] width 12 height 13
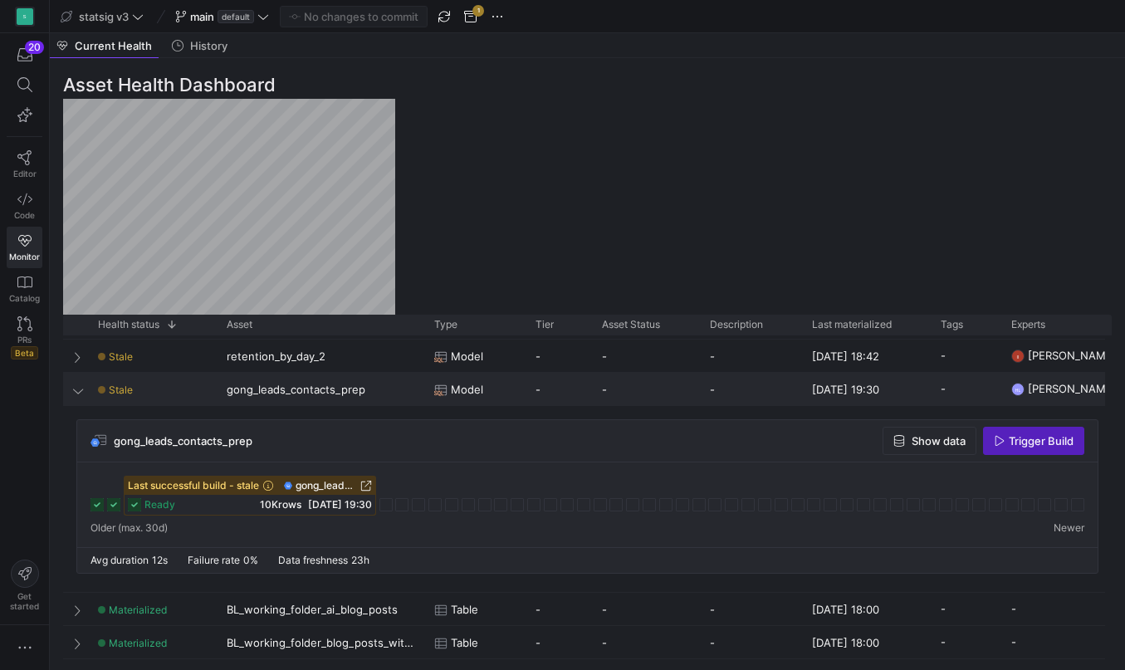
click at [81, 397] on span "Press SPACE to select this row." at bounding box center [79, 390] width 12 height 32
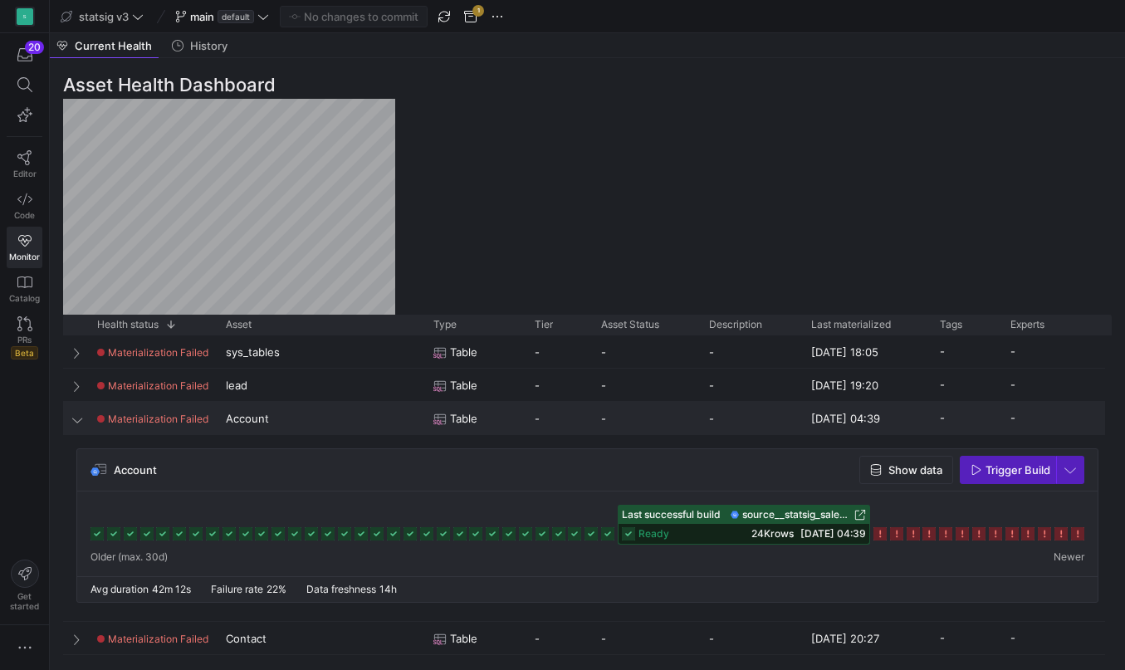
click at [78, 415] on span at bounding box center [78, 419] width 12 height 13
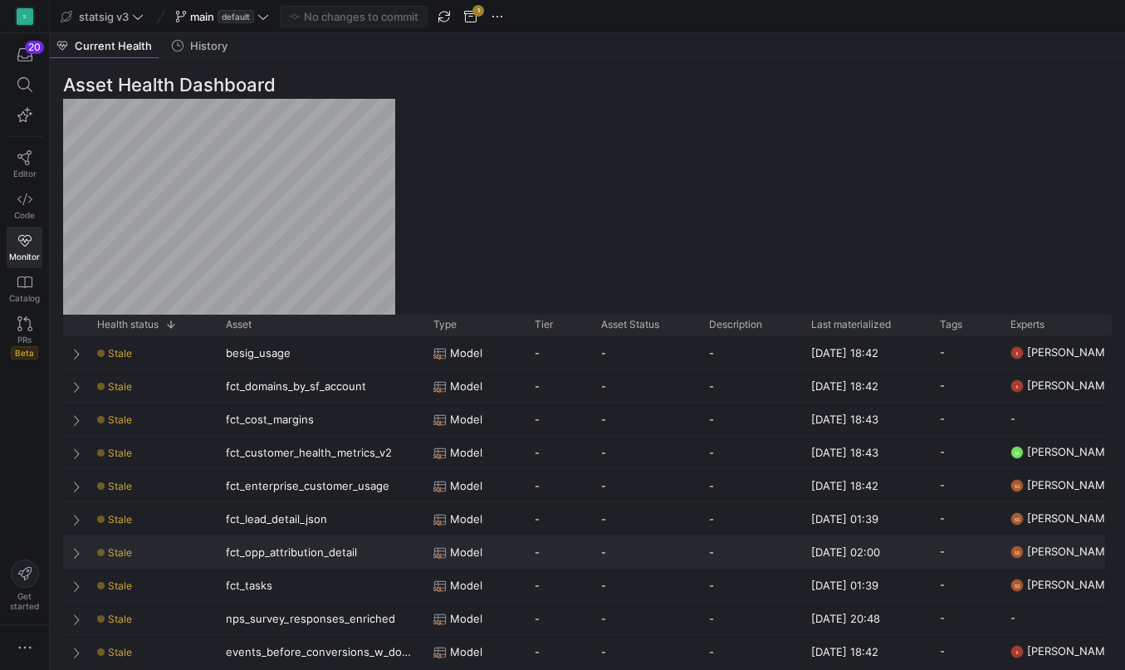
click at [77, 552] on span at bounding box center [78, 552] width 12 height 13
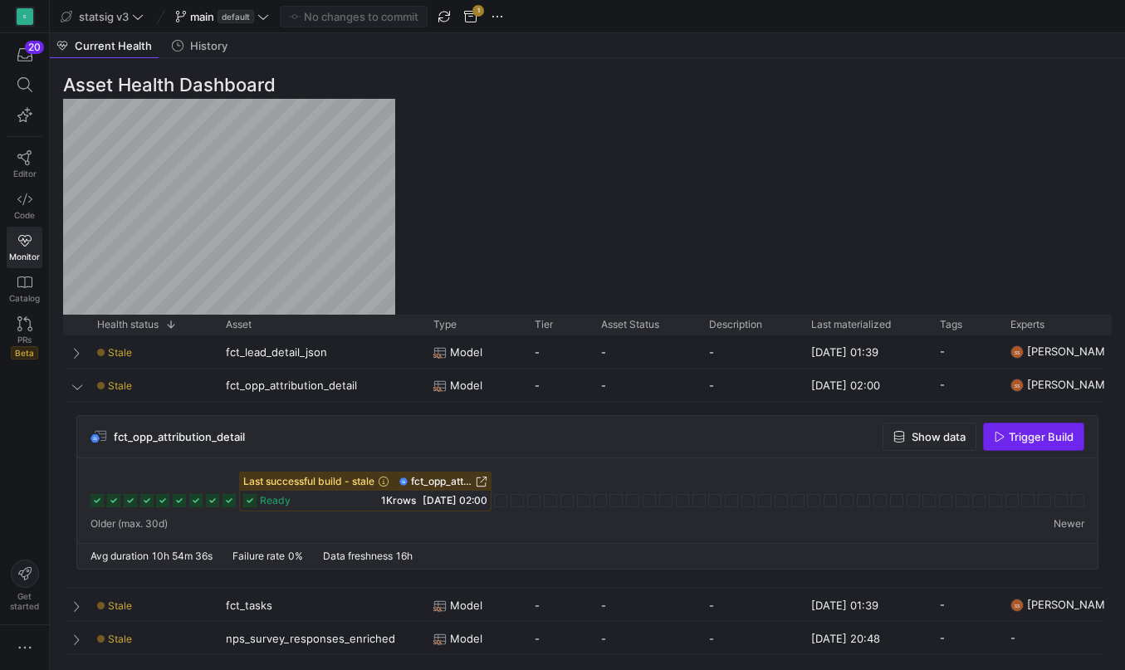
click at [1027, 432] on span "Trigger Build" at bounding box center [1040, 436] width 65 height 13
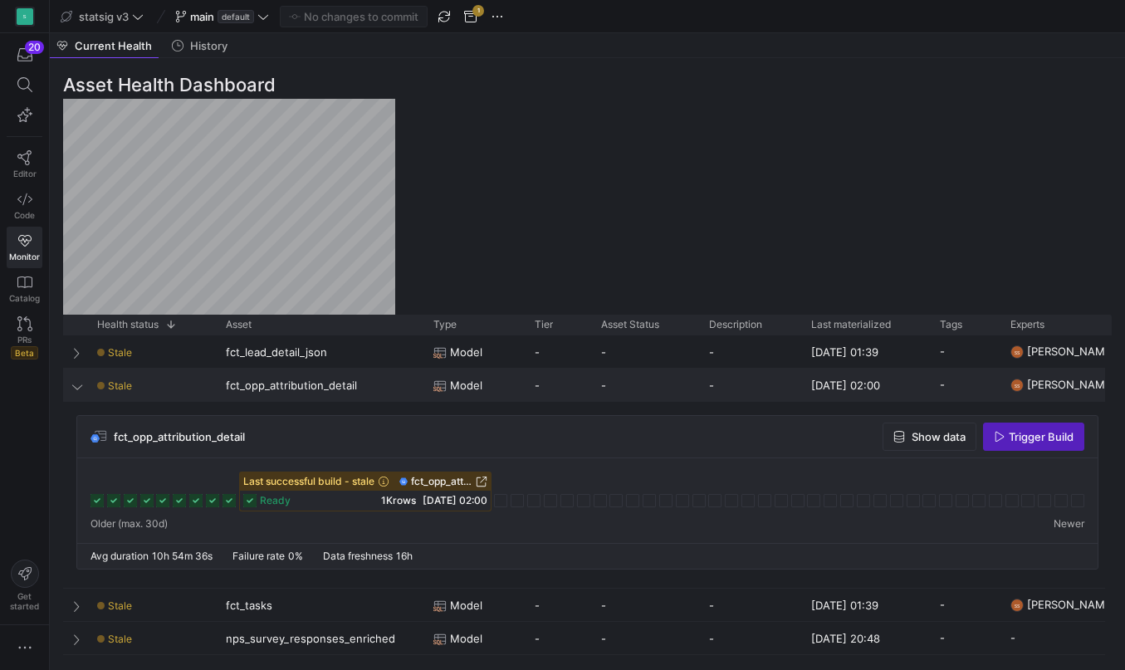
click at [76, 386] on span "Press SPACE to select this row." at bounding box center [78, 385] width 12 height 13
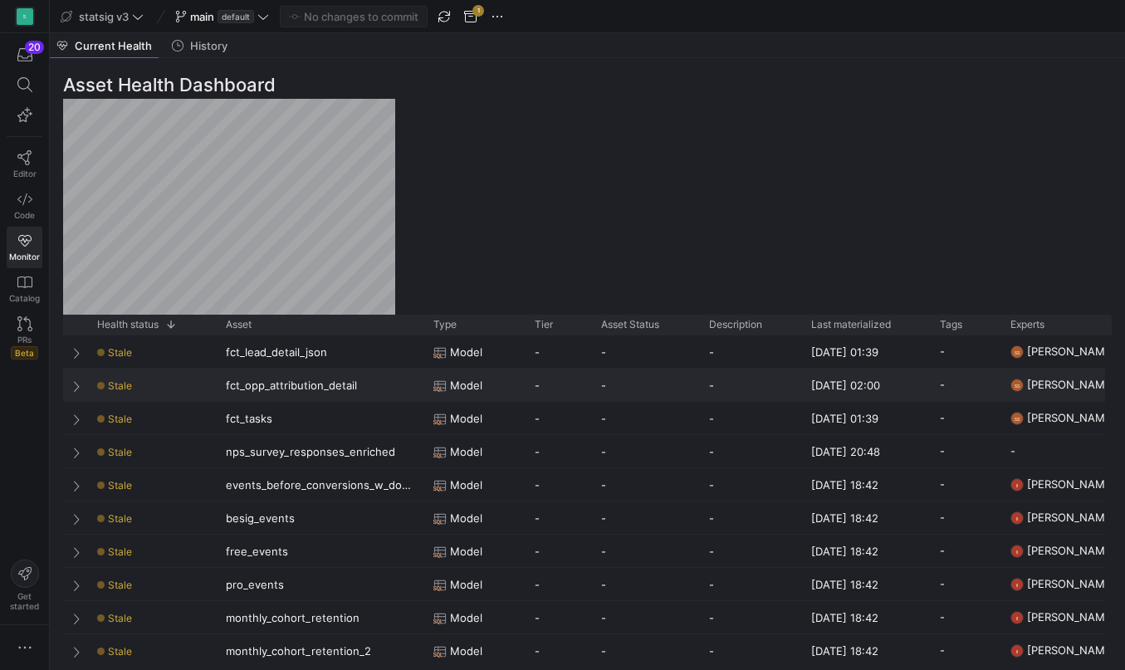
click at [76, 388] on span "Press SPACE to select this row." at bounding box center [78, 385] width 12 height 13
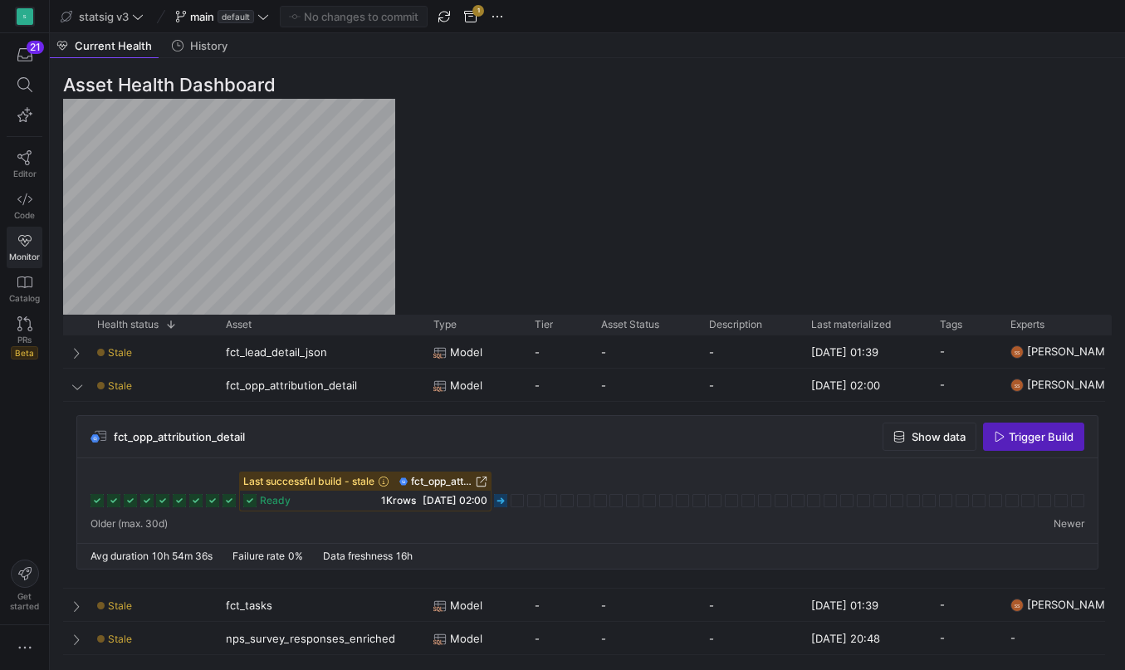
click at [23, 258] on span "Monitor" at bounding box center [24, 256] width 31 height 10
click at [27, 191] on link "Code" at bounding box center [25, 206] width 36 height 42
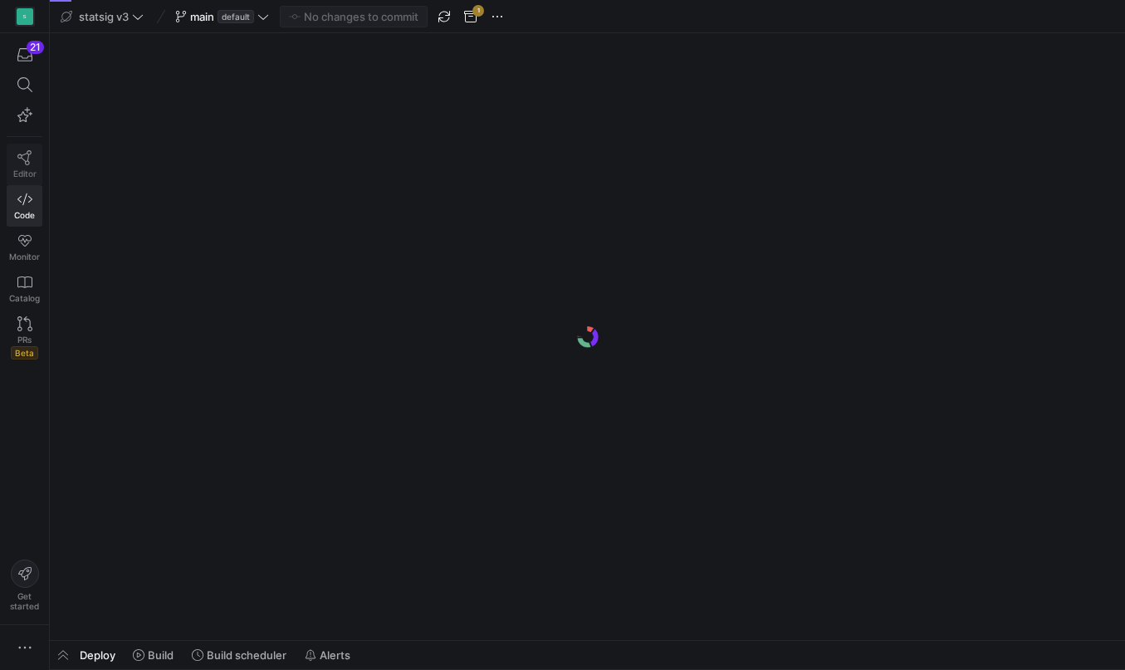
click at [22, 159] on icon at bounding box center [24, 157] width 14 height 15
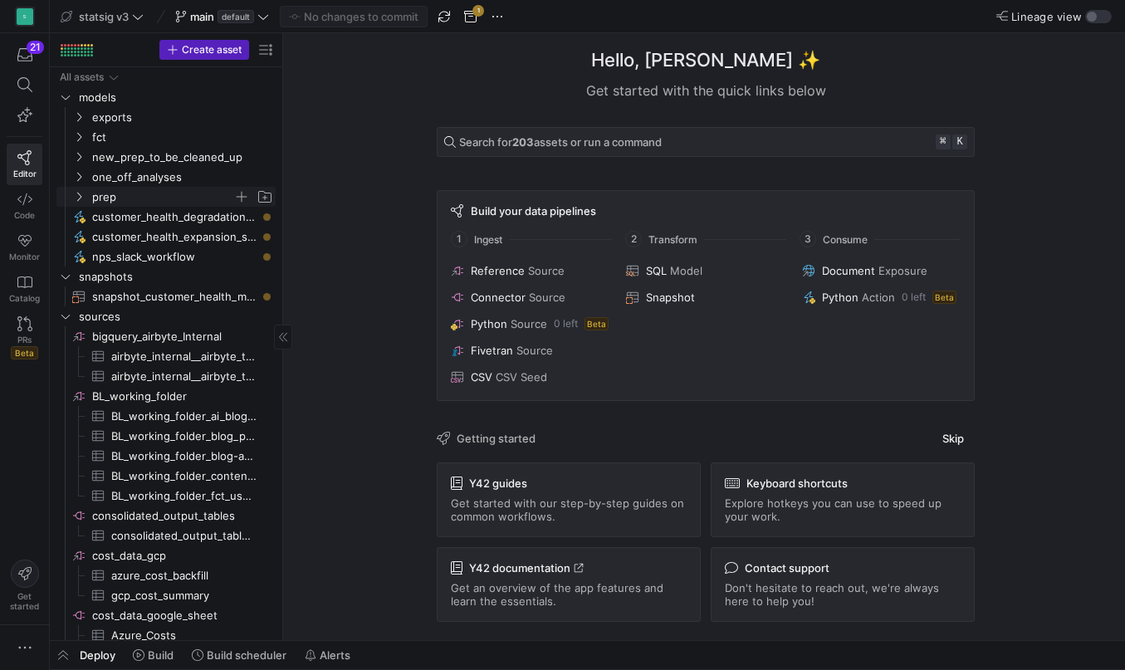
click at [79, 194] on icon "Press SPACE to select this row." at bounding box center [79, 197] width 4 height 9
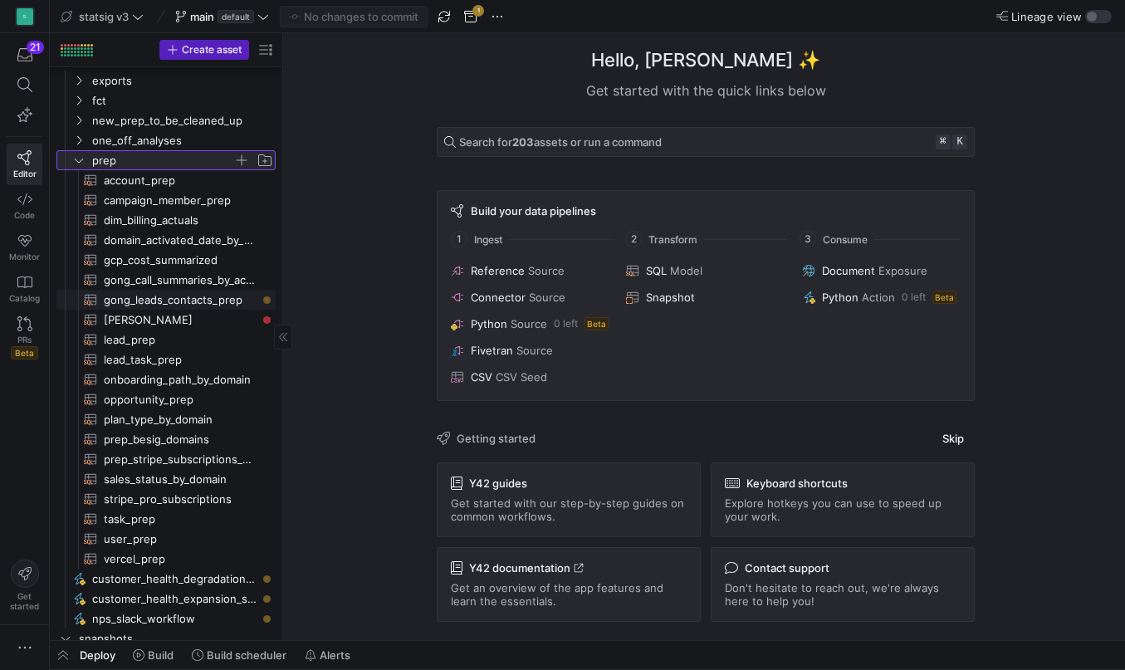
scroll to position [50, 0]
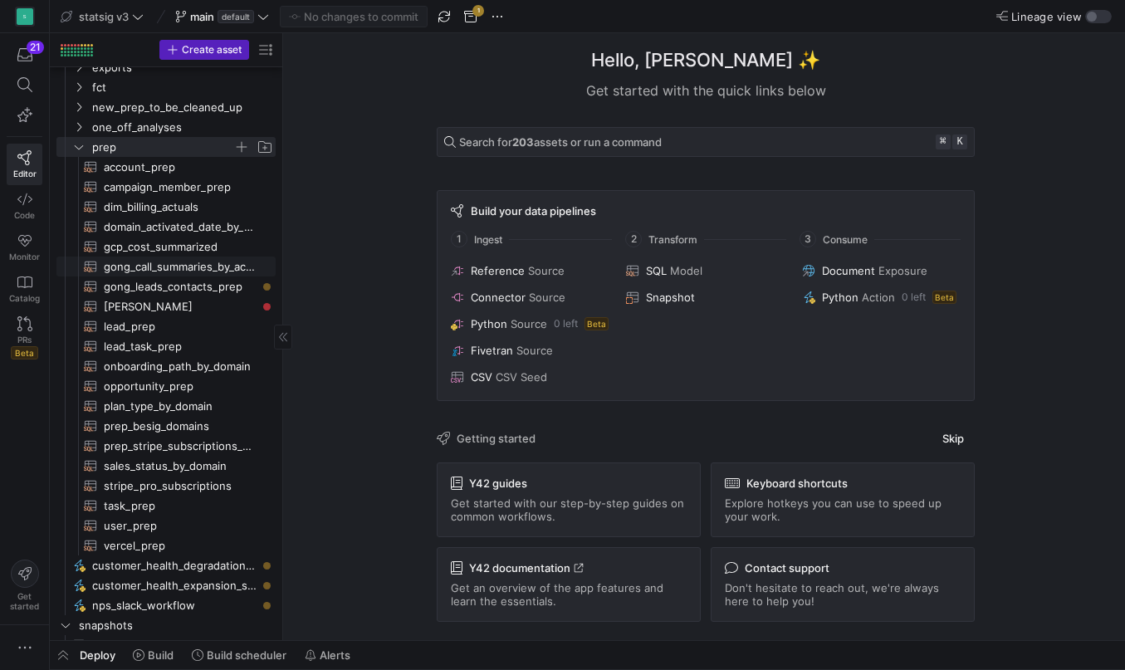
click at [167, 262] on span "gong_call_summaries_by_account​​​​​​​​​​" at bounding box center [180, 266] width 153 height 19
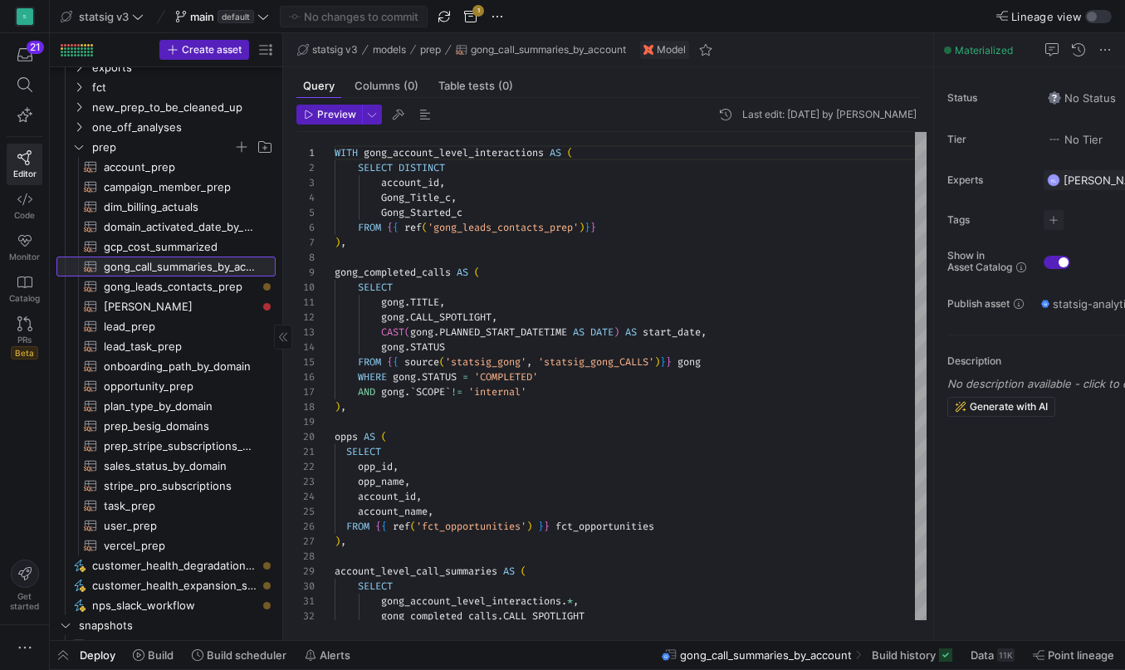
scroll to position [149, 0]
